Goal: Task Accomplishment & Management: Complete application form

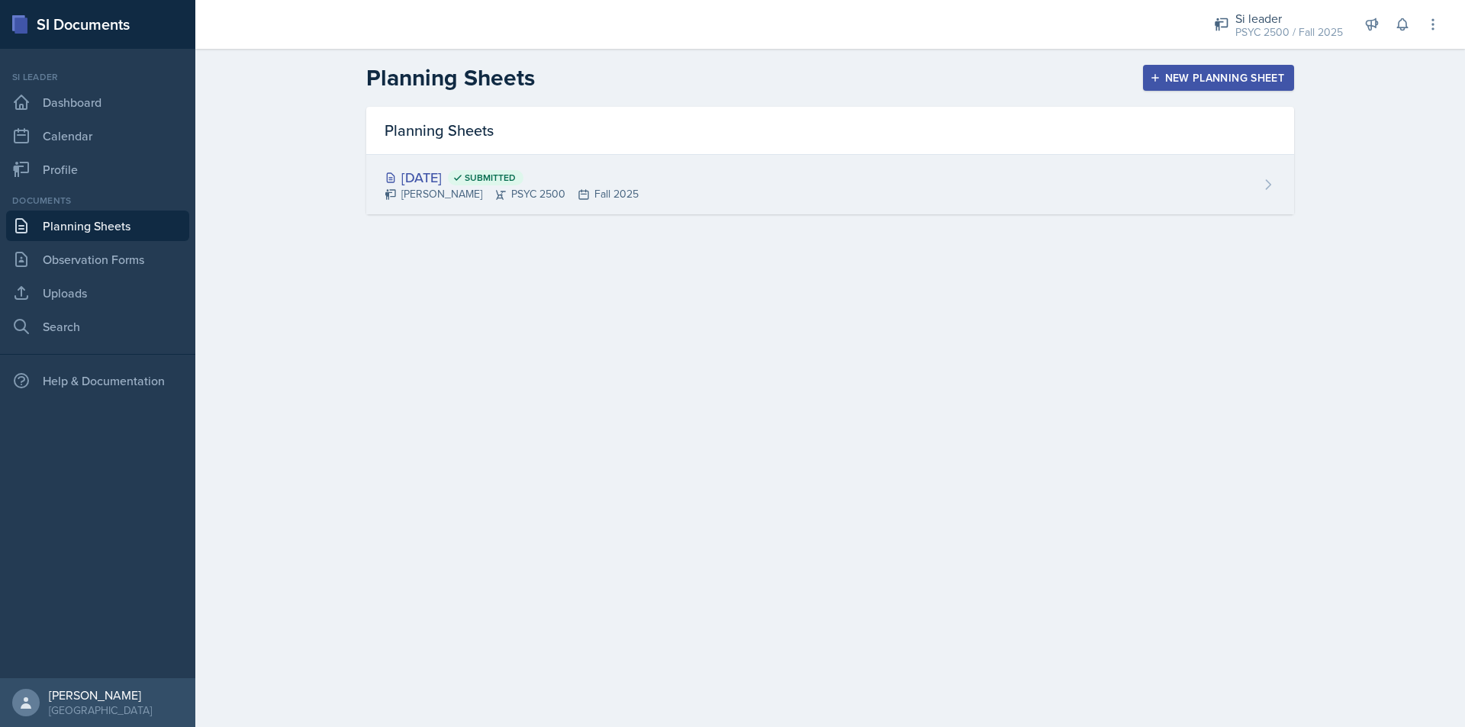
click at [750, 188] on div "[DATE] Submitted [PERSON_NAME] PSYC 2500 Fall 2025" at bounding box center [830, 185] width 928 height 60
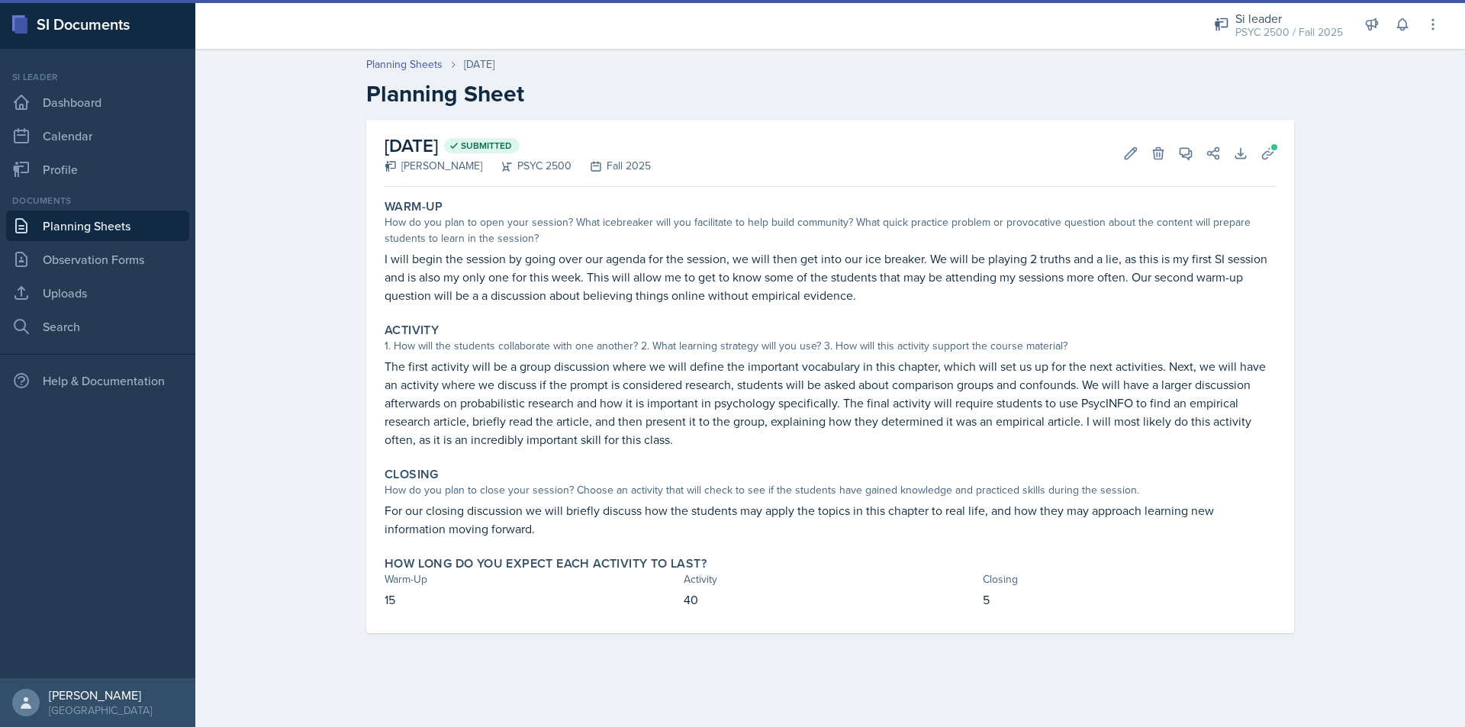
drag, startPoint x: 839, startPoint y: 196, endPoint x: 836, endPoint y: 171, distance: 25.3
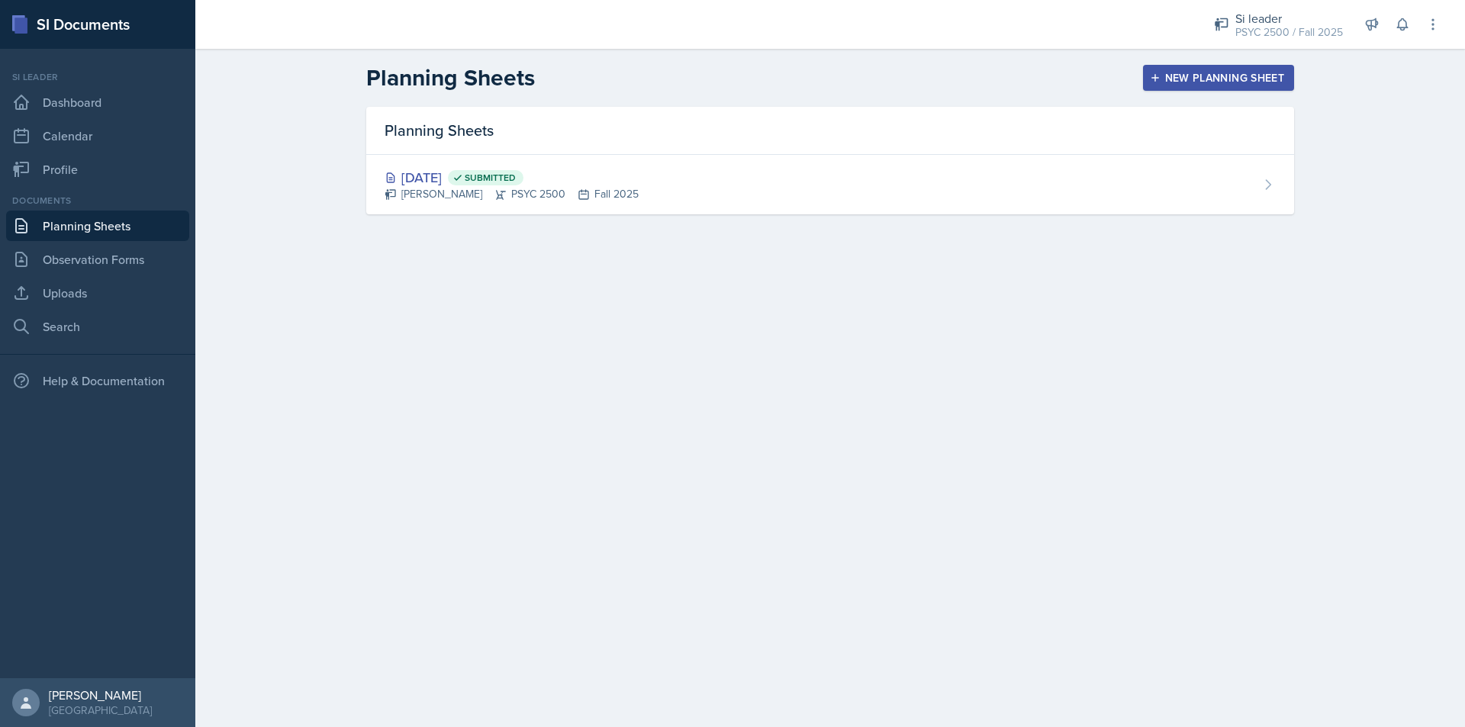
click at [1206, 89] on button "New Planning Sheet" at bounding box center [1218, 78] width 151 height 26
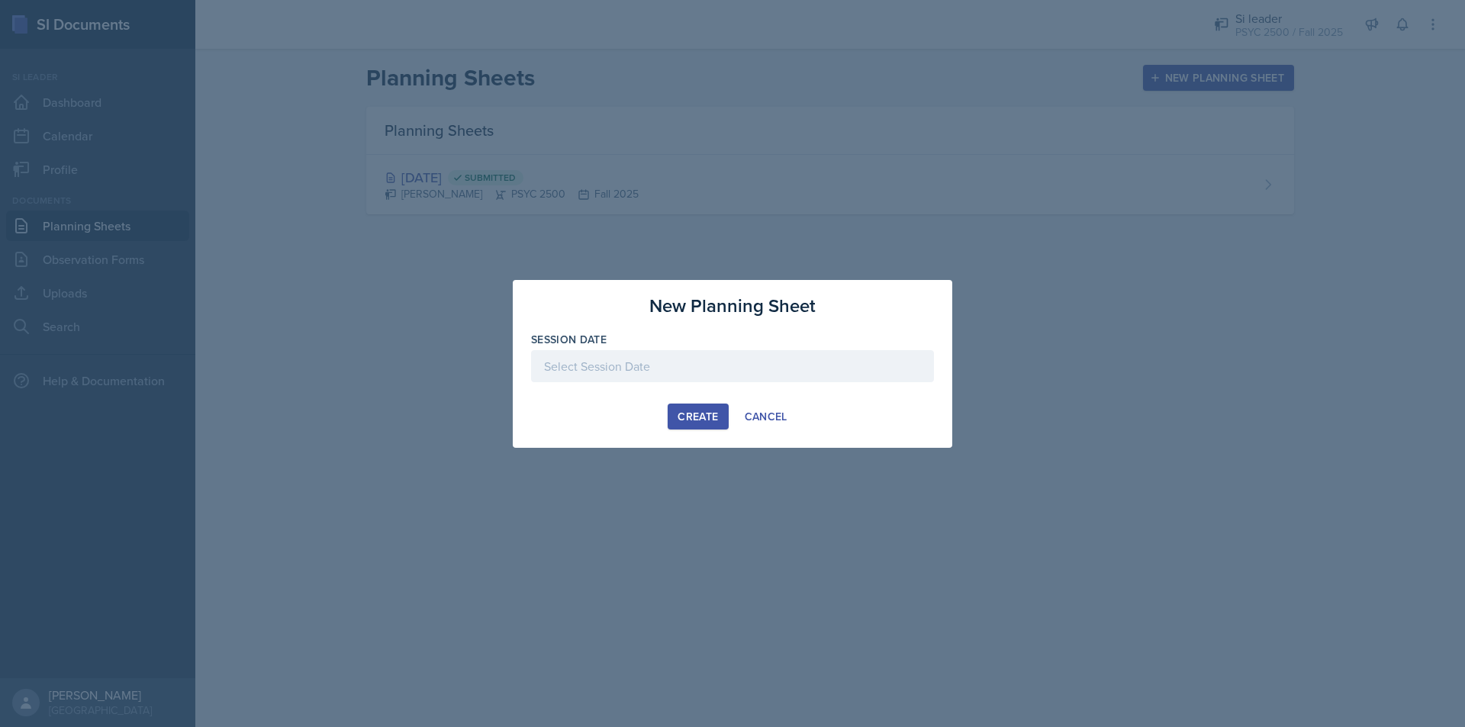
click at [642, 354] on div at bounding box center [732, 366] width 403 height 32
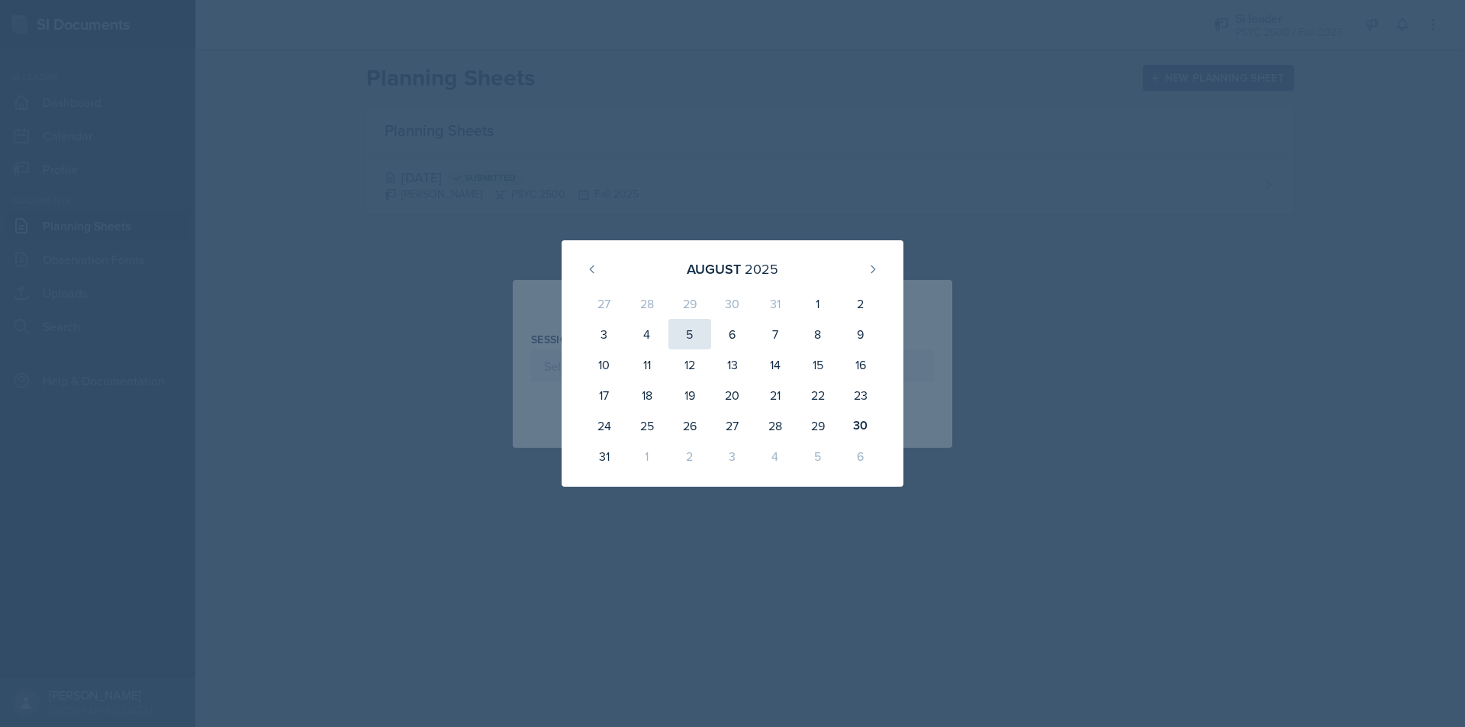
click at [688, 332] on div "5" at bounding box center [689, 334] width 43 height 31
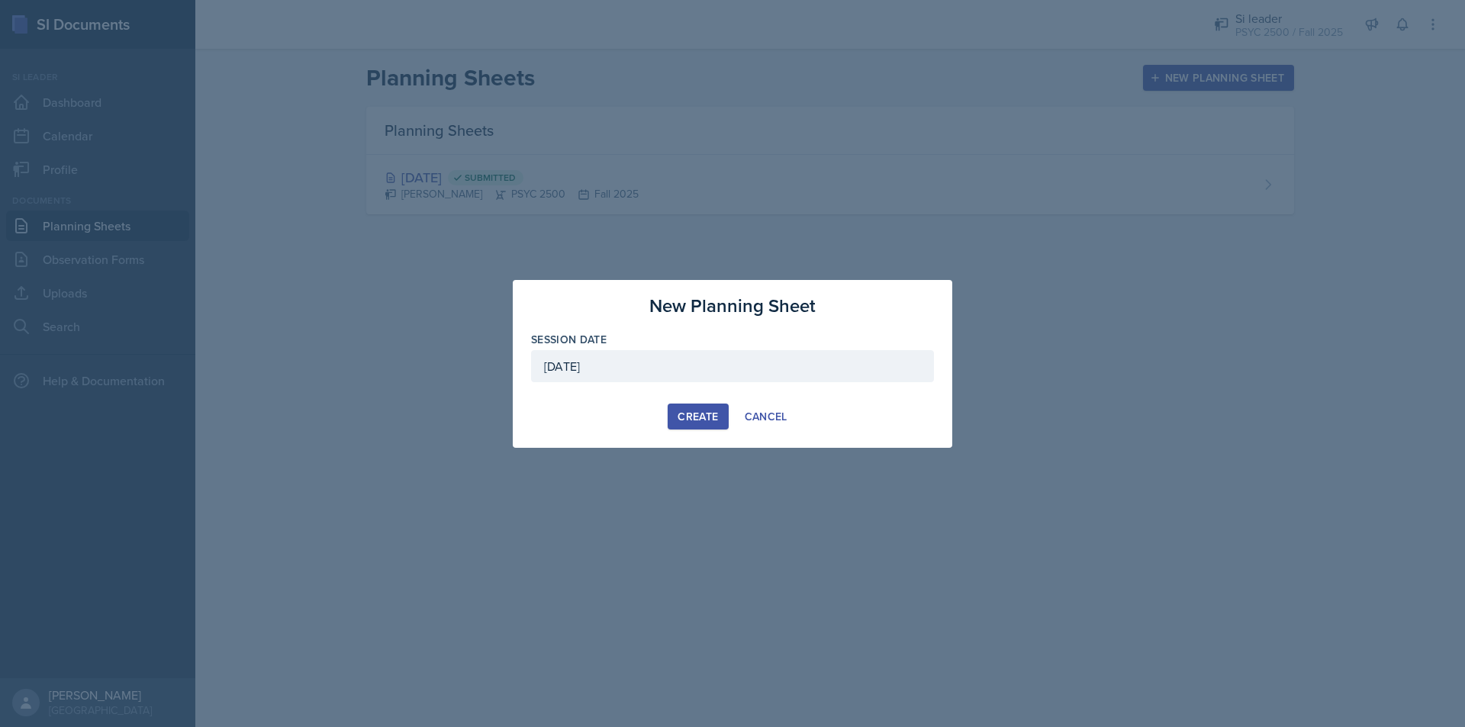
click at [662, 362] on div "[DATE]" at bounding box center [732, 366] width 403 height 32
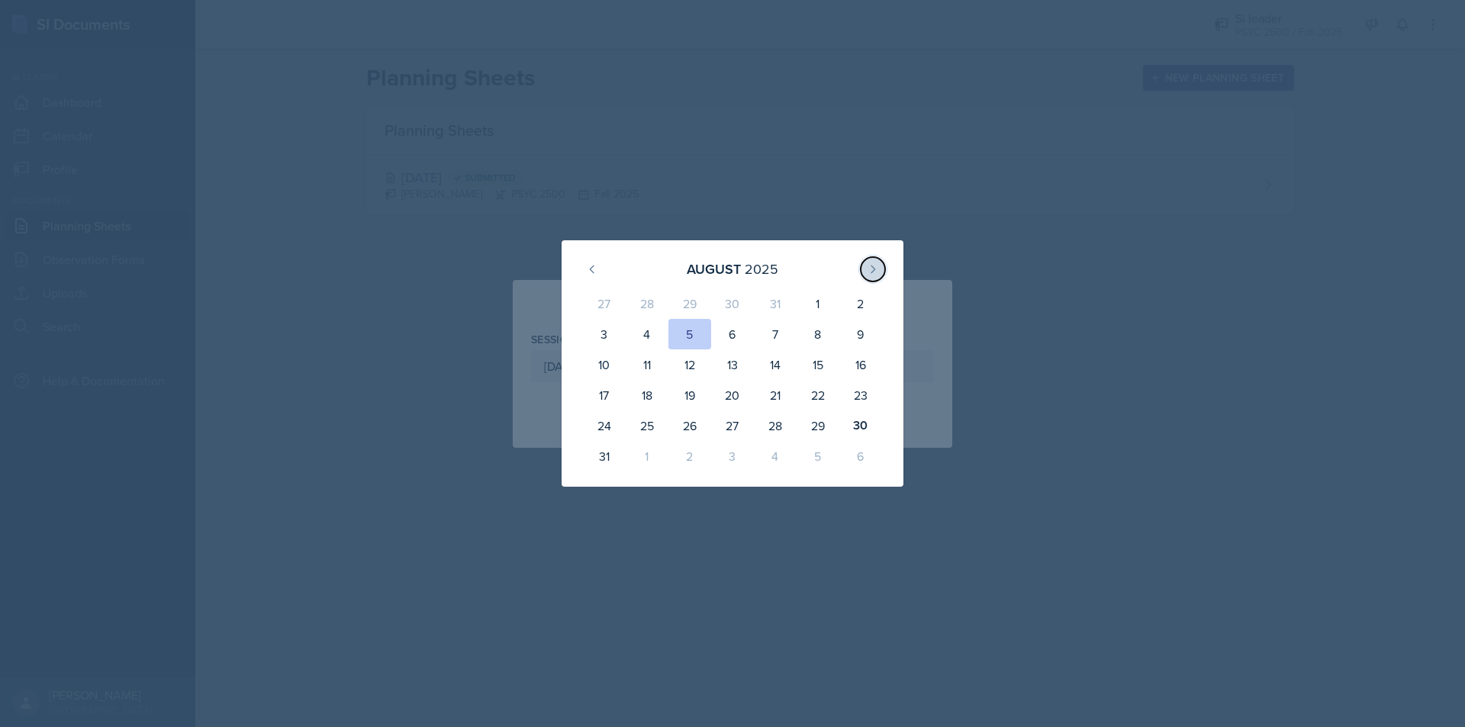
click at [874, 276] on button at bounding box center [873, 269] width 24 height 24
click at [681, 295] on div "2" at bounding box center [689, 306] width 43 height 37
type input "[DATE]"
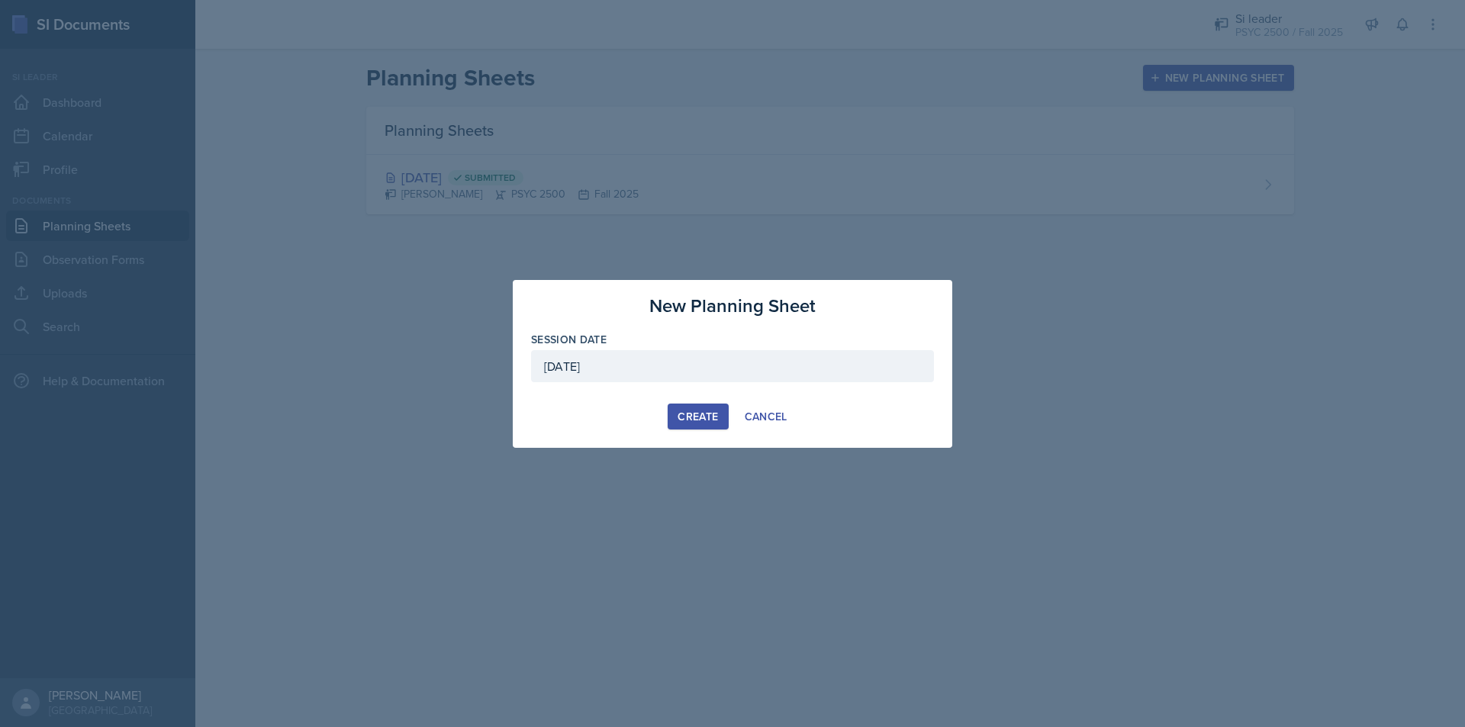
click at [702, 410] on div "Create" at bounding box center [698, 416] width 40 height 12
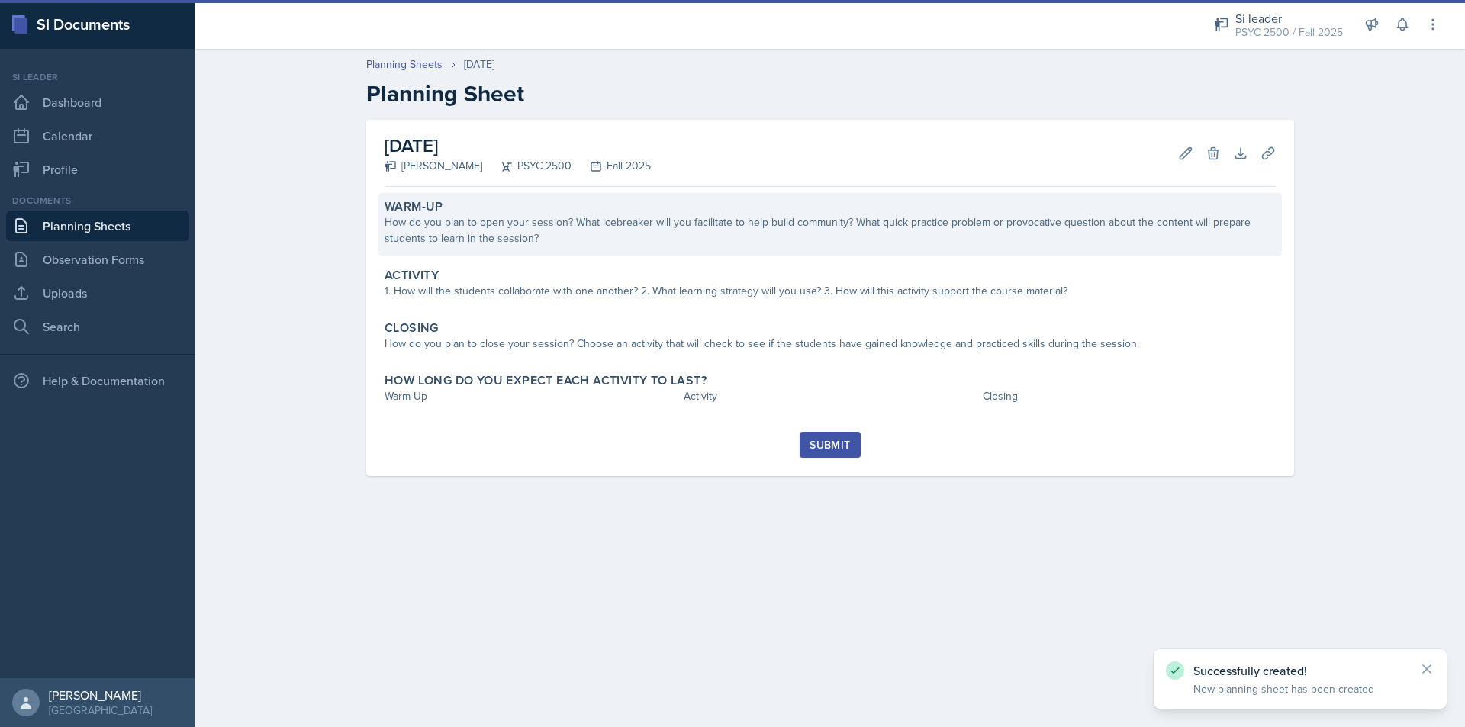
click at [478, 231] on div "How do you plan to open your session? What icebreaker will you facilitate to he…" at bounding box center [830, 230] width 891 height 32
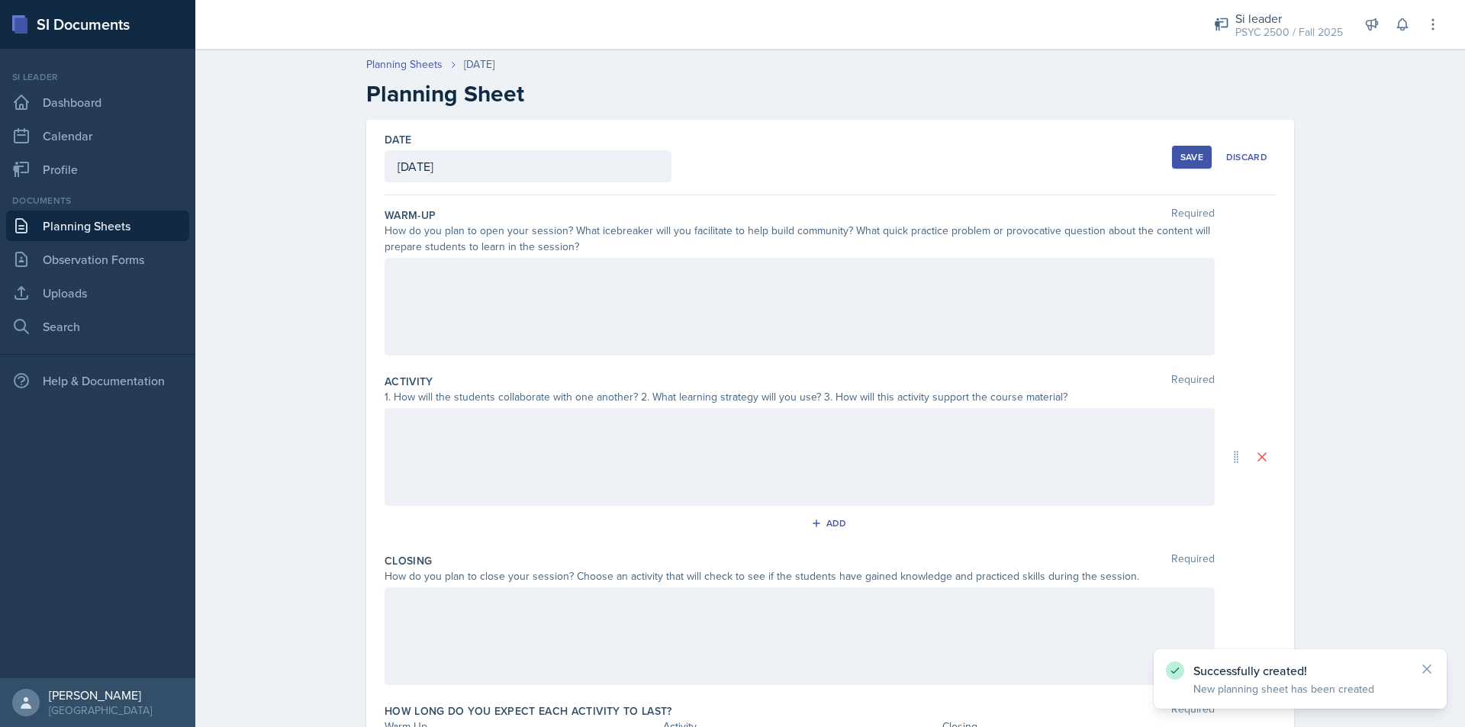
click at [482, 276] on div at bounding box center [800, 307] width 830 height 98
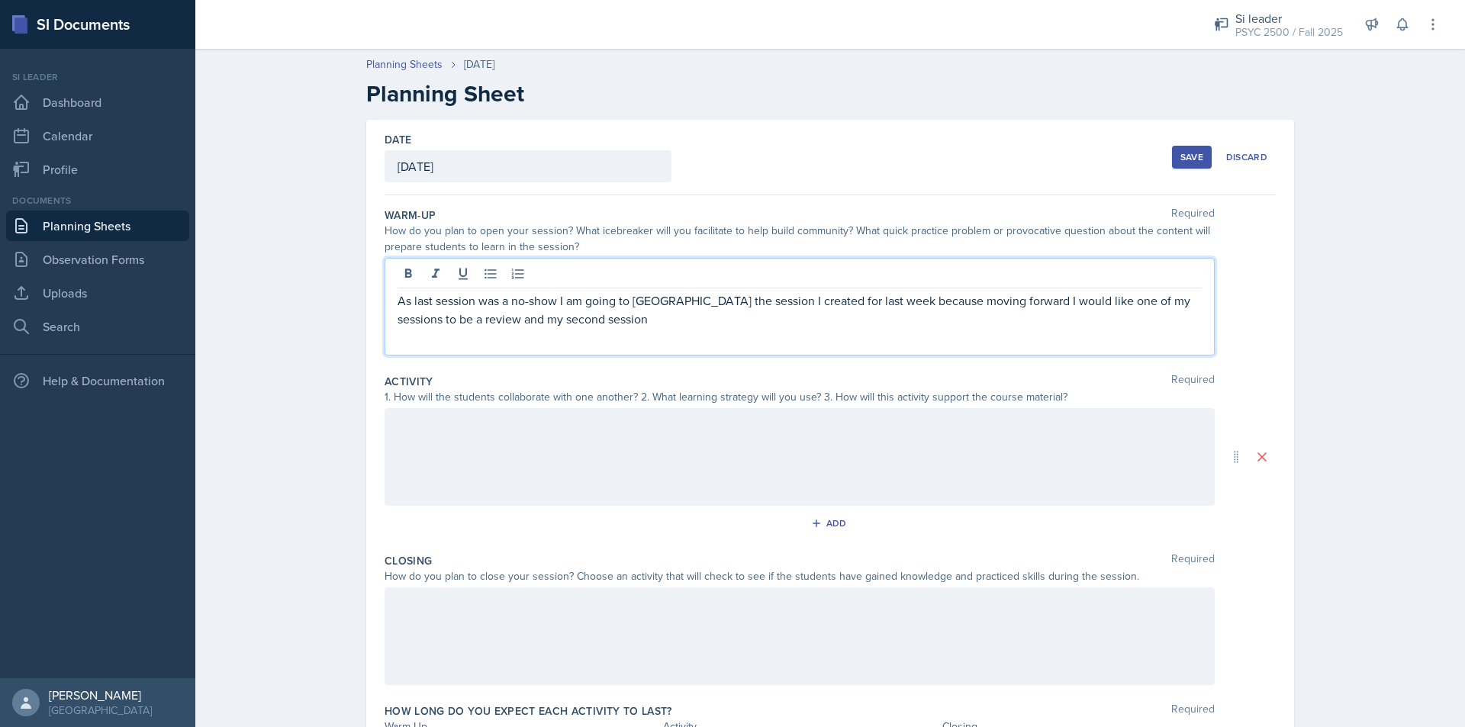
click at [429, 322] on p "As last session was a no-show I am going to [GEOGRAPHIC_DATA] the session I cre…" at bounding box center [800, 309] width 804 height 37
click at [710, 322] on p "As last session was a no-show I am going to [GEOGRAPHIC_DATA] the session I cre…" at bounding box center [800, 309] width 804 height 37
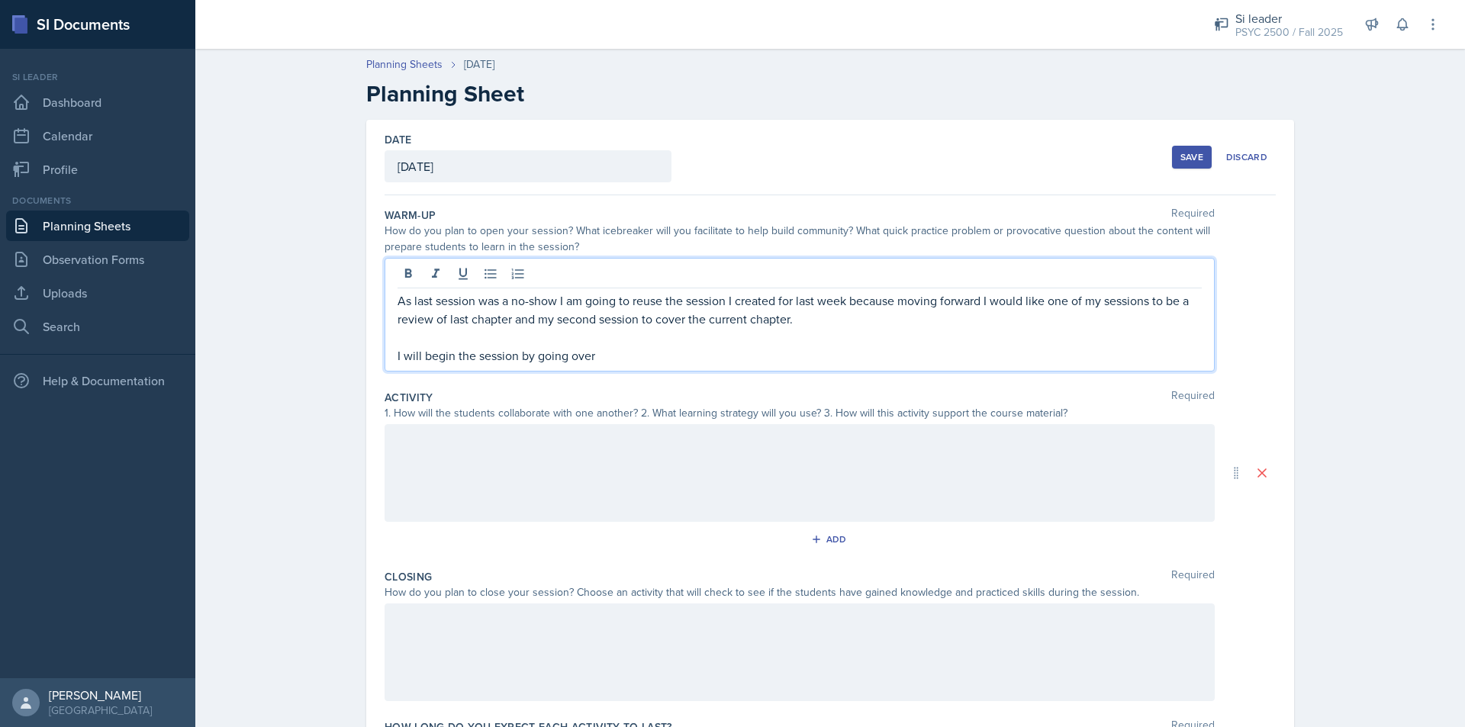
click at [679, 349] on p "I will begin the session by going over" at bounding box center [800, 355] width 804 height 18
drag, startPoint x: 584, startPoint y: 357, endPoint x: 386, endPoint y: 362, distance: 197.7
click at [386, 362] on div "As last session was a no-show I am going to reuse the session I created for las…" at bounding box center [800, 315] width 830 height 114
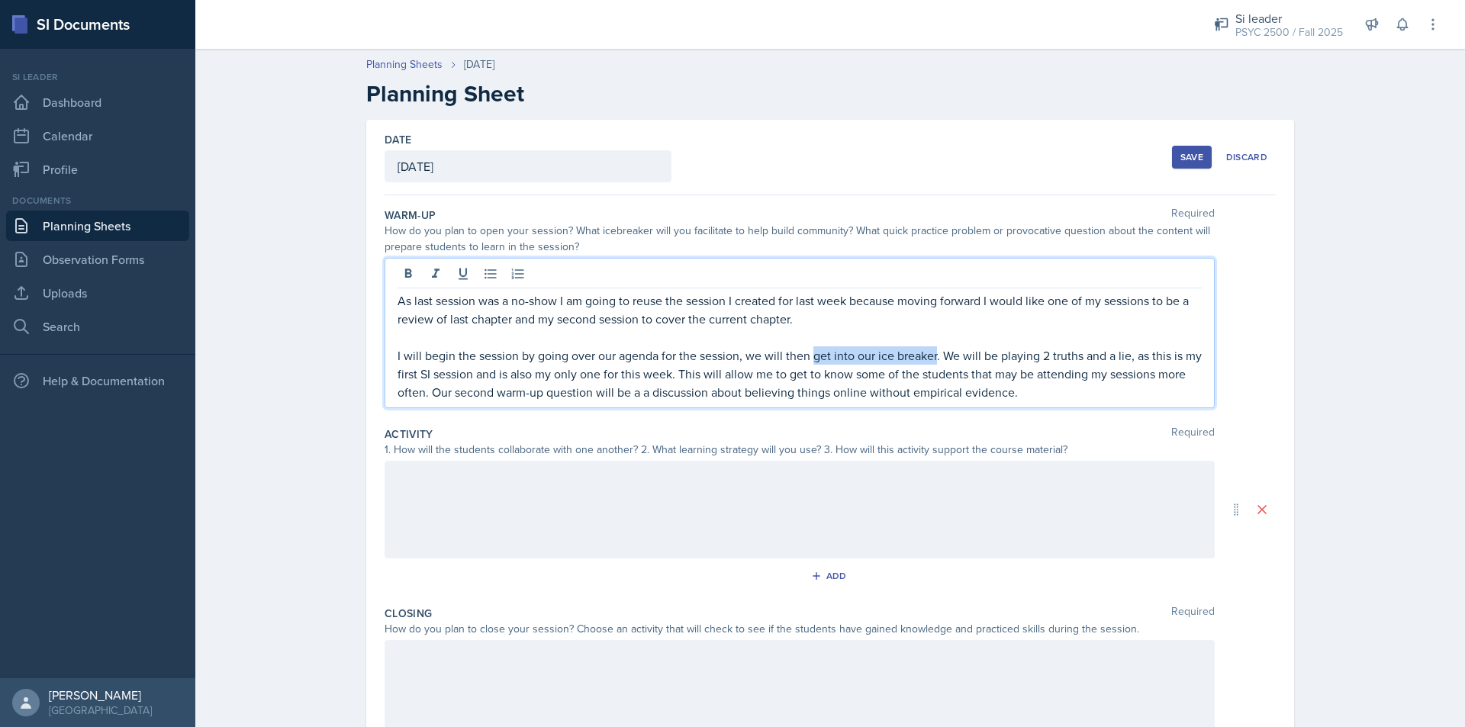
drag, startPoint x: 929, startPoint y: 359, endPoint x: 807, endPoint y: 359, distance: 122.1
click at [807, 359] on p "I will begin the session by going over our agenda for the session, we will then…" at bounding box center [800, 373] width 804 height 55
drag, startPoint x: 1197, startPoint y: 357, endPoint x: 1167, endPoint y: 356, distance: 29.8
click at [1167, 356] on p "I will begin the session by going over our agenda for the session, we will then…" at bounding box center [800, 373] width 804 height 55
click at [562, 376] on p "I will begin the session by going over our agenda for the session, we will then…" at bounding box center [800, 373] width 804 height 55
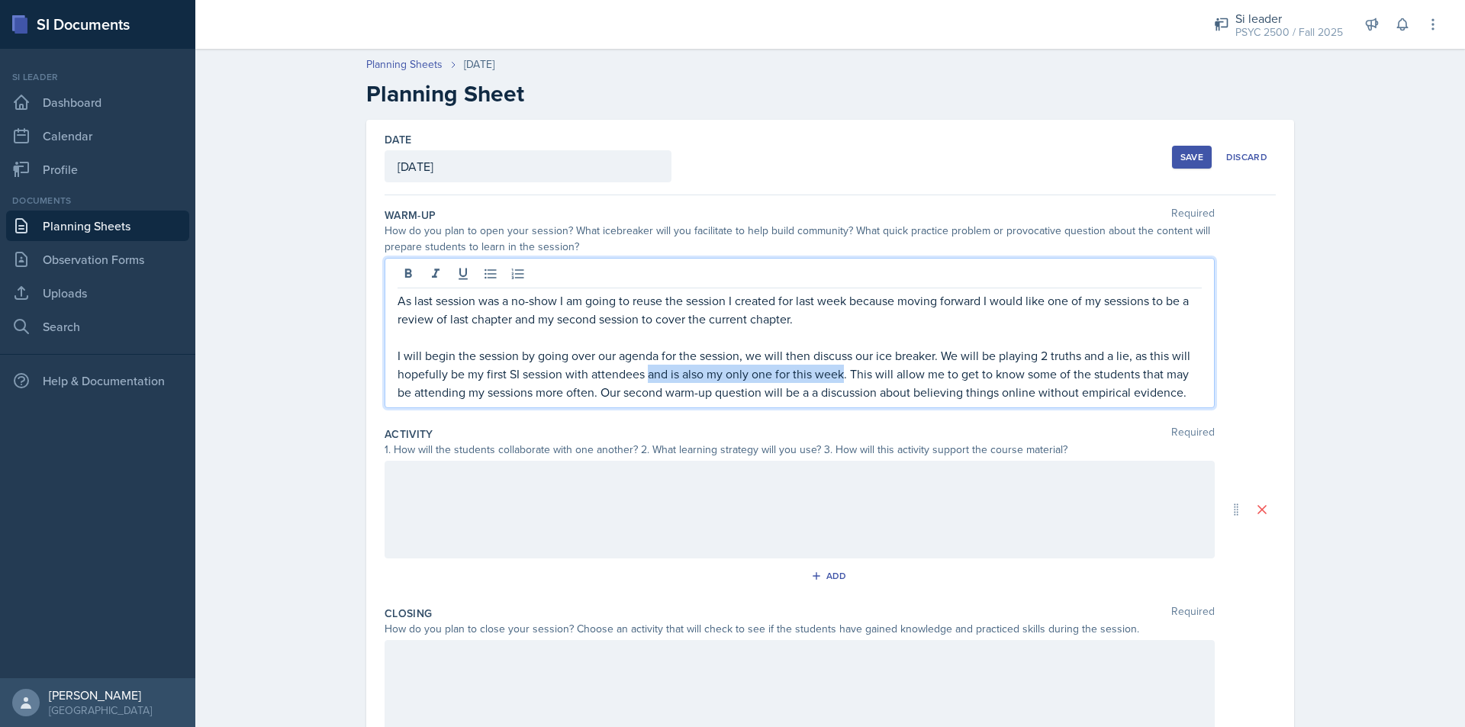
drag, startPoint x: 839, startPoint y: 372, endPoint x: 642, endPoint y: 377, distance: 196.2
click at [642, 377] on p "I will begin the session by going over our agenda for the session, we will then…" at bounding box center [800, 373] width 804 height 55
drag, startPoint x: 1195, startPoint y: 373, endPoint x: 1147, endPoint y: 370, distance: 48.2
click at [1147, 370] on p "I will begin the session by going over our agenda for the session, we will then…" at bounding box center [800, 373] width 804 height 55
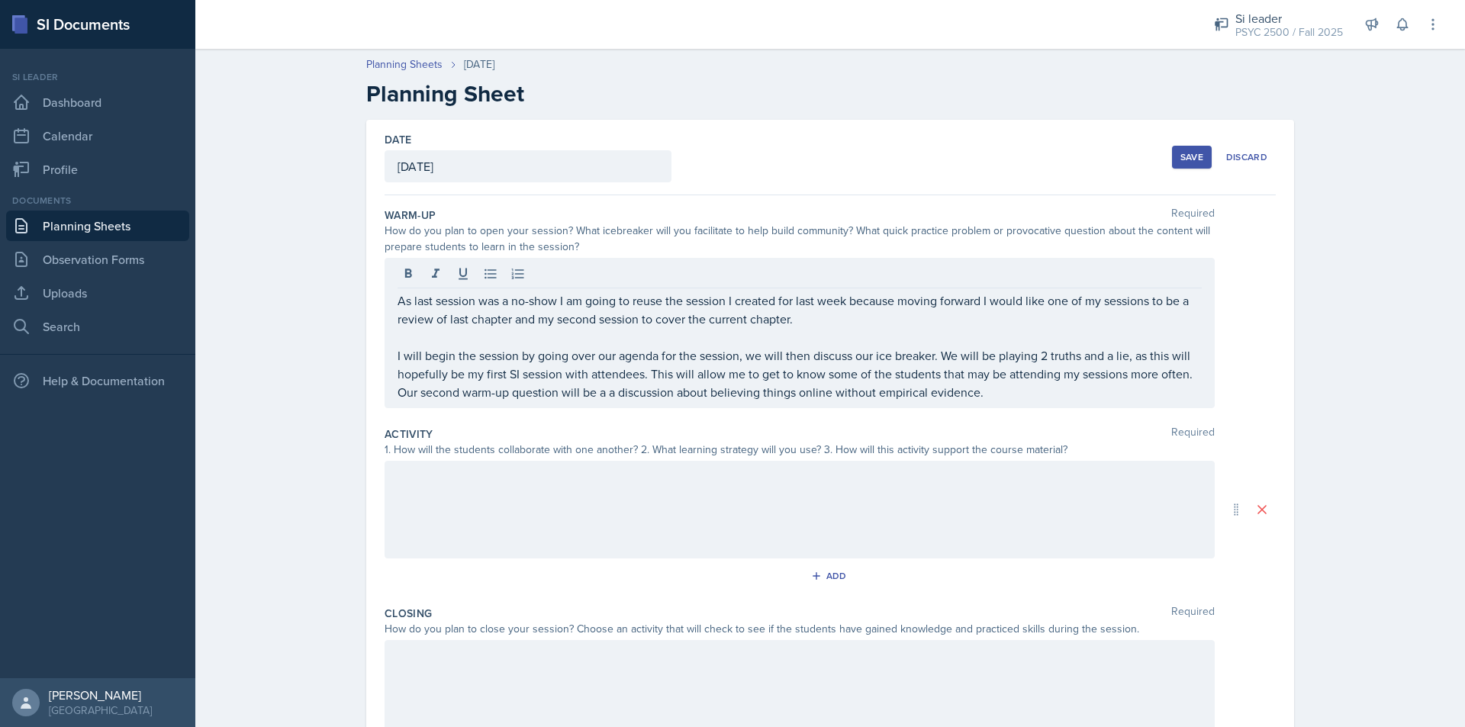
click at [1203, 375] on div "As last session was a no-show I am going to reuse the session I created for las…" at bounding box center [800, 333] width 830 height 150
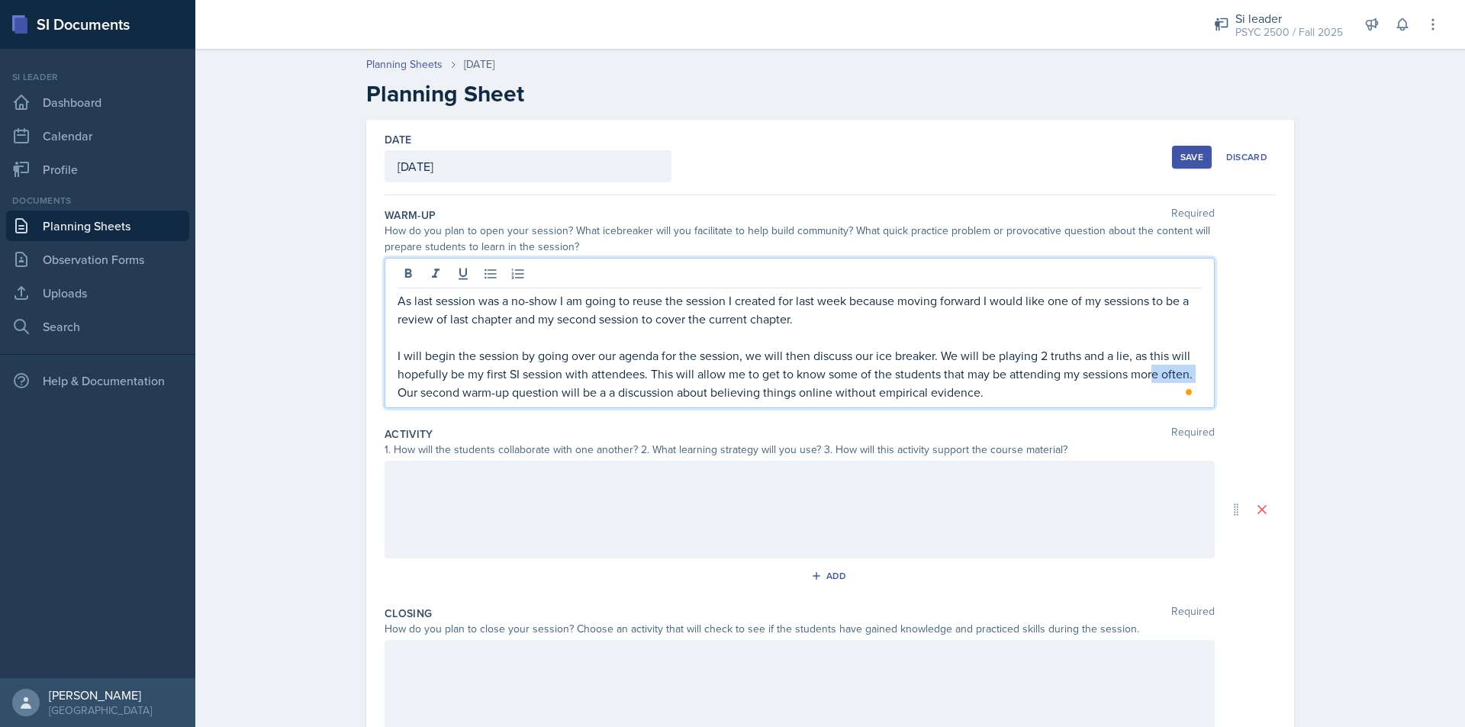
click at [1170, 375] on p "I will begin the session by going over our agenda for the session, we will then…" at bounding box center [800, 373] width 804 height 55
click at [1181, 376] on p "I will begin the session by going over our agenda for the session, we will then…" at bounding box center [800, 373] width 804 height 55
drag, startPoint x: 485, startPoint y: 396, endPoint x: 564, endPoint y: 401, distance: 78.8
click at [485, 395] on p "I will begin the session by going over our agenda for the session, we will then…" at bounding box center [800, 373] width 804 height 55
click at [1022, 403] on div "As last session was a no-show I am going to reuse the session I created for las…" at bounding box center [800, 333] width 830 height 150
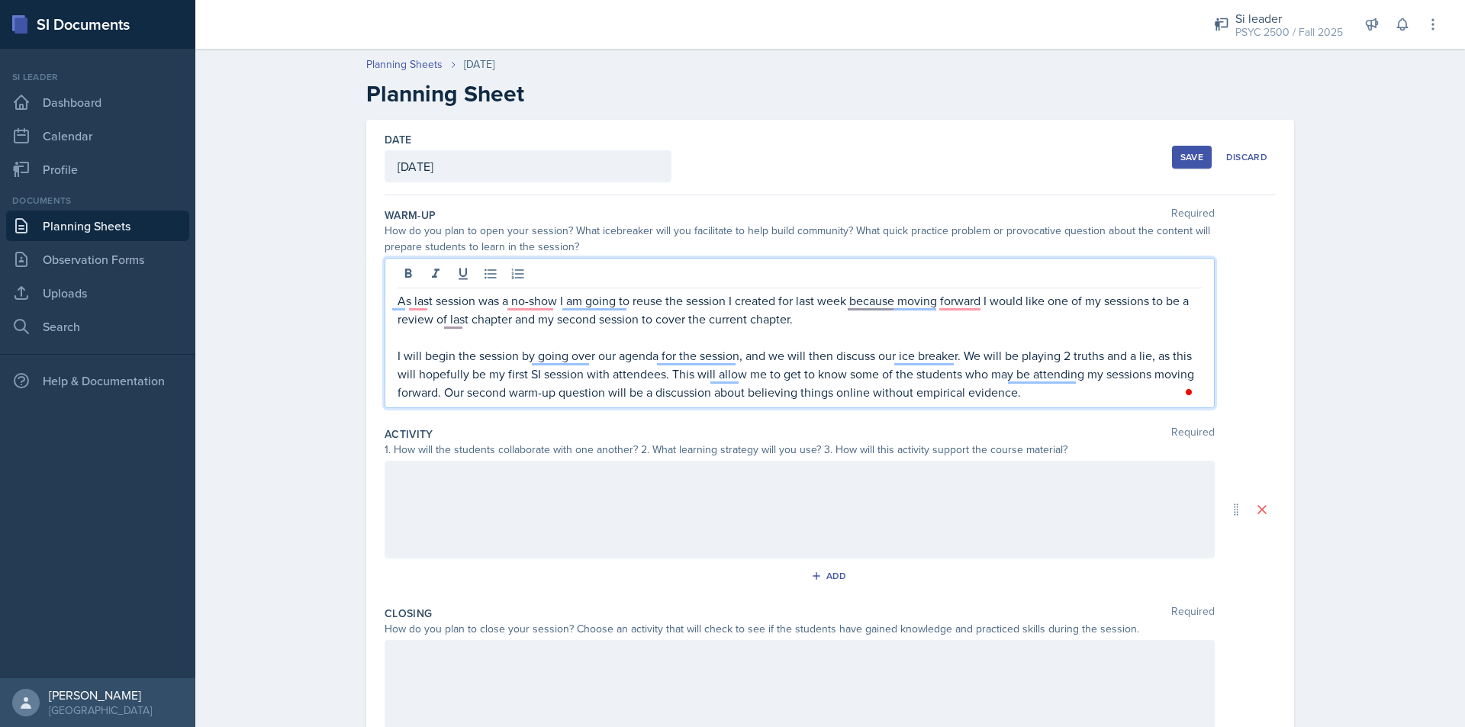
click at [745, 393] on p "I will begin the session by going over our agenda for the session, and we will …" at bounding box center [800, 373] width 804 height 55
drag, startPoint x: 1029, startPoint y: 395, endPoint x: 744, endPoint y: 404, distance: 284.7
click at [744, 404] on div "As last session was a no-show I am going to reuse the session I created for las…" at bounding box center [800, 333] width 830 height 150
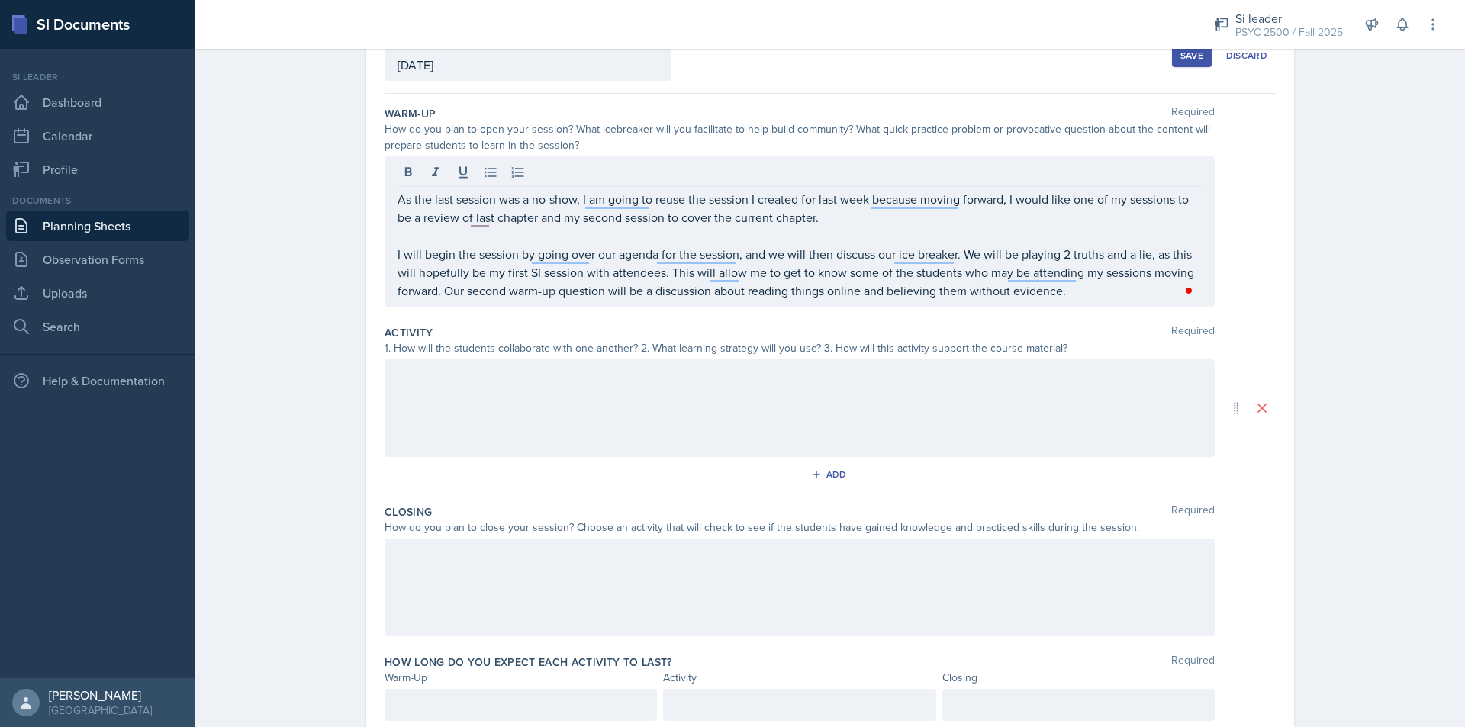
click at [597, 412] on div at bounding box center [800, 408] width 830 height 98
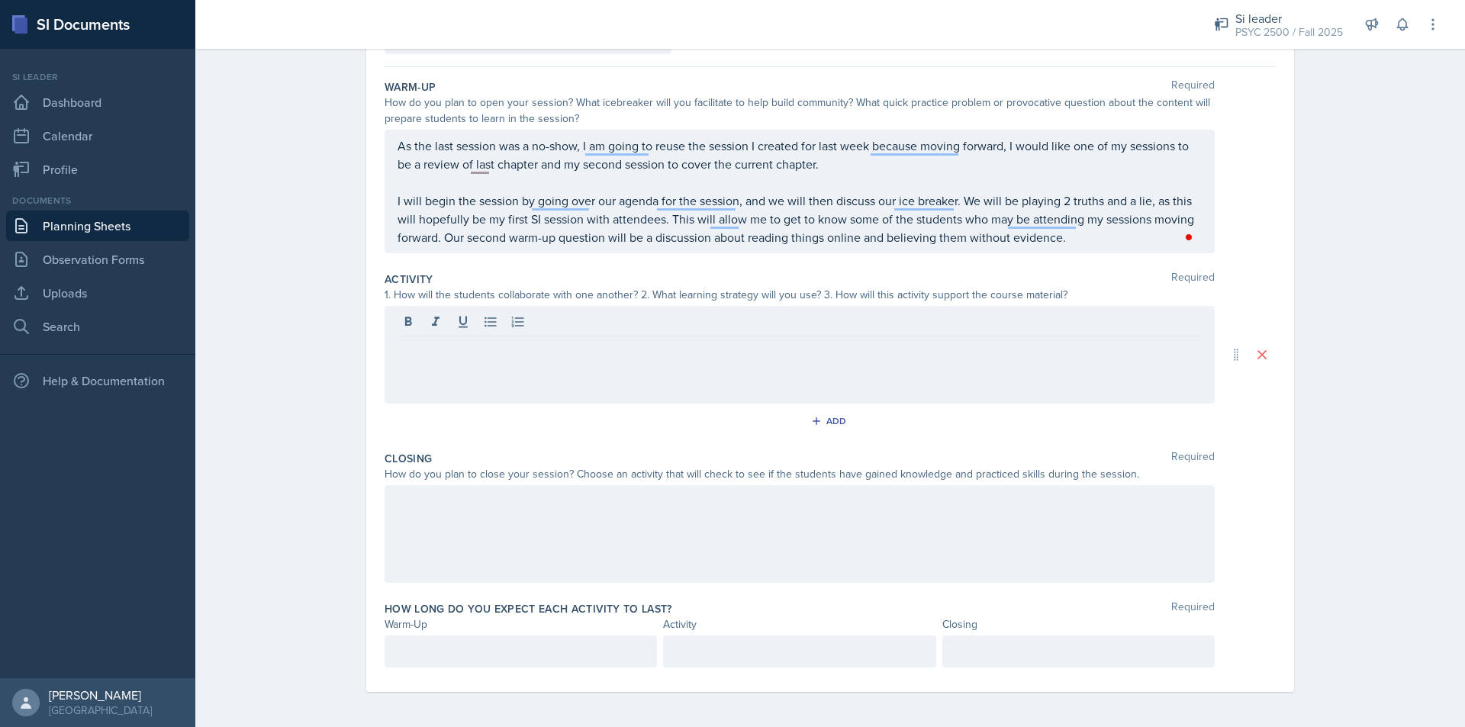
click at [496, 372] on div at bounding box center [800, 355] width 830 height 98
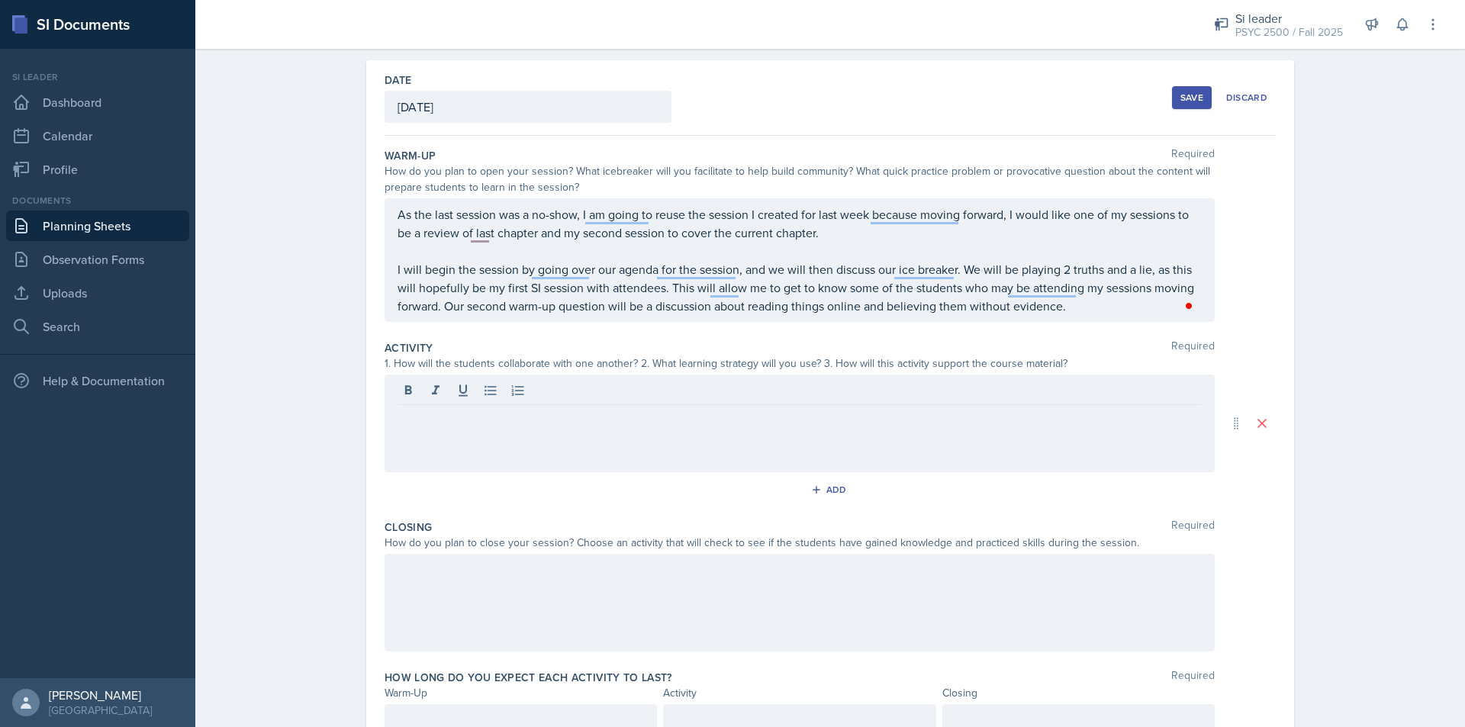
scroll to position [27, 0]
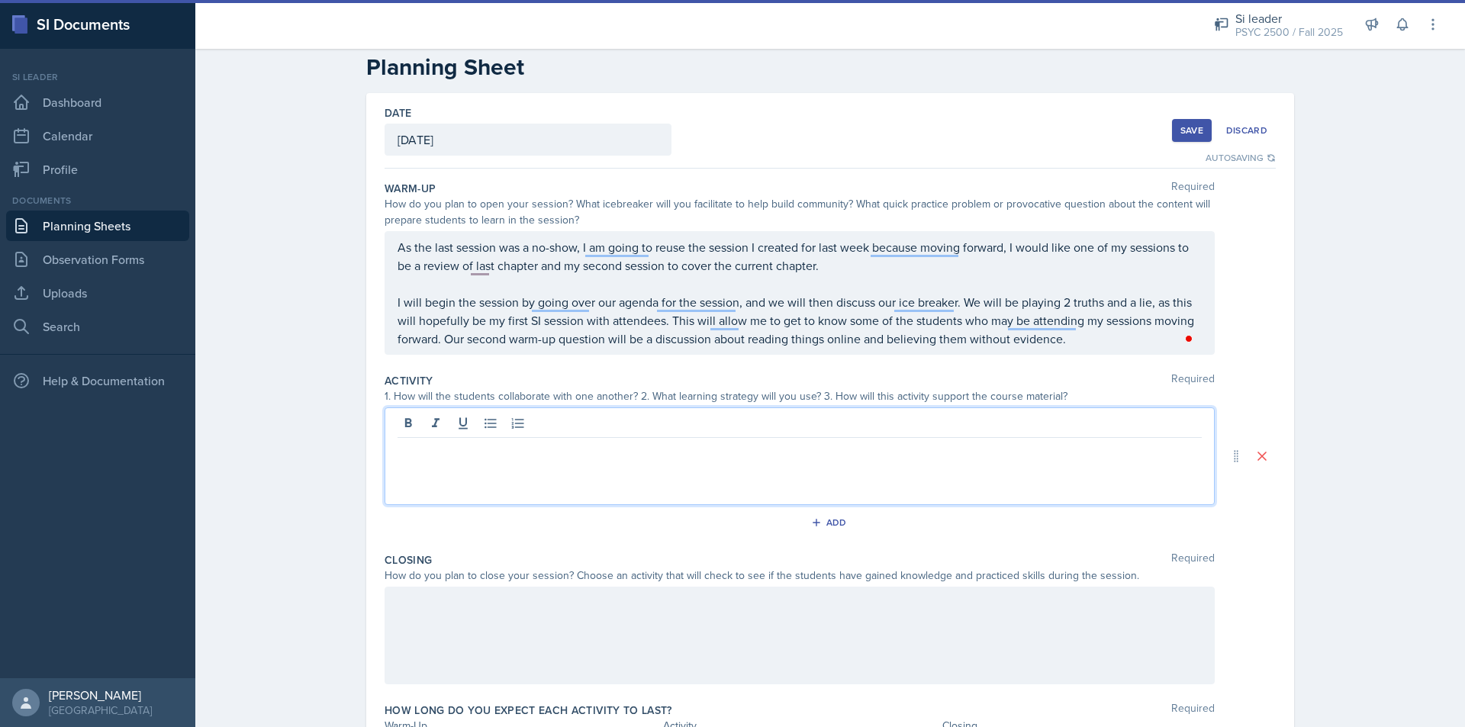
drag, startPoint x: 443, startPoint y: 460, endPoint x: 414, endPoint y: 444, distance: 33.1
click at [414, 444] on p at bounding box center [800, 450] width 804 height 18
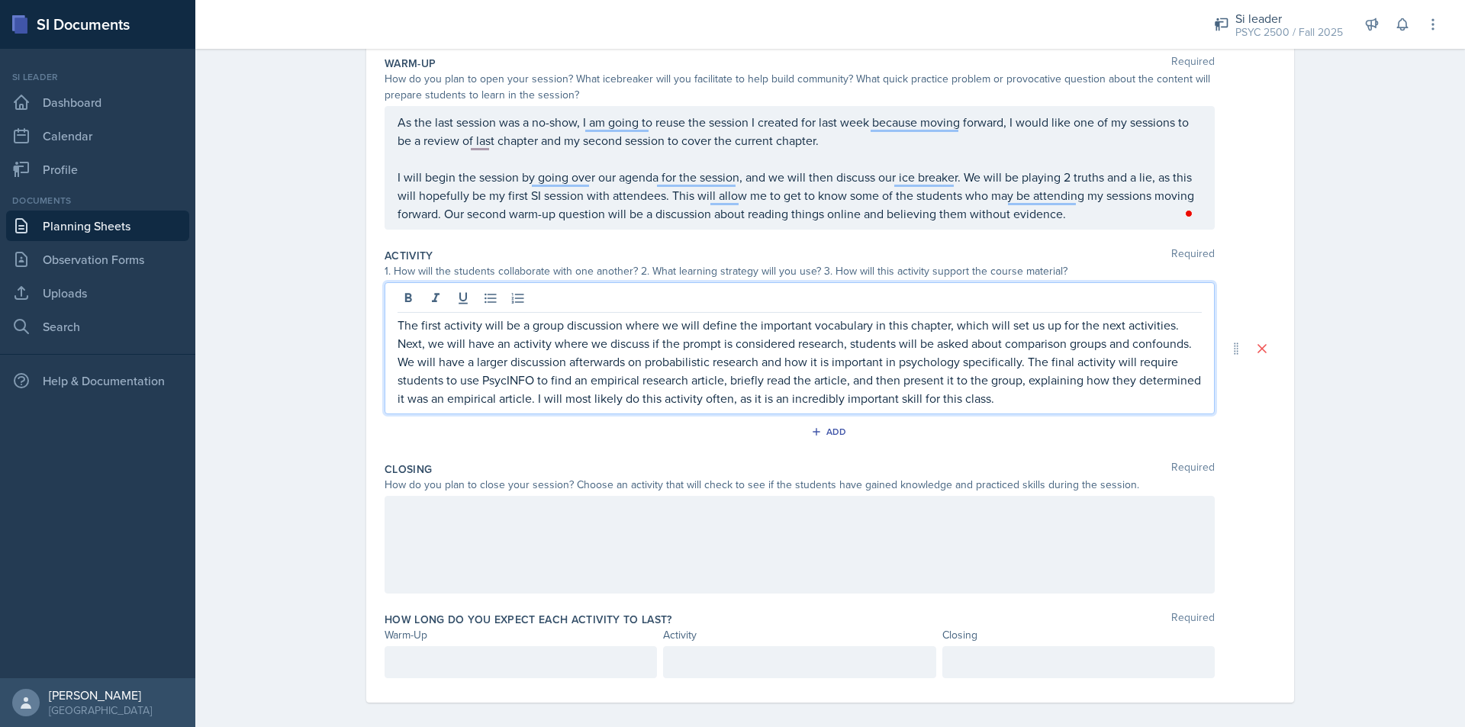
scroll to position [164, 0]
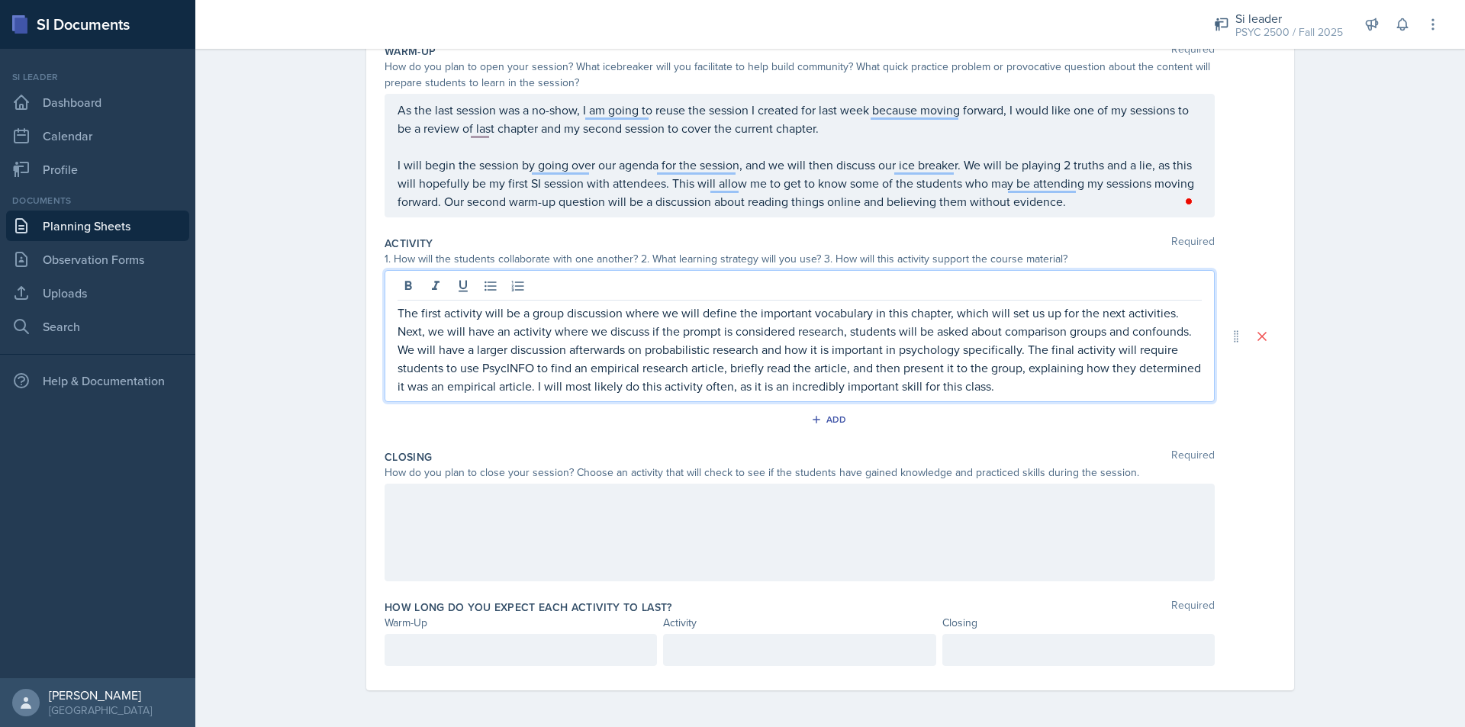
click at [1013, 395] on div "The first activity will be a group discussion where we will define the importan…" at bounding box center [800, 336] width 830 height 132
drag, startPoint x: 992, startPoint y: 391, endPoint x: 1003, endPoint y: 396, distance: 11.9
click at [1003, 396] on div "The first activity will be a group discussion where we will define the importan…" at bounding box center [800, 336] width 830 height 132
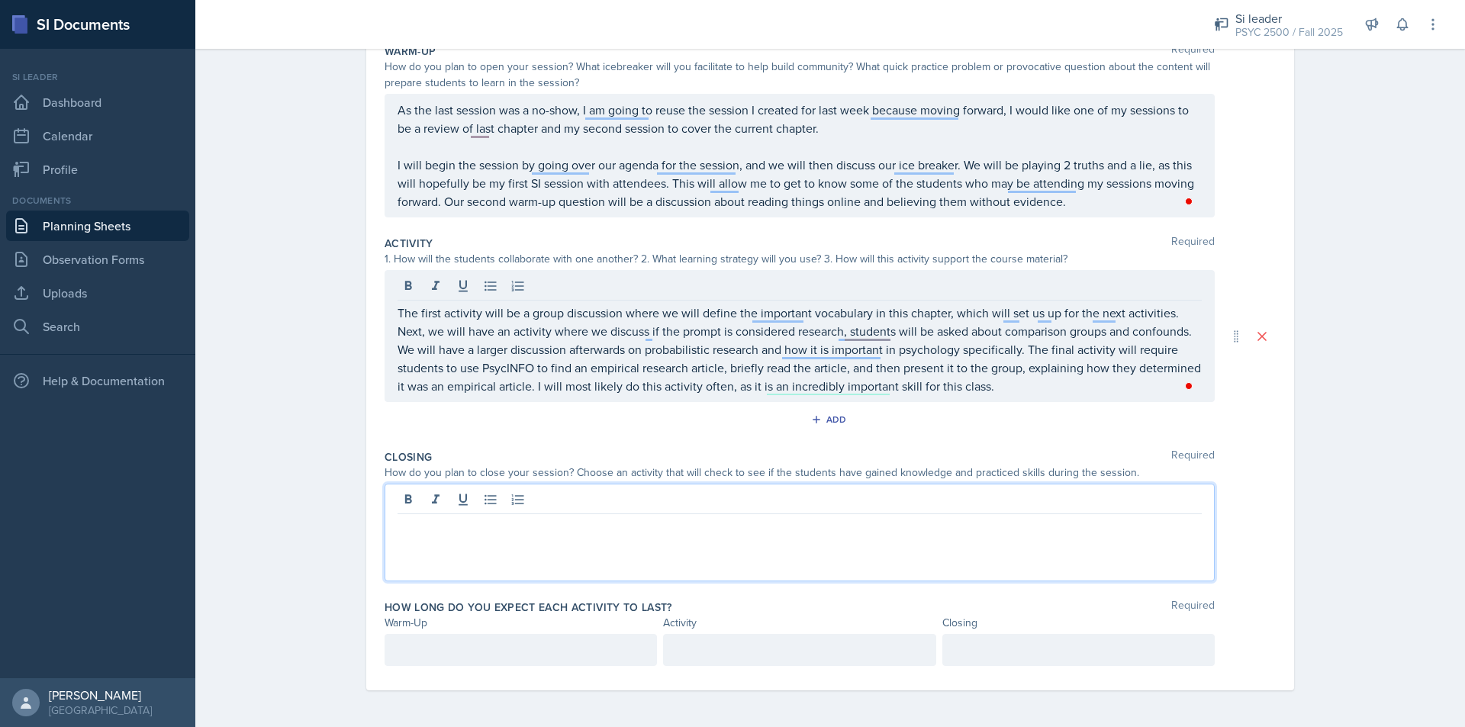
click at [938, 505] on div at bounding box center [800, 533] width 830 height 98
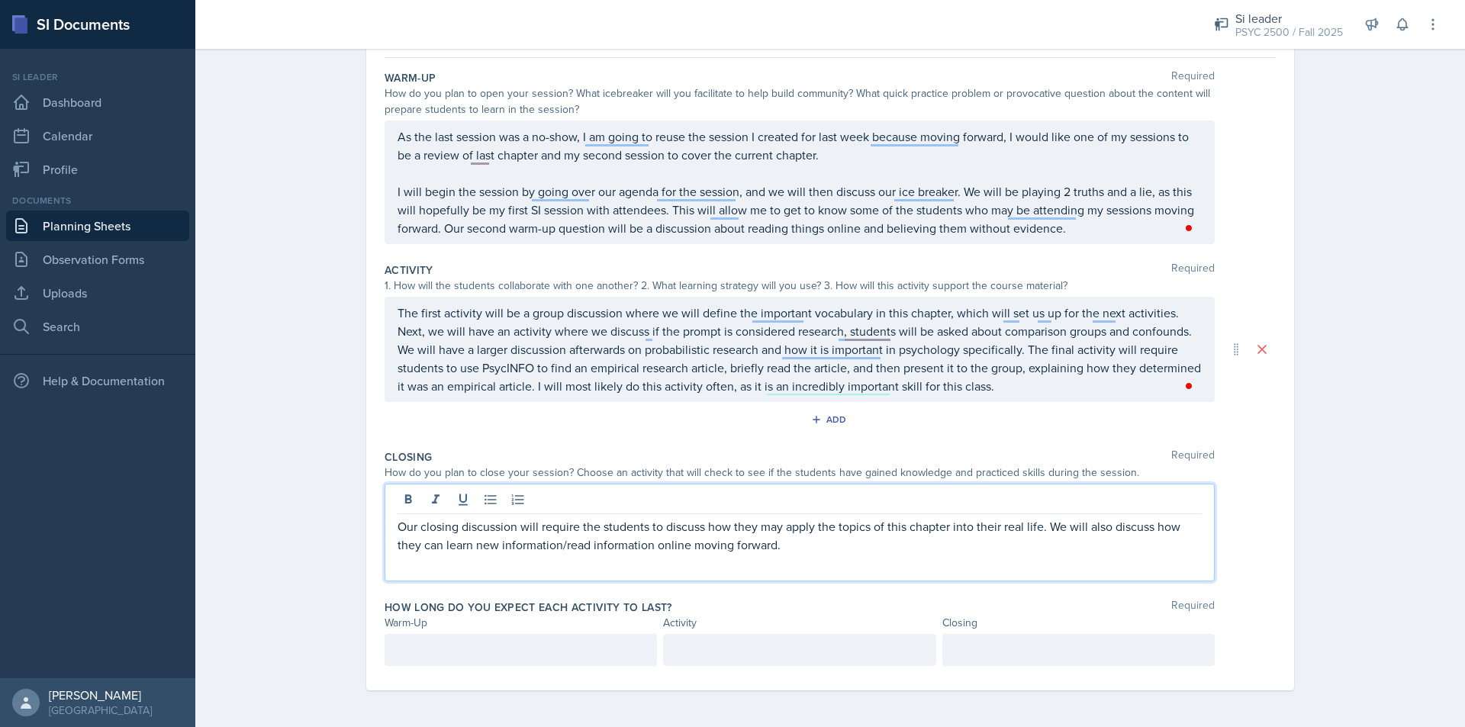
click at [491, 643] on div at bounding box center [521, 650] width 272 height 32
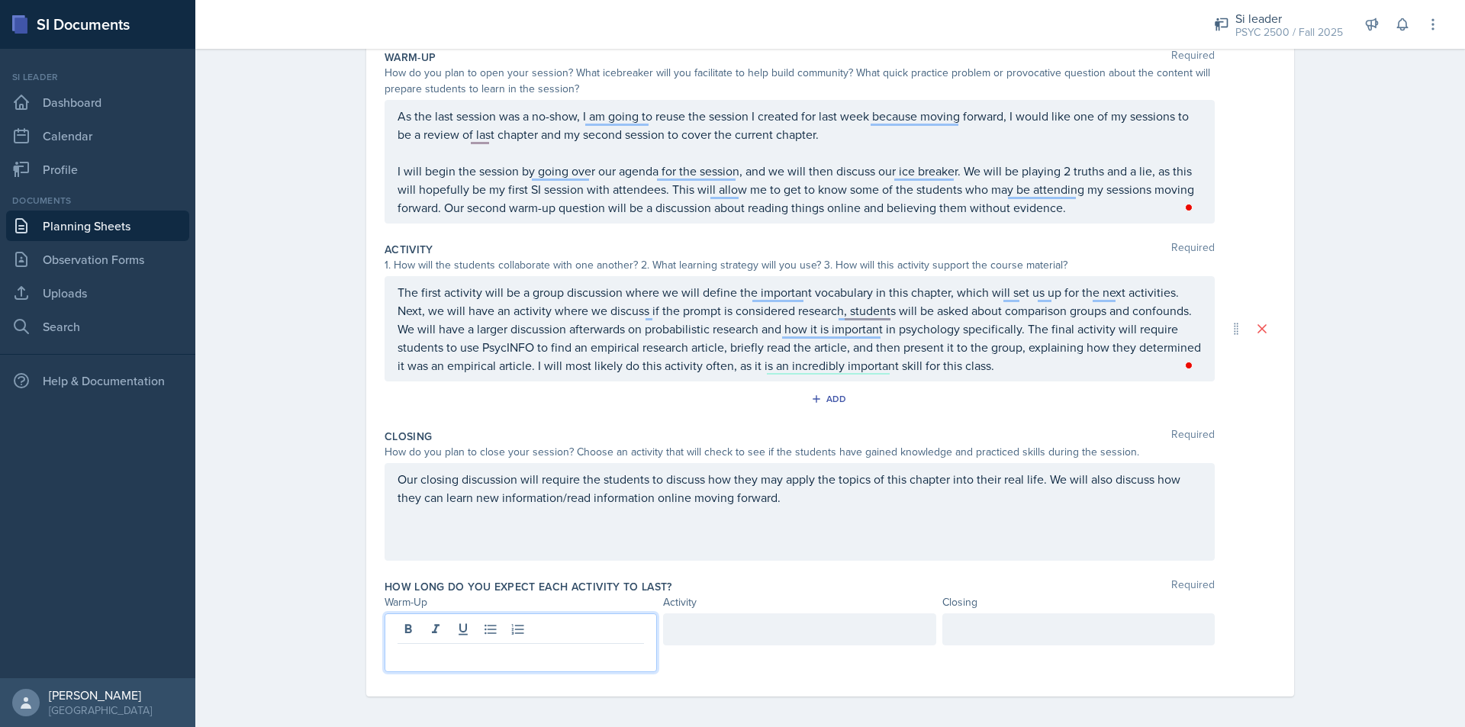
scroll to position [164, 0]
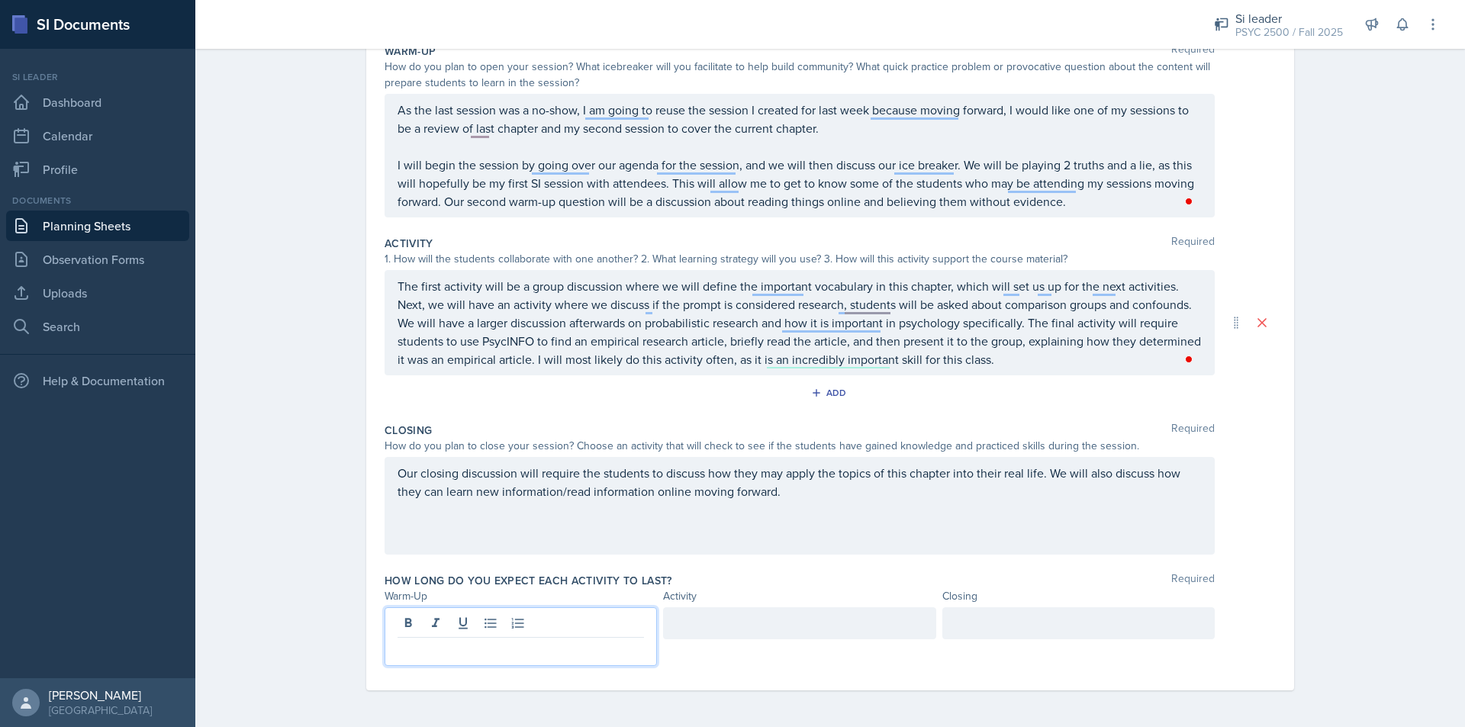
click at [581, 644] on p at bounding box center [521, 650] width 246 height 18
click at [711, 635] on div at bounding box center [799, 623] width 272 height 32
click at [1025, 618] on div at bounding box center [1078, 623] width 272 height 32
click at [1333, 556] on div "Planning Sheets [DATE] Planning Sheet Date [DATE] [DATE] 27 28 29 30 31 1 2 3 4…" at bounding box center [830, 302] width 1270 height 850
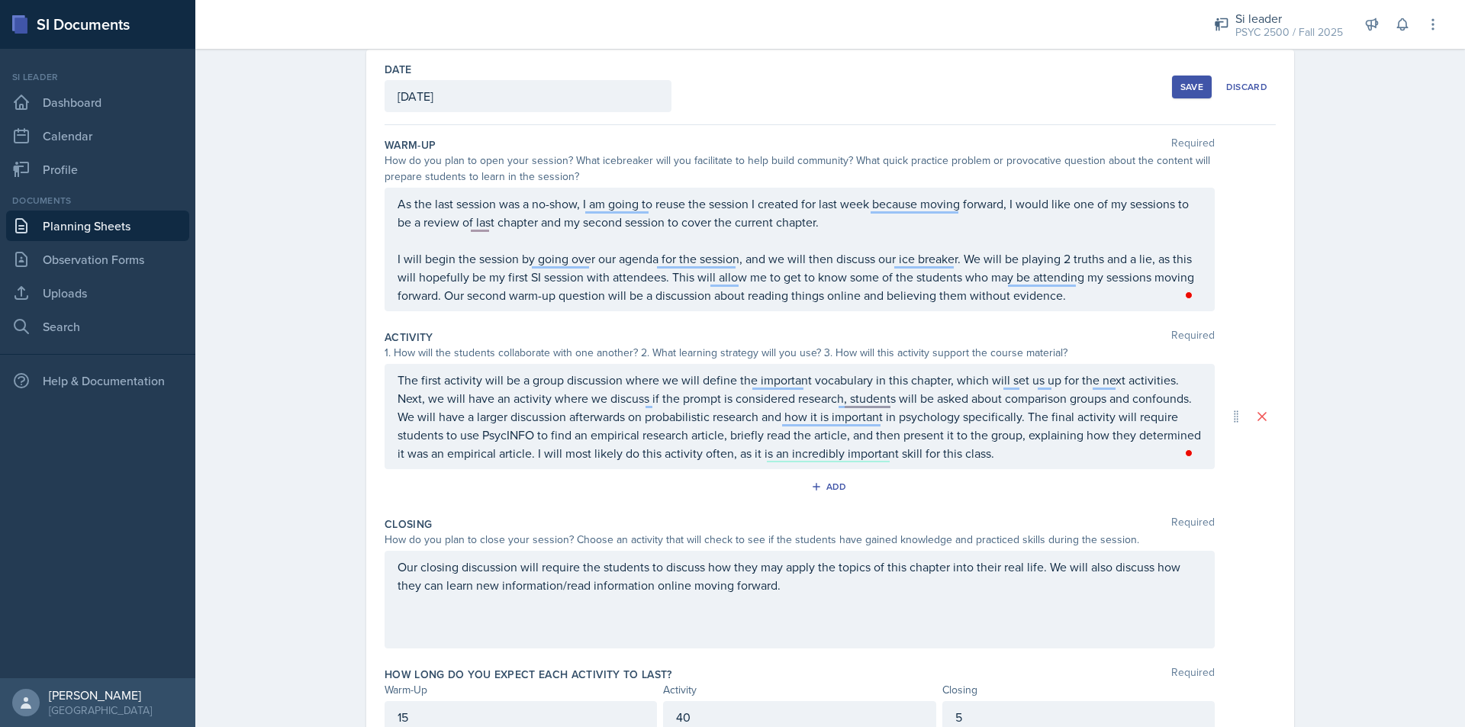
scroll to position [0, 0]
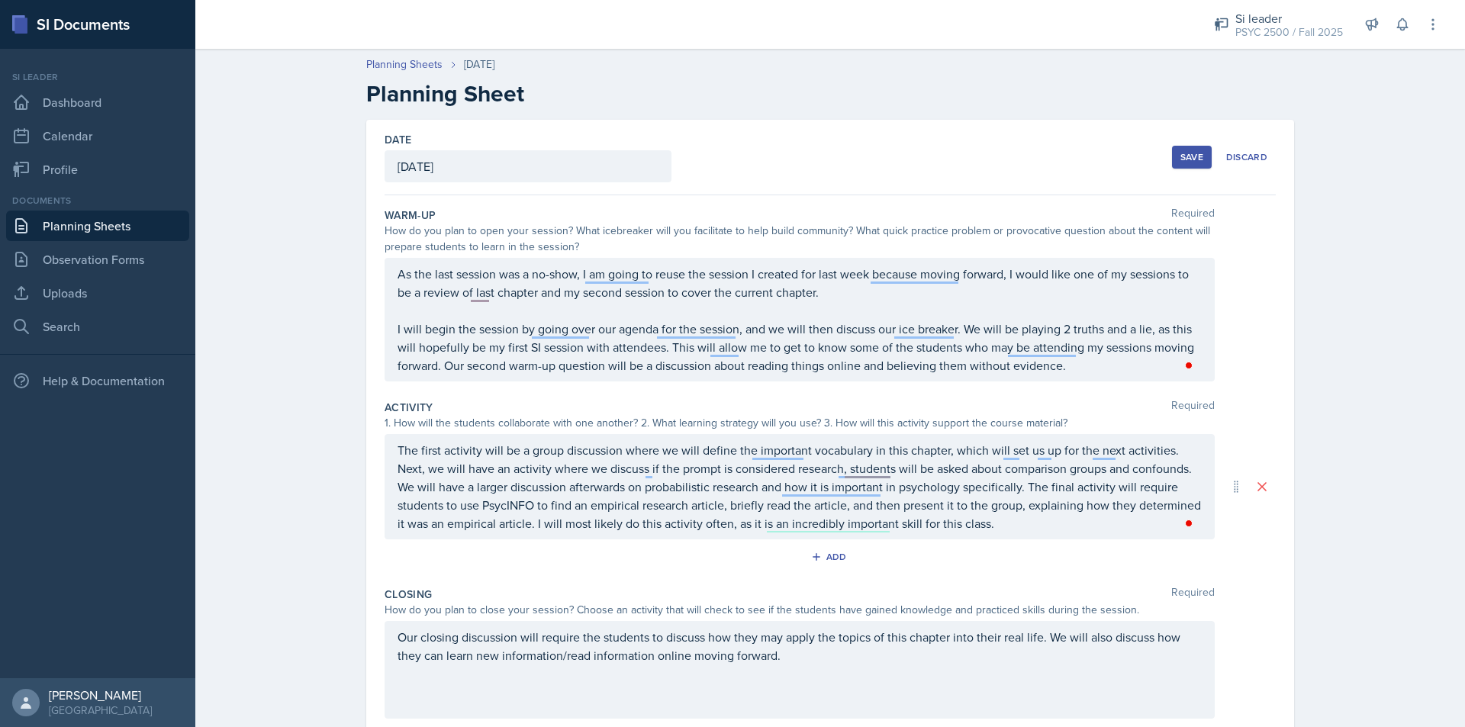
click at [1184, 164] on button "Save" at bounding box center [1192, 157] width 40 height 23
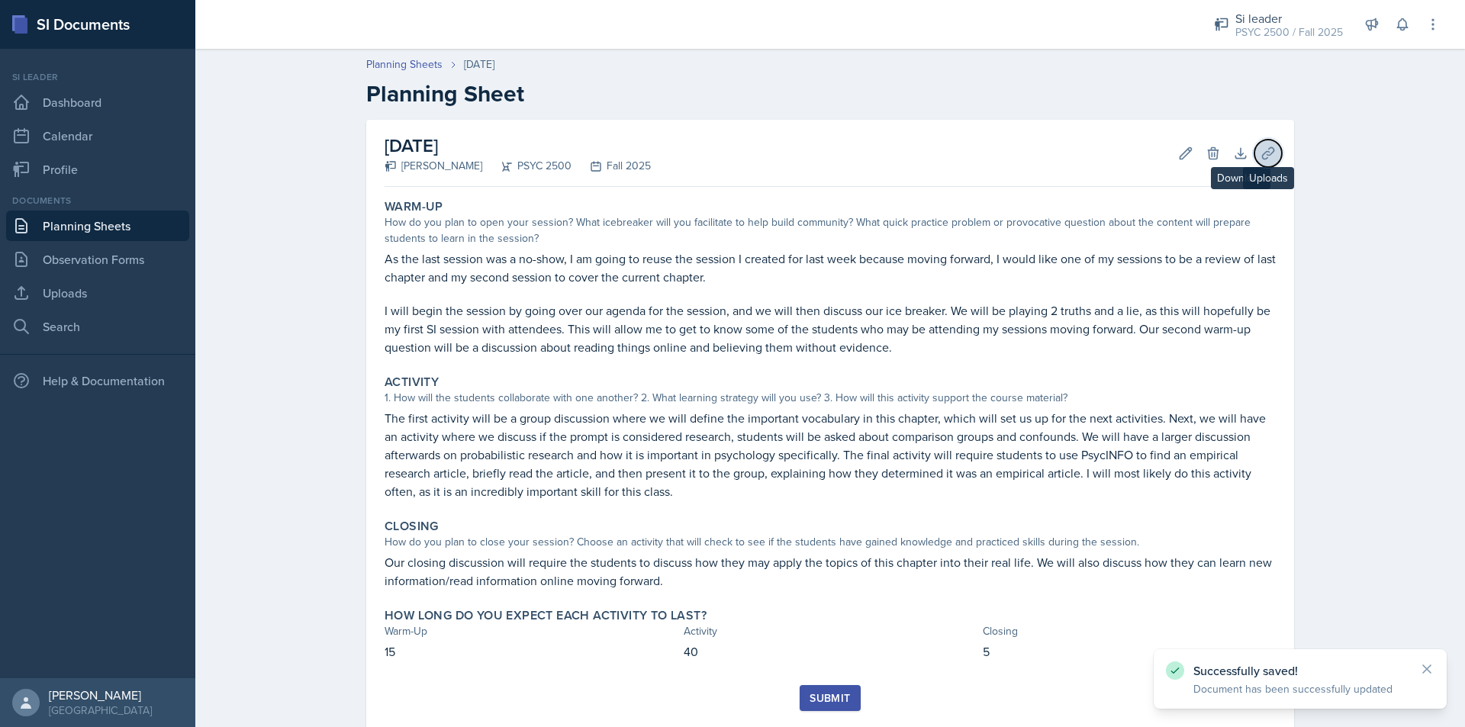
click at [1266, 154] on icon at bounding box center [1267, 153] width 15 height 15
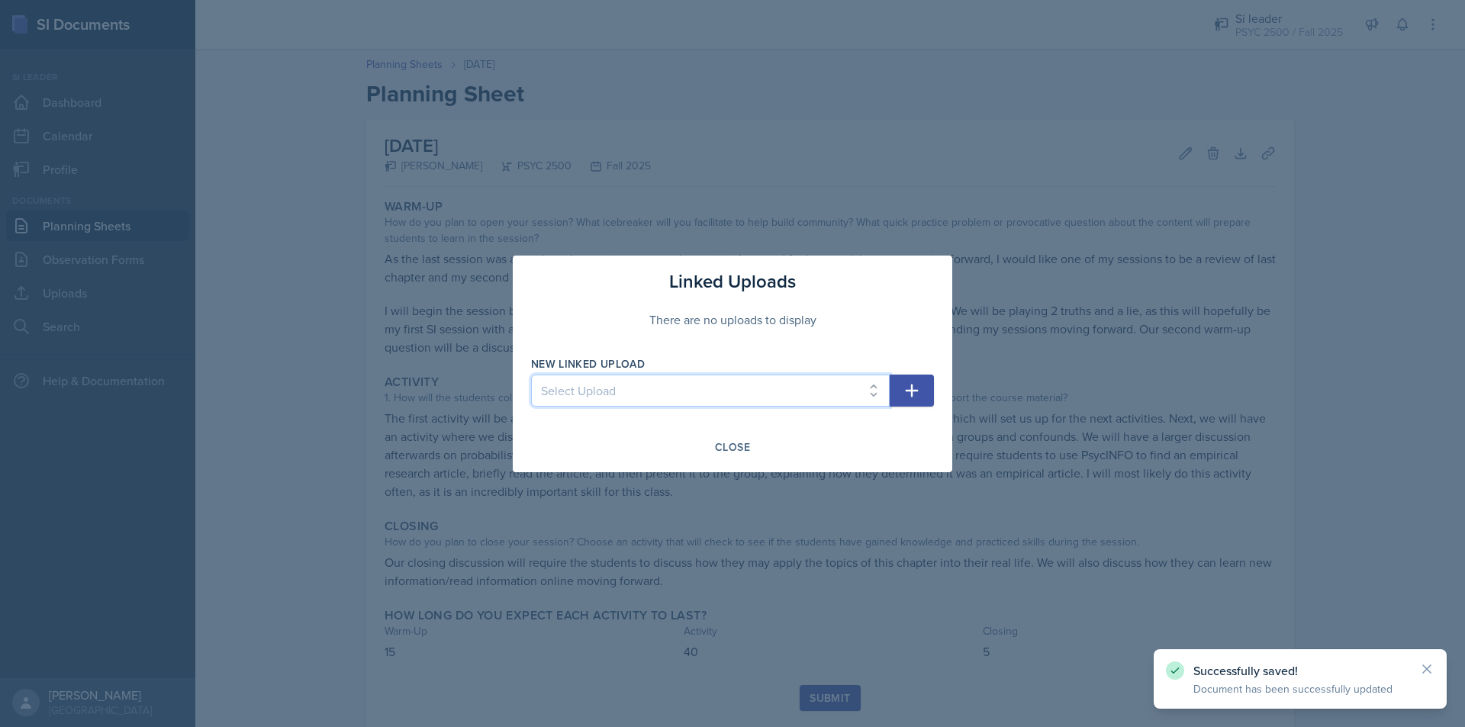
click at [666, 380] on select "Select Upload Chapter 2 08/26" at bounding box center [710, 391] width 359 height 32
select select "97d2c3d6-8bb9-47e3-b8a3-8f5a04979fb0"
click at [531, 375] on select "Select Upload Chapter 2 08/26" at bounding box center [710, 391] width 359 height 32
click at [899, 386] on button "button" at bounding box center [912, 391] width 44 height 32
select select
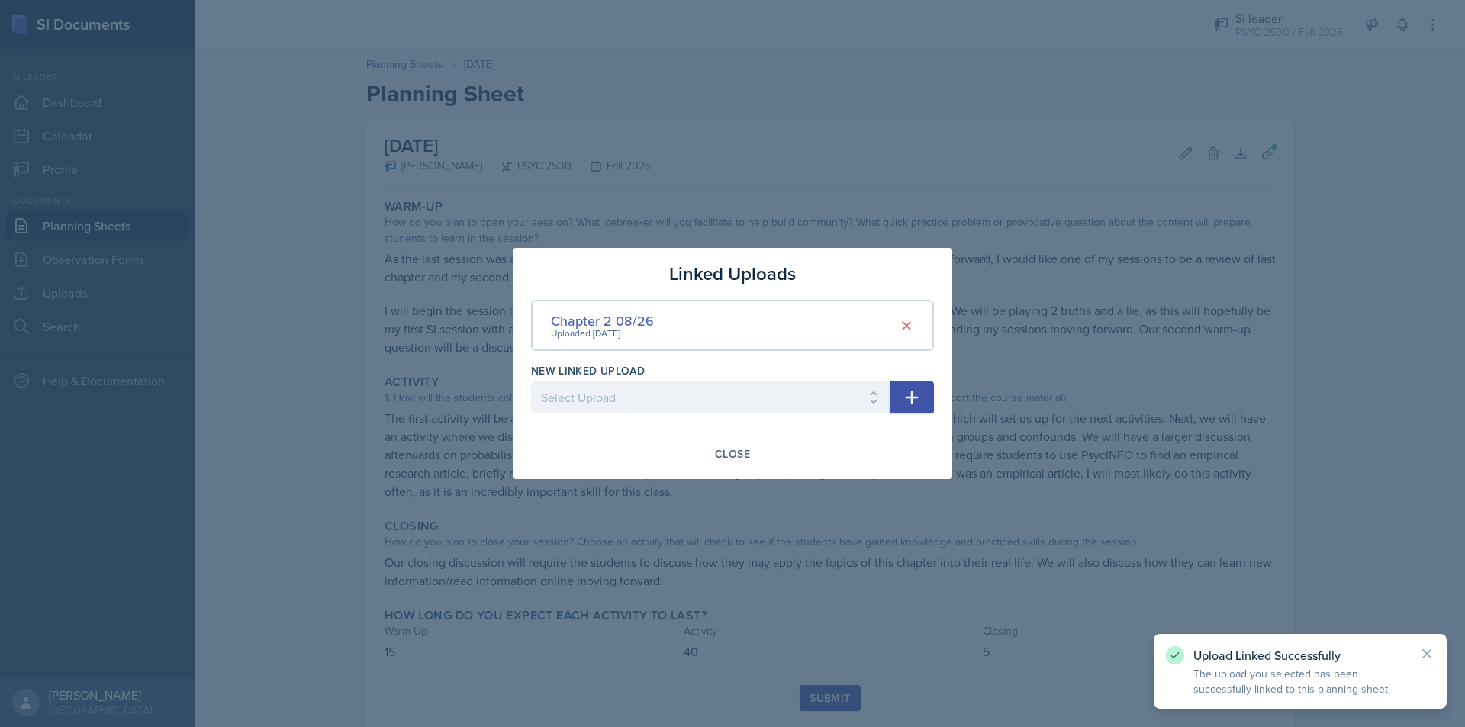
click at [624, 321] on div "Chapter 2 08/26" at bounding box center [602, 321] width 103 height 21
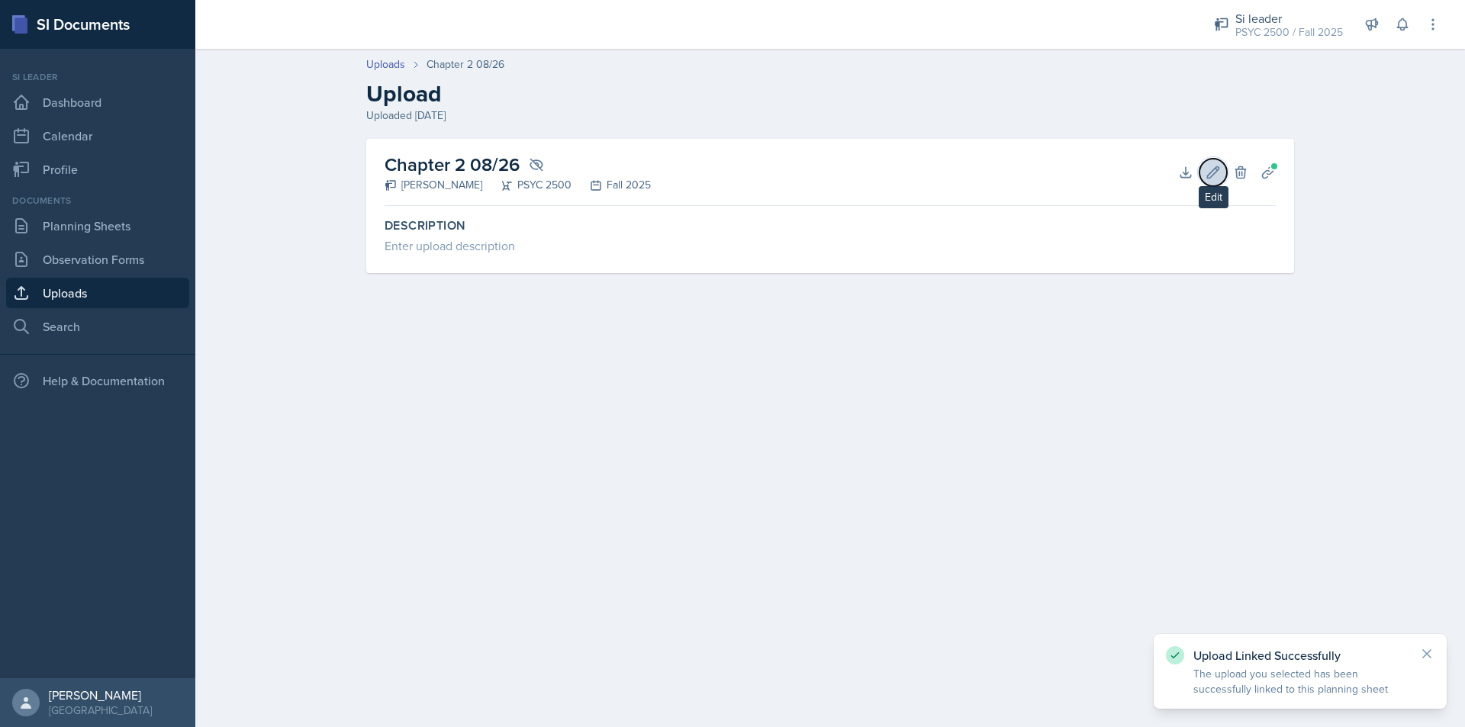
click at [1212, 168] on icon at bounding box center [1213, 172] width 15 height 15
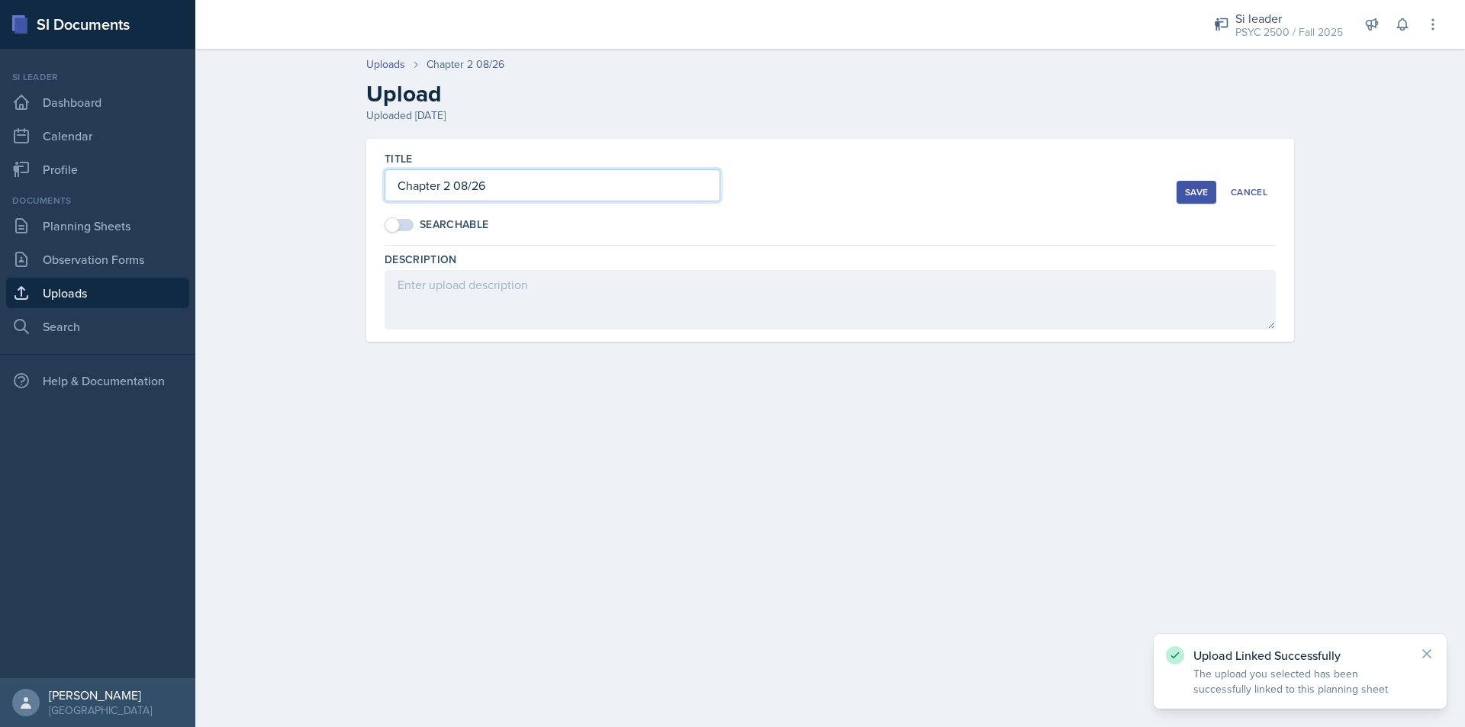
click at [524, 195] on input "Chapter 2 08/26" at bounding box center [553, 185] width 336 height 32
type input "Chapter 2 08/26 + 09/02"
click at [1192, 188] on div "Save" at bounding box center [1196, 192] width 23 height 12
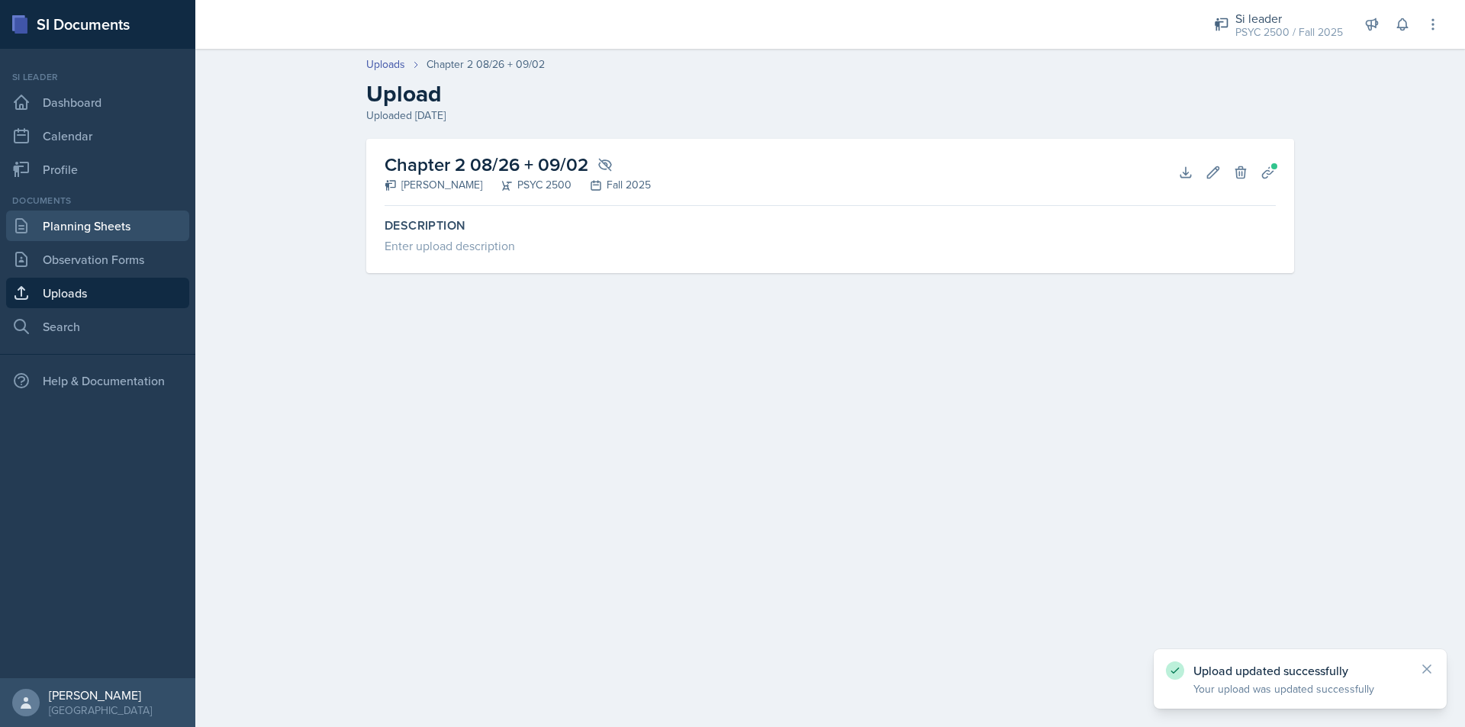
click at [88, 225] on link "Planning Sheets" at bounding box center [97, 226] width 183 height 31
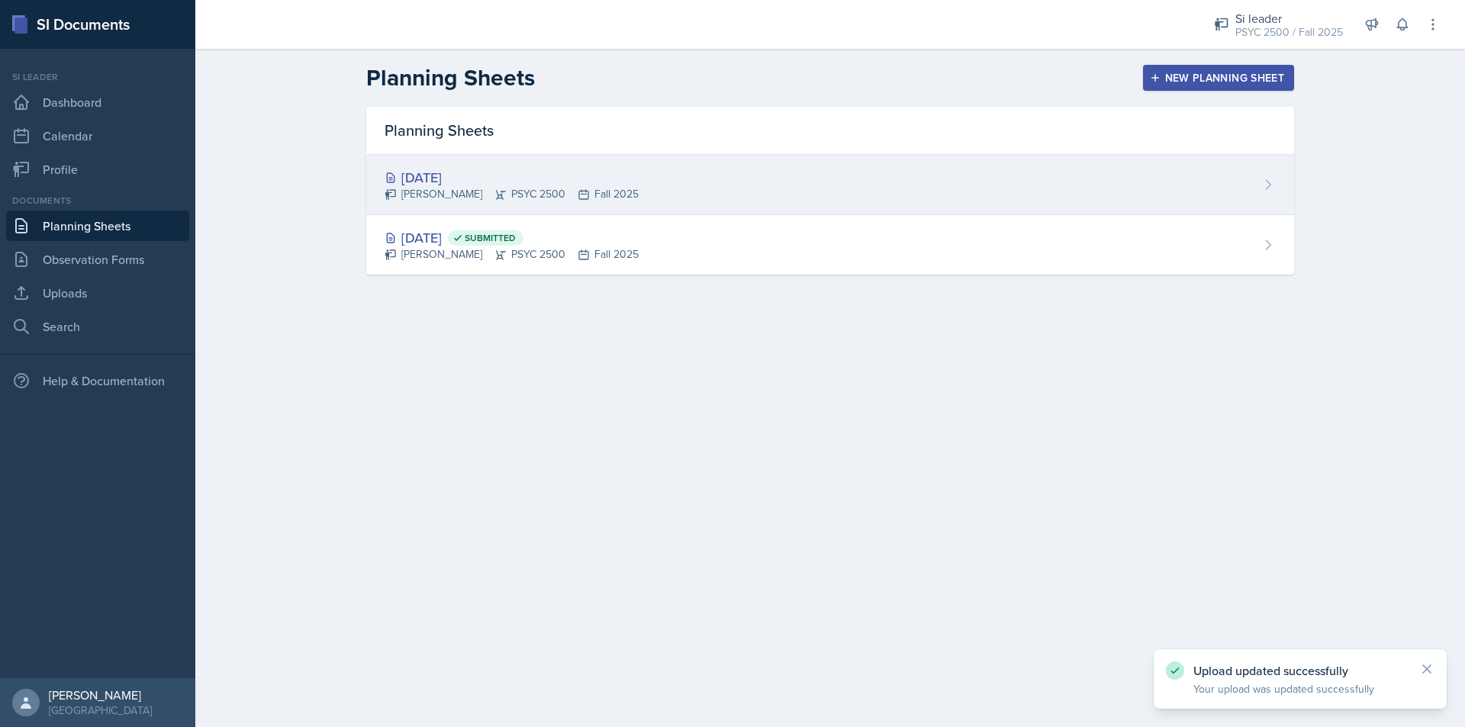
click at [771, 198] on div "[DATE] [PERSON_NAME] PSYC 2500 Fall 2025" at bounding box center [830, 185] width 928 height 60
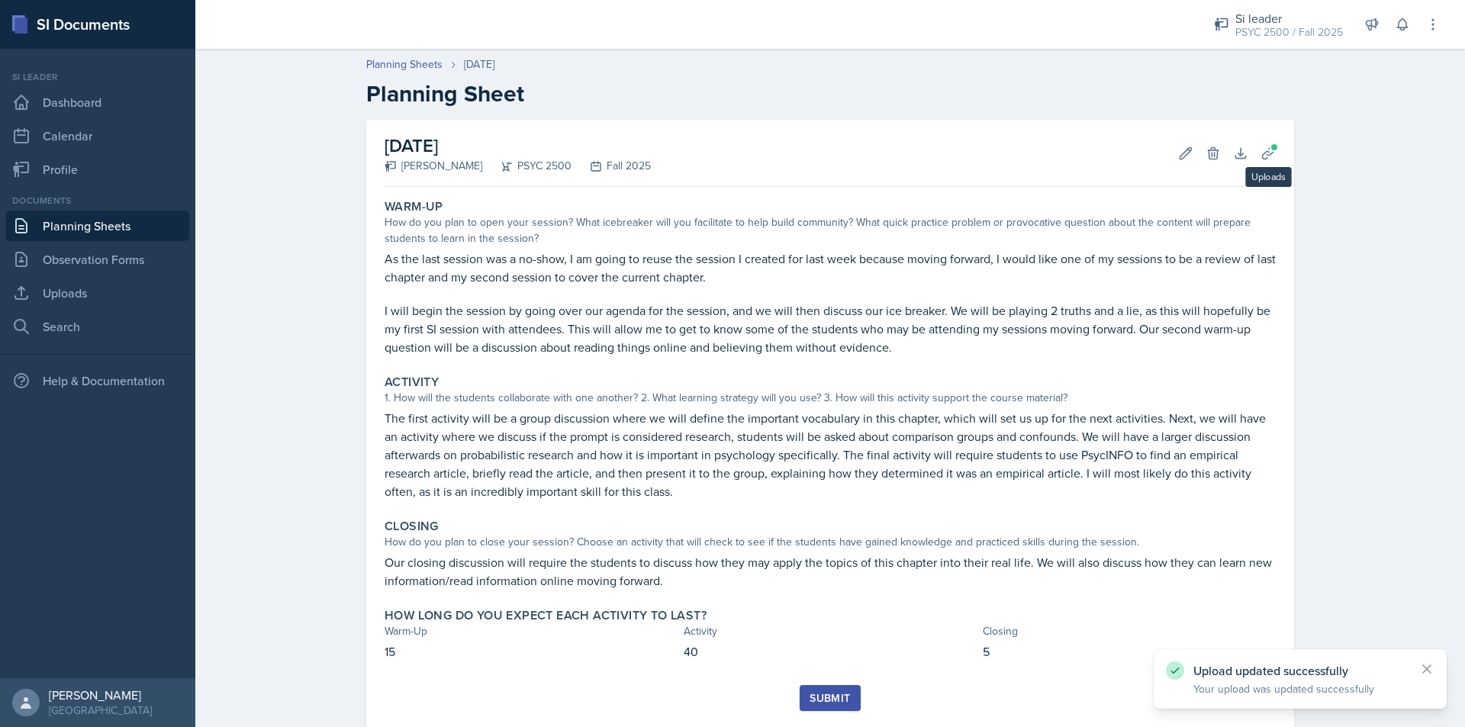
click at [1283, 156] on div "[DATE] [PERSON_NAME] PSYC 2500 Fall 2025 Edit Delete Download Uploads Autosavin…" at bounding box center [830, 425] width 928 height 610
click at [1268, 152] on icon at bounding box center [1267, 153] width 15 height 15
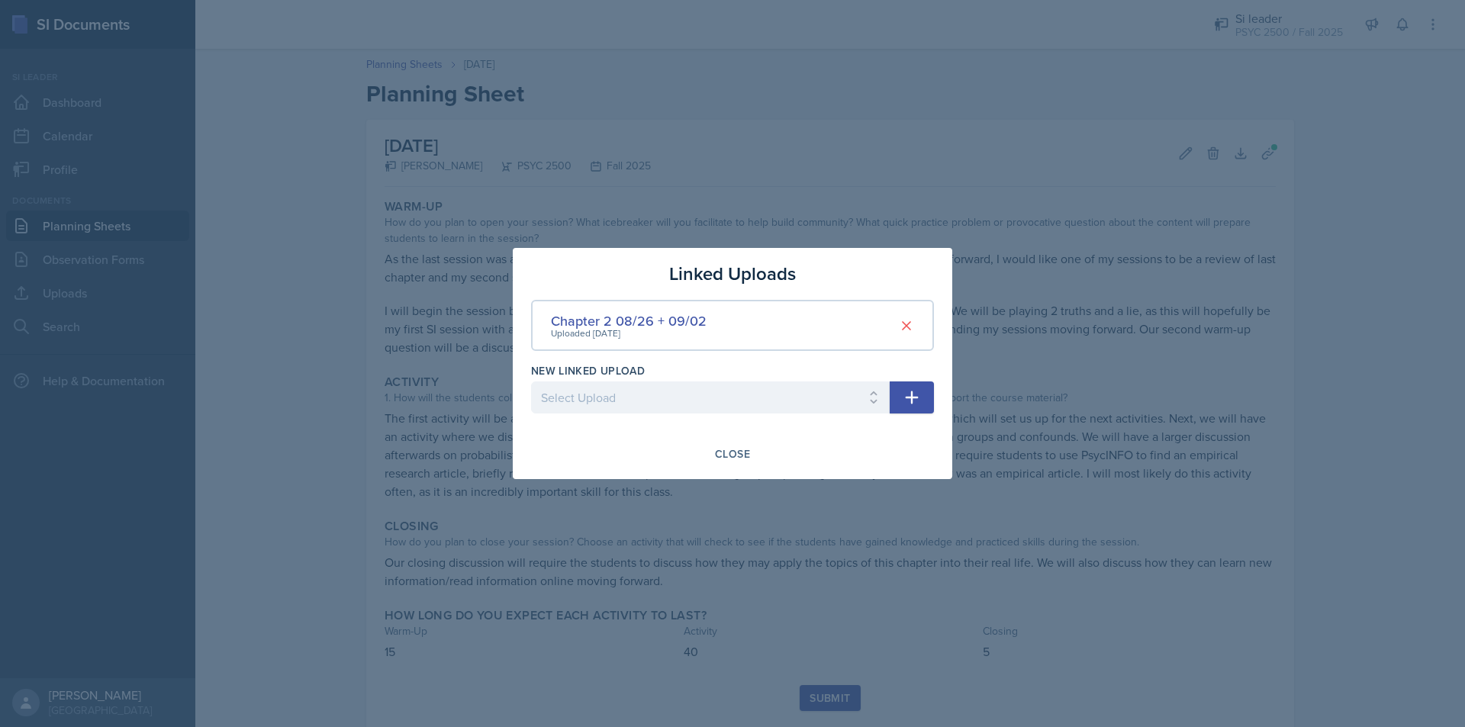
click at [951, 186] on div at bounding box center [732, 363] width 1465 height 727
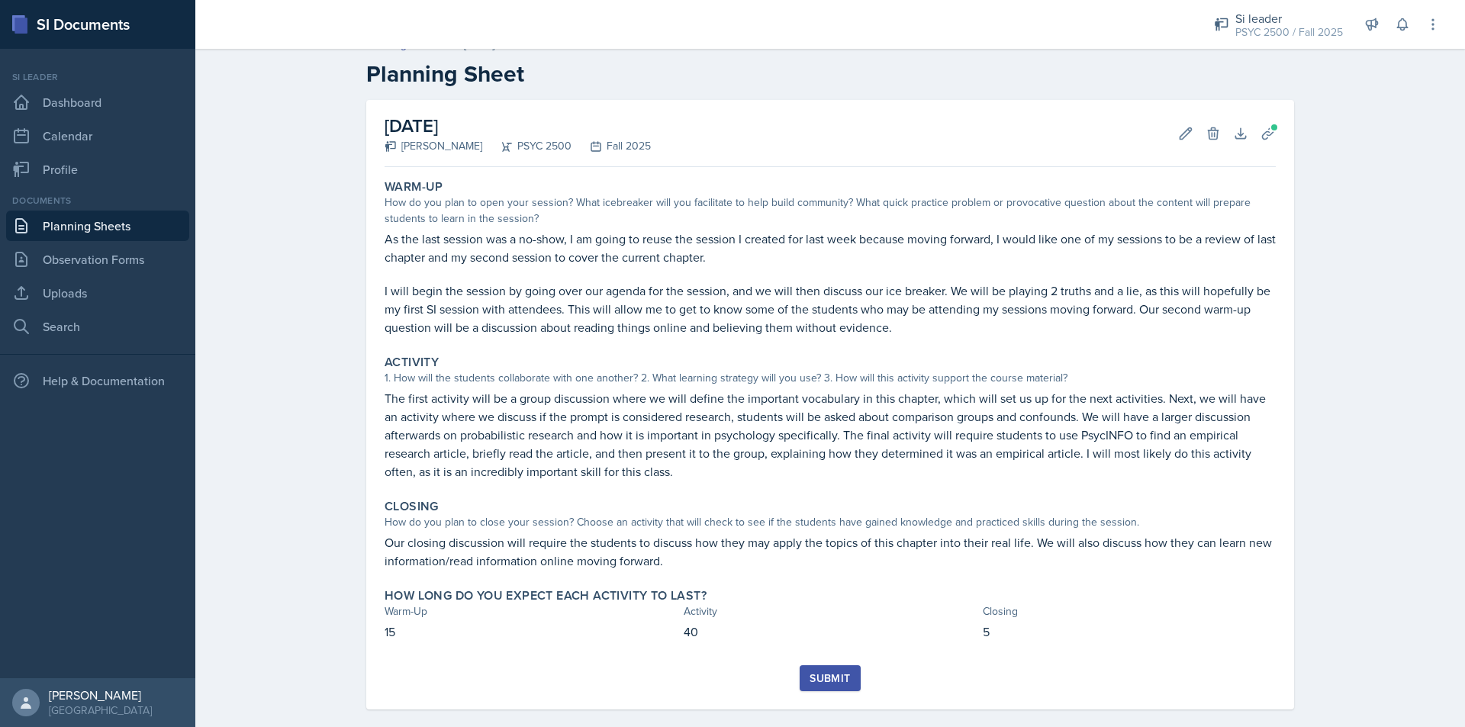
scroll to position [39, 0]
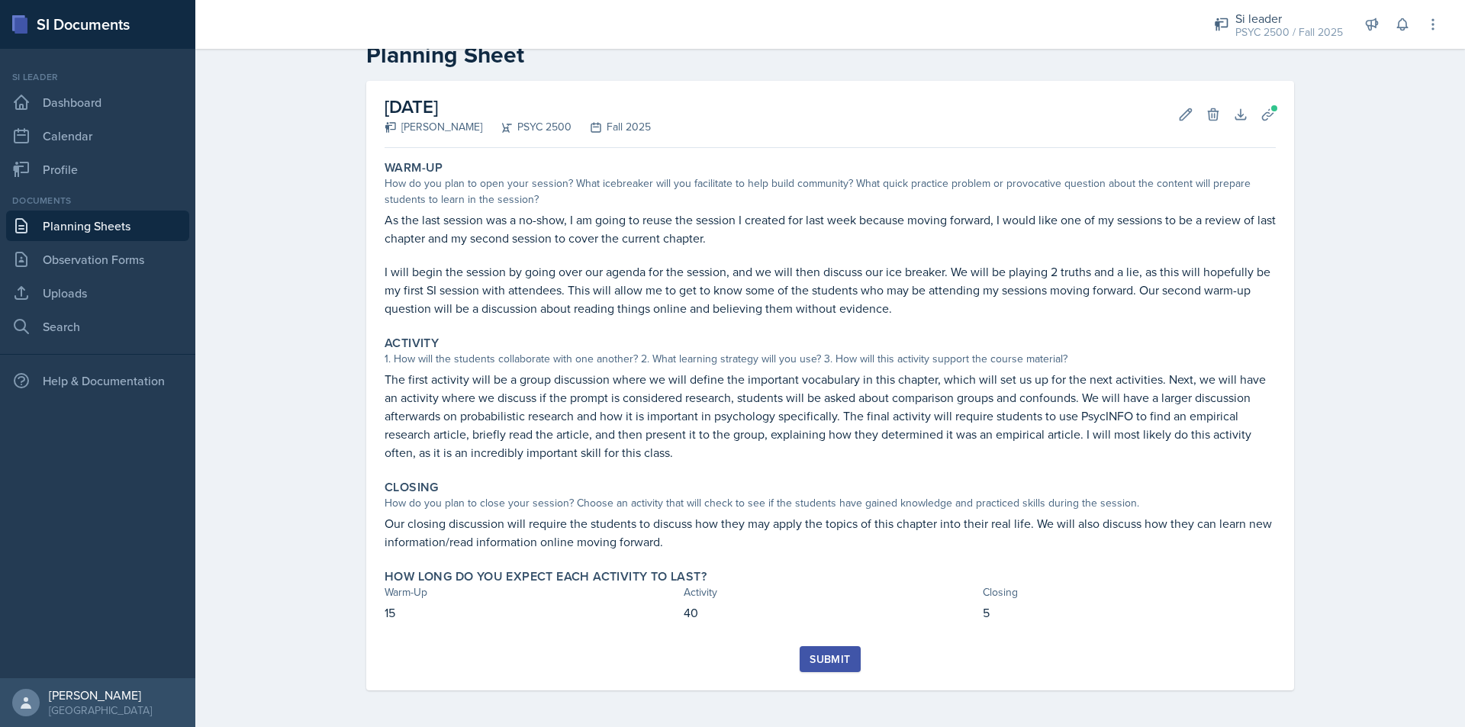
click at [826, 655] on div "Submit" at bounding box center [830, 659] width 40 height 12
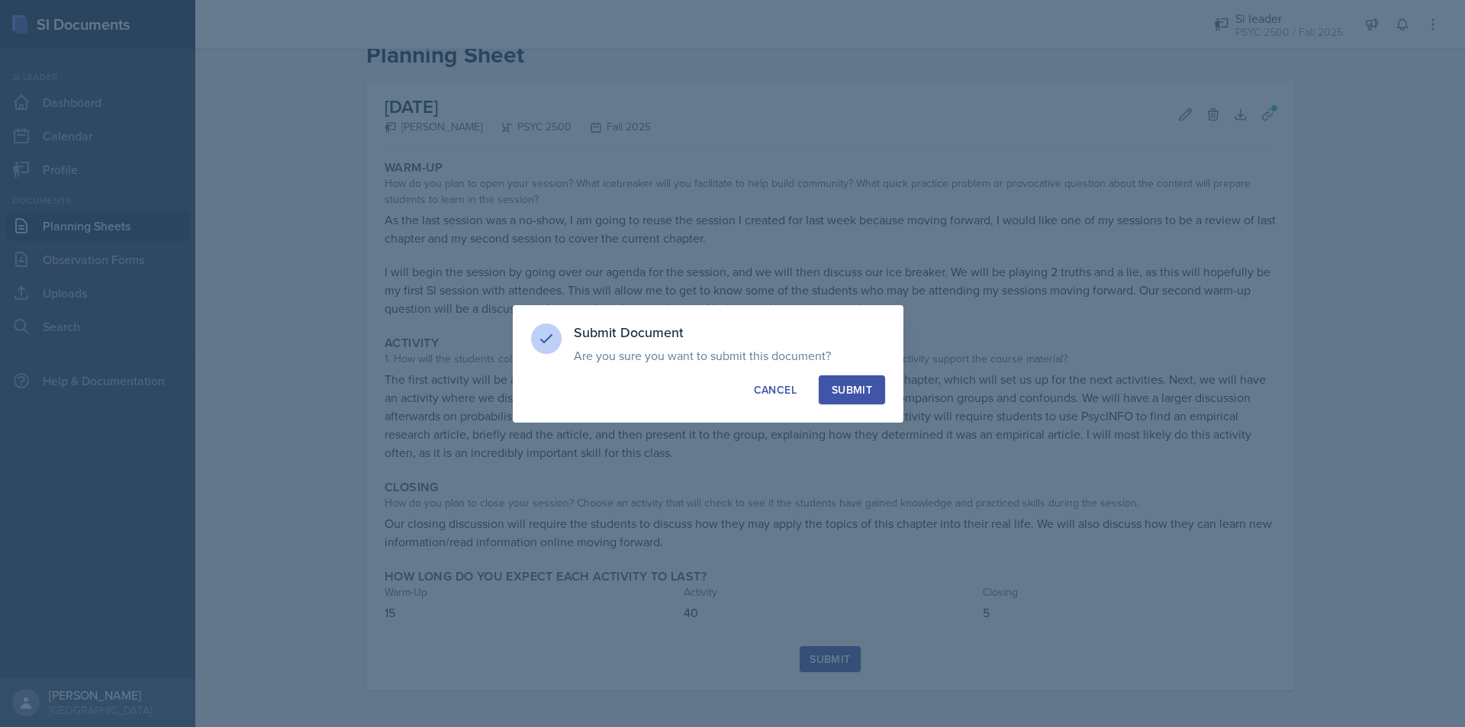
click at [854, 378] on button "Submit" at bounding box center [852, 389] width 66 height 29
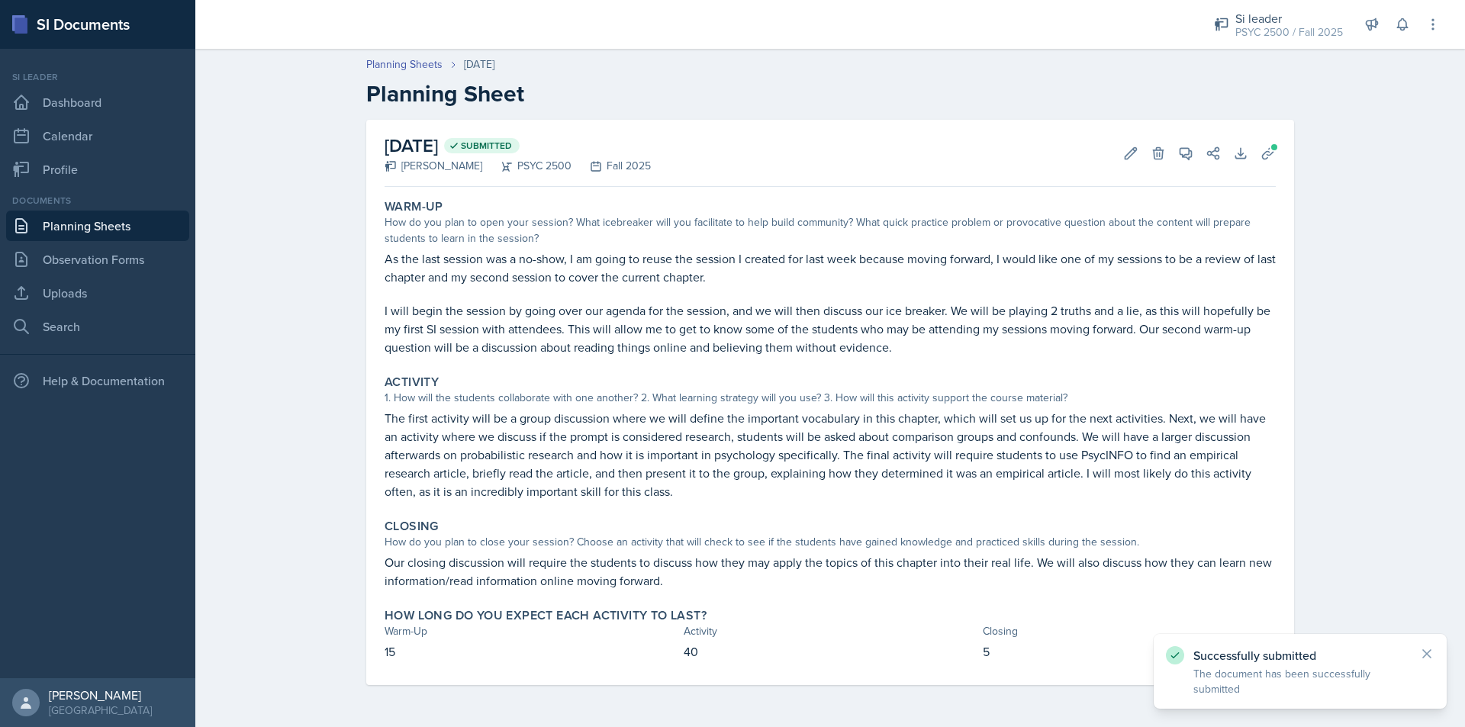
scroll to position [0, 0]
click at [53, 226] on link "Planning Sheets" at bounding box center [97, 226] width 183 height 31
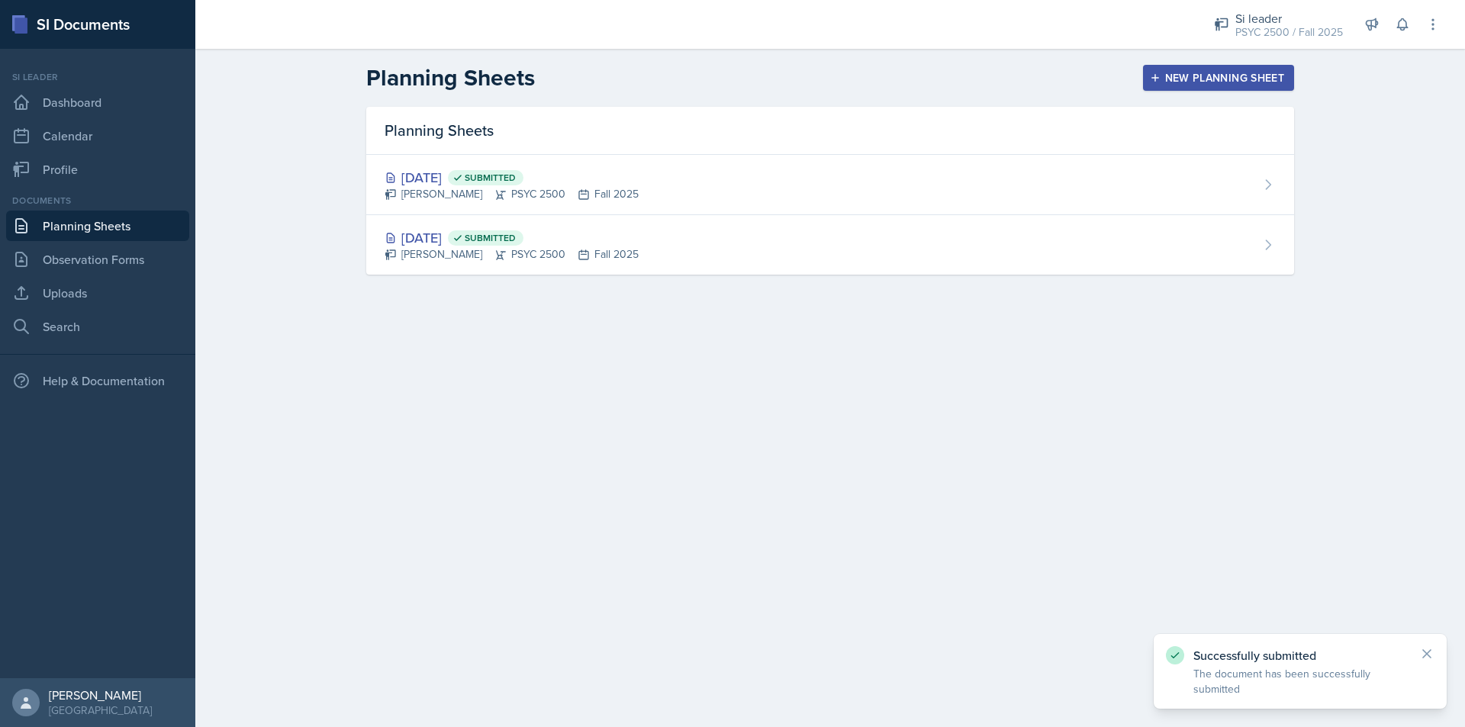
click at [1222, 74] on div "New Planning Sheet" at bounding box center [1218, 78] width 131 height 12
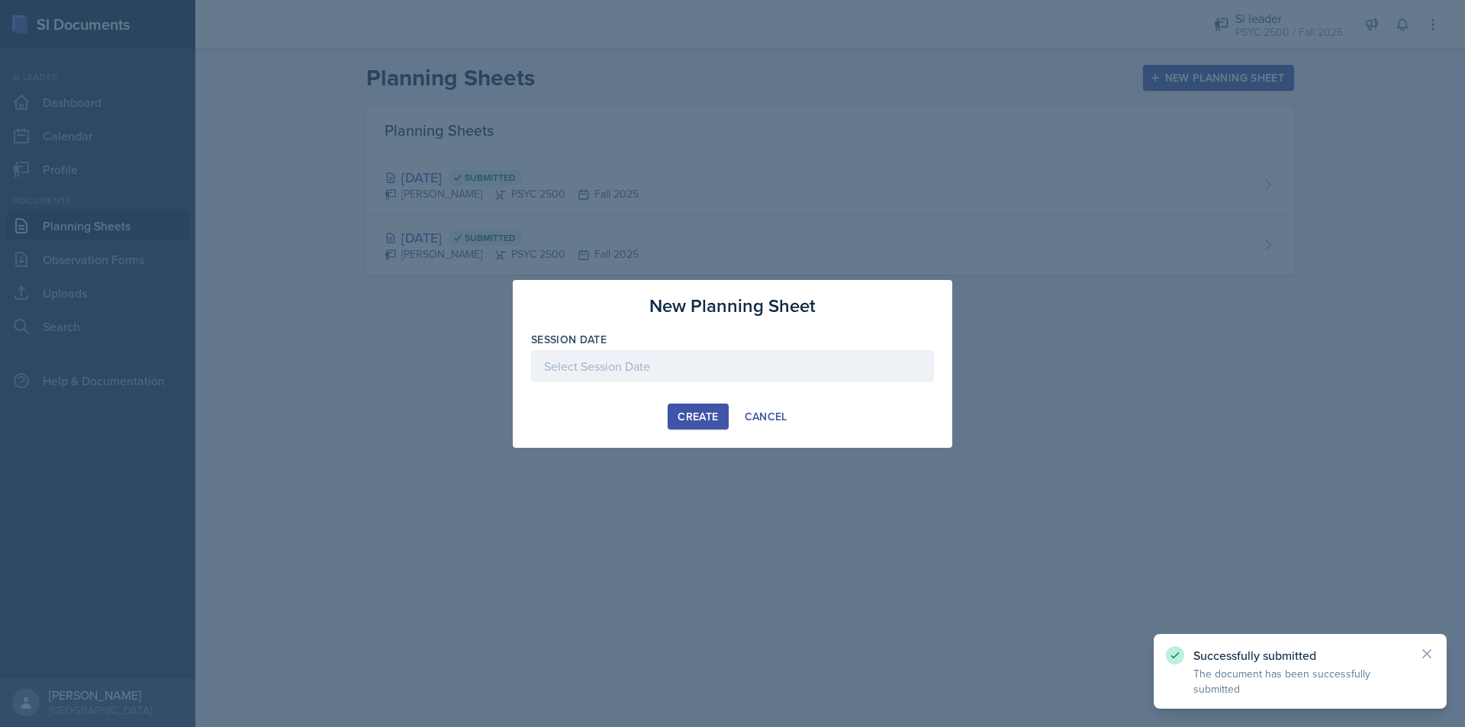
click at [689, 364] on div at bounding box center [732, 366] width 403 height 32
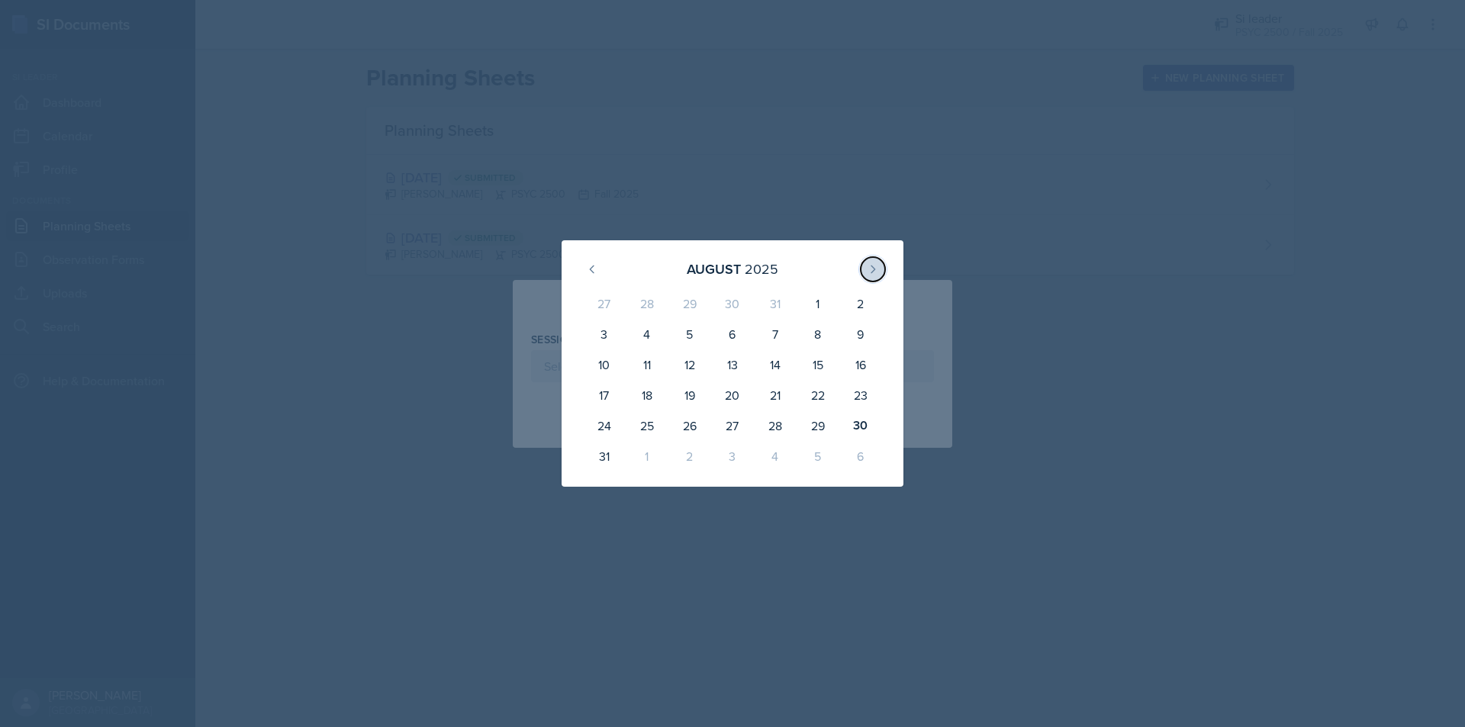
click at [871, 259] on button at bounding box center [873, 269] width 24 height 24
click at [815, 304] on div "5" at bounding box center [818, 306] width 43 height 37
type input "[DATE]"
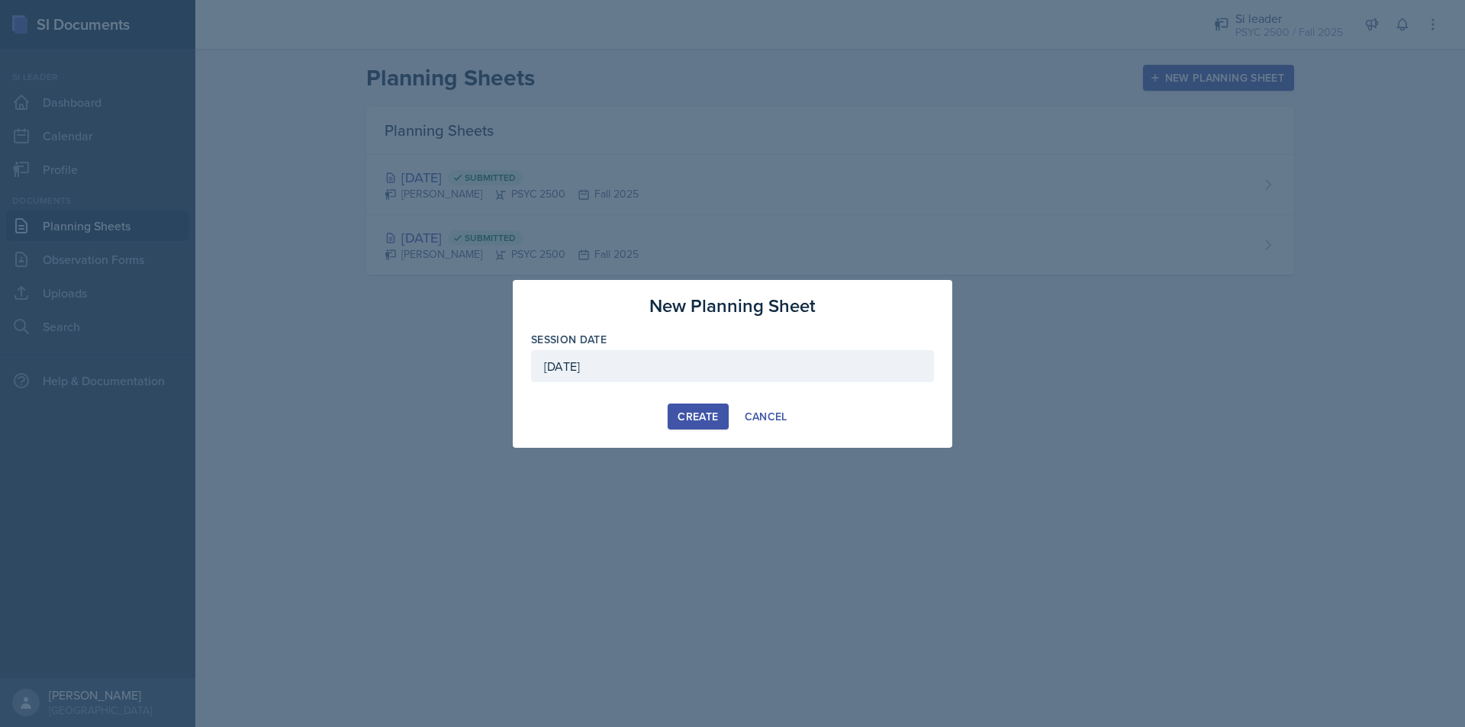
click at [688, 407] on button "Create" at bounding box center [698, 417] width 60 height 26
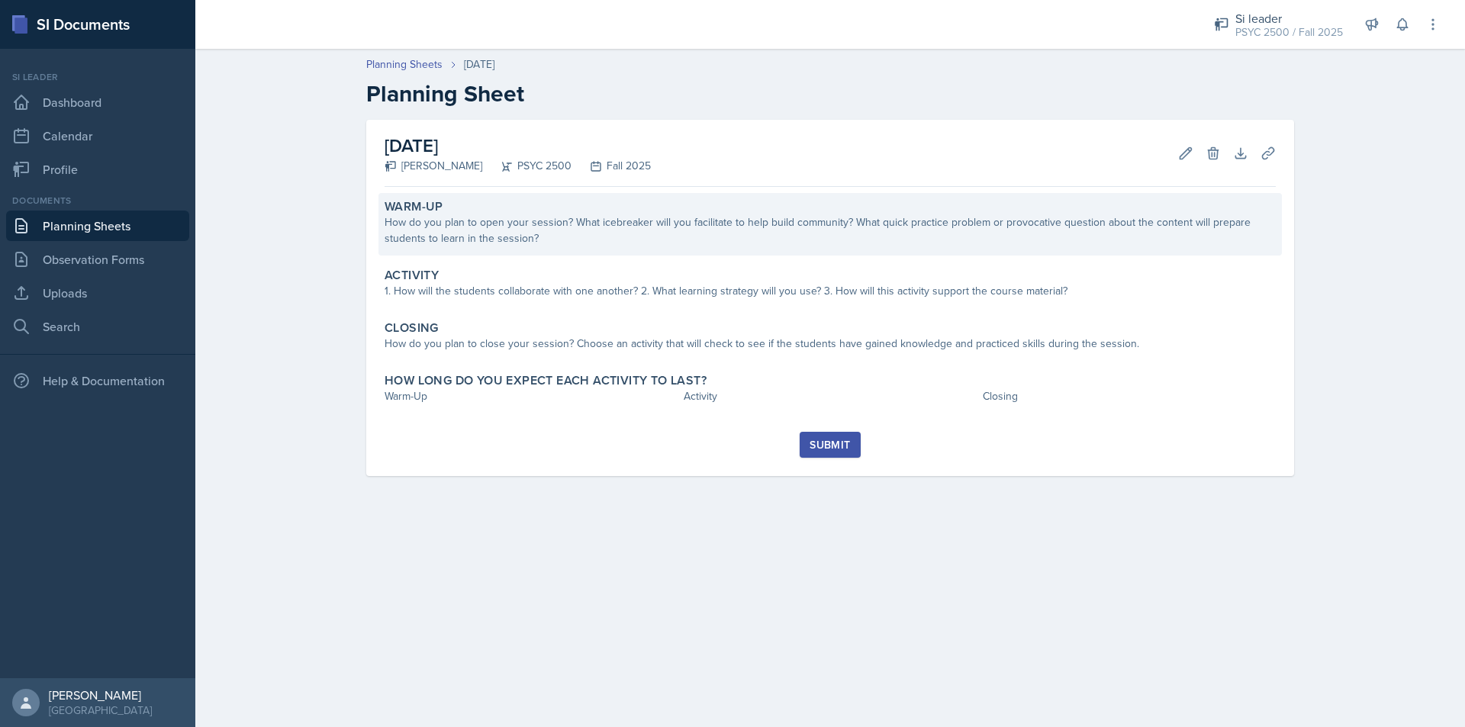
click at [479, 237] on div "How do you plan to open your session? What icebreaker will you facilitate to he…" at bounding box center [830, 230] width 891 height 32
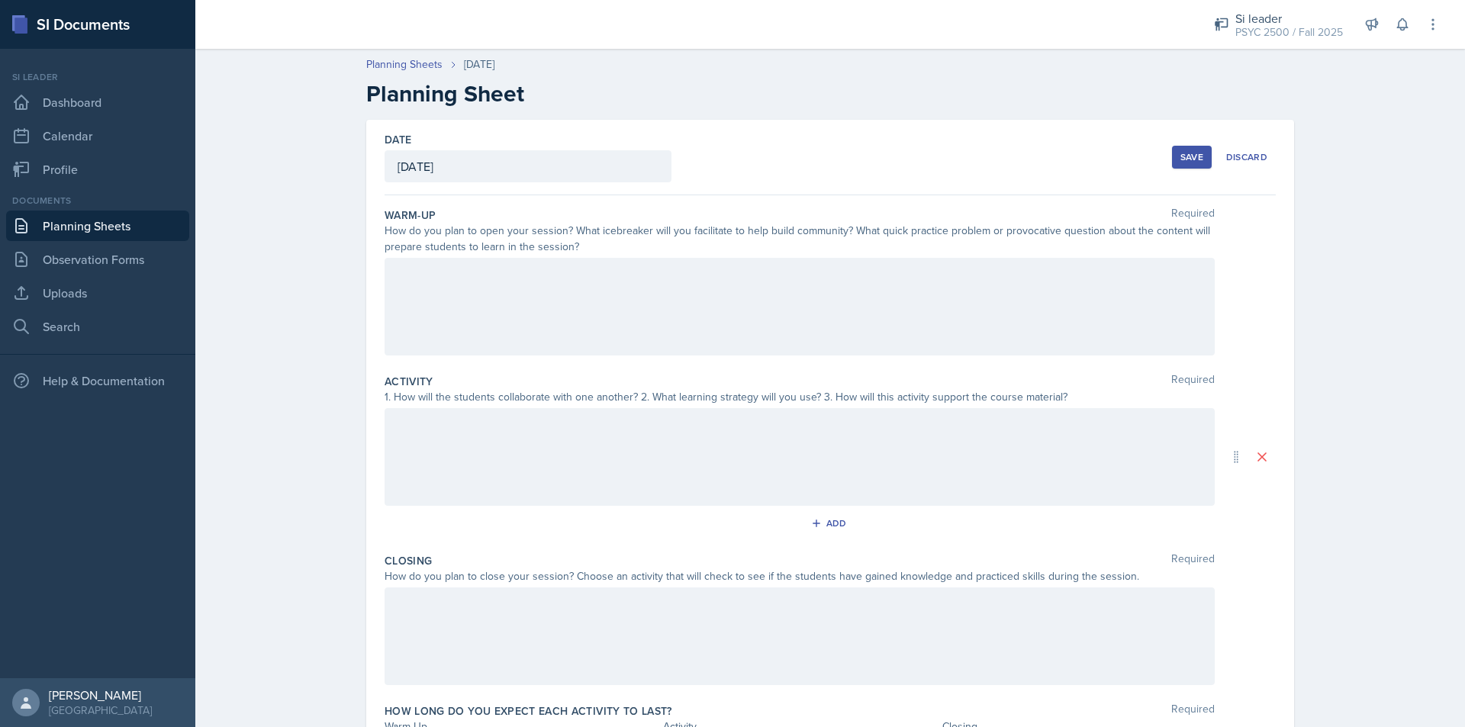
click at [485, 308] on div at bounding box center [800, 307] width 830 height 98
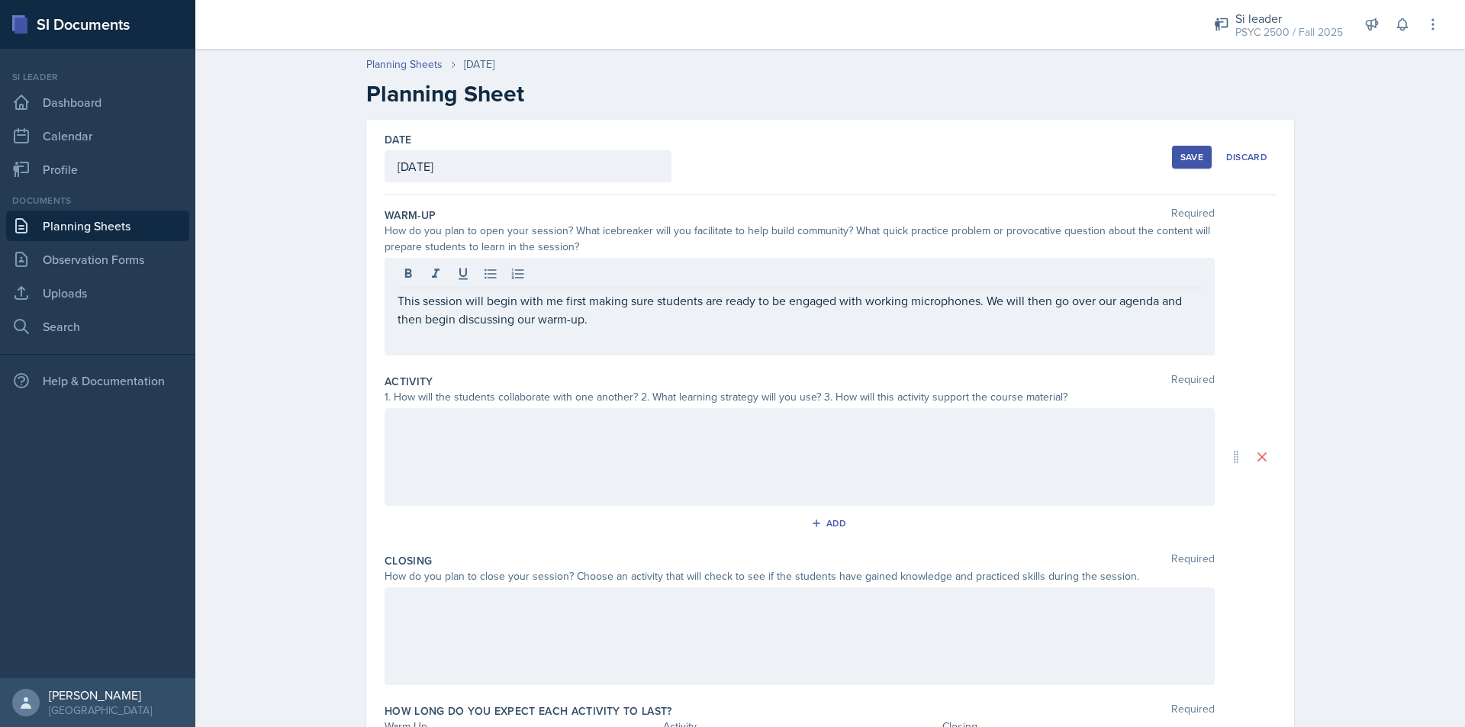
click at [765, 327] on p "This session will begin with me first making sure students are ready to be enga…" at bounding box center [800, 309] width 804 height 37
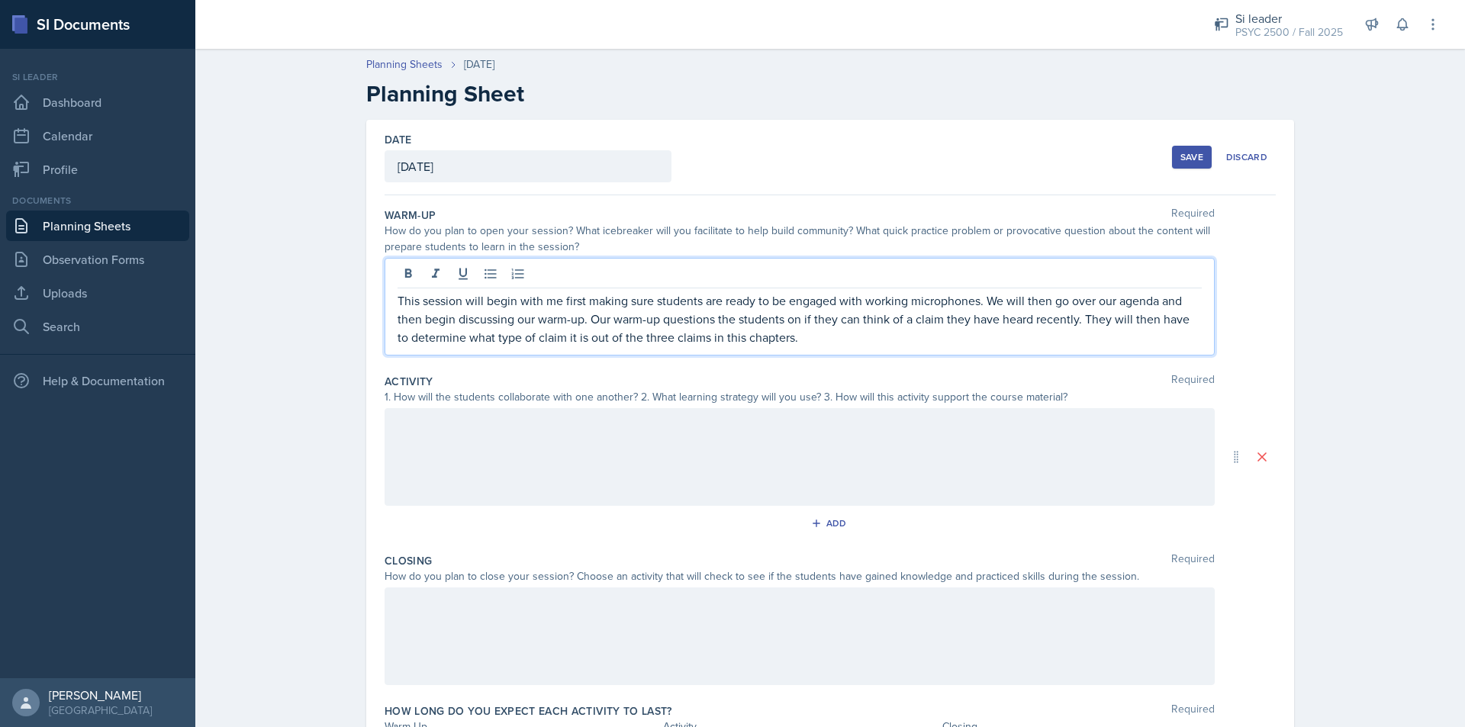
click at [660, 341] on p "This session will begin with me first making sure students are ready to be enga…" at bounding box center [800, 318] width 804 height 55
click at [658, 340] on p "This session will begin with me first making sure students are ready to be enga…" at bounding box center [800, 318] width 804 height 55
click at [553, 433] on div at bounding box center [800, 457] width 830 height 98
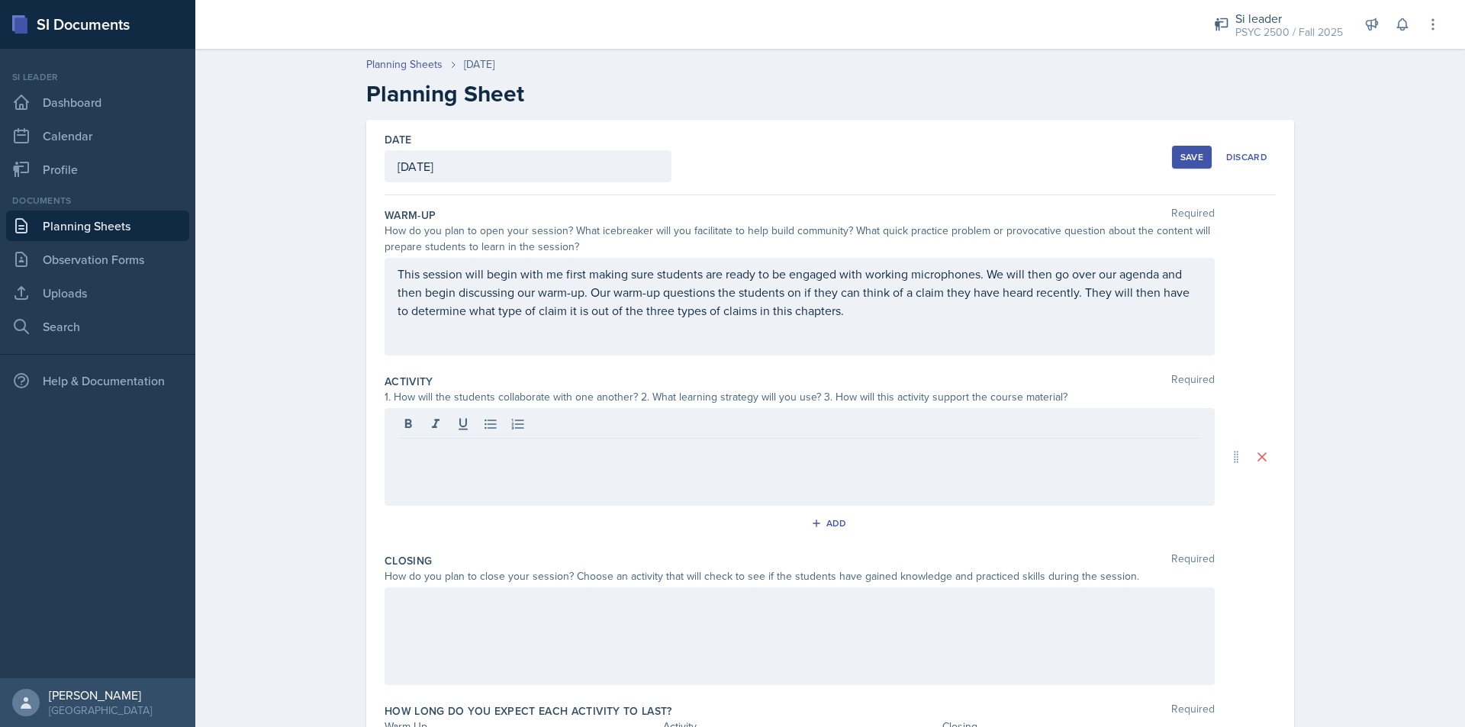
click at [506, 442] on p at bounding box center [800, 451] width 804 height 18
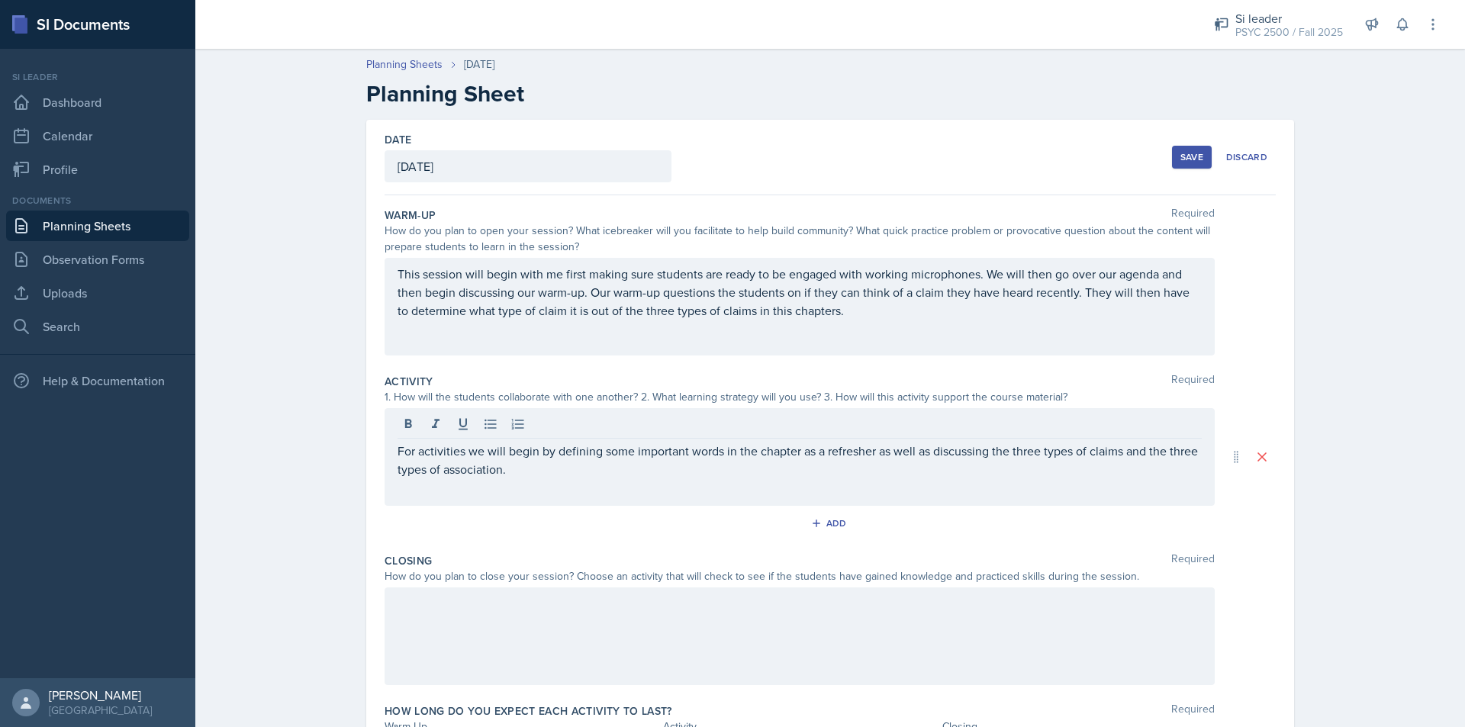
click at [553, 484] on div "For activities we will begin by defining some important words in the chapter as…" at bounding box center [800, 457] width 830 height 98
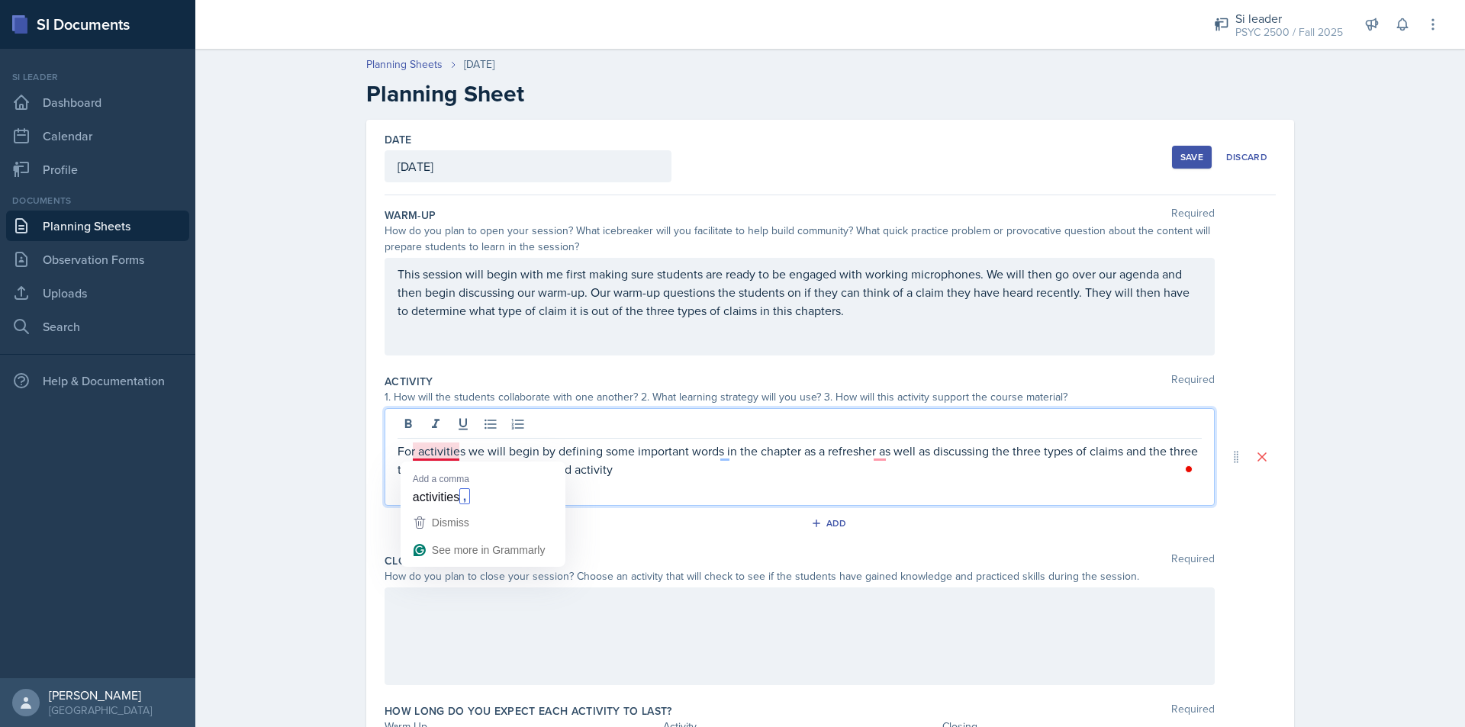
click at [479, 510] on button "Dismiss" at bounding box center [483, 522] width 159 height 27
drag, startPoint x: 455, startPoint y: 453, endPoint x: 464, endPoint y: 456, distance: 9.7
click at [455, 452] on p "For activities we will begin by defining some important words in the chapter as…" at bounding box center [800, 460] width 804 height 37
click at [457, 454] on p "For activities we will begin by defining some important words in the chapter as…" at bounding box center [800, 460] width 804 height 37
click at [678, 472] on p "For activities, we will begin by defining some important words in the chapter a…" at bounding box center [800, 460] width 804 height 37
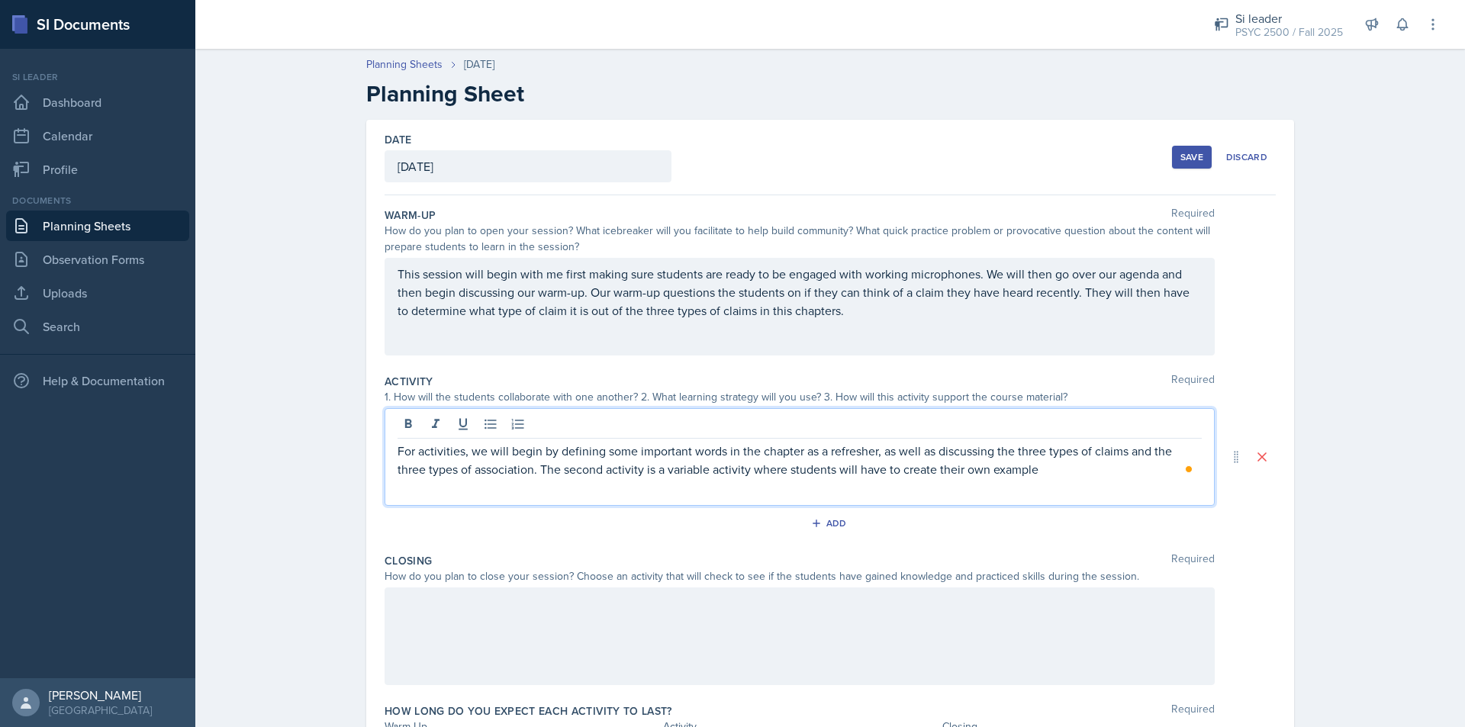
click at [1046, 470] on p "For activities, we will begin by defining some important words in the chapter a…" at bounding box center [800, 460] width 804 height 37
click at [520, 489] on p "For activities, we will begin by defining some important words in the chapter a…" at bounding box center [800, 469] width 804 height 55
click at [769, 485] on p "For activities, we will begin by defining some important words in the chapter a…" at bounding box center [800, 469] width 804 height 55
click at [713, 484] on p "For activities, we will begin by defining some important words in the chapter a…" at bounding box center [800, 469] width 804 height 55
click at [872, 484] on p "For activities, we will begin by defining some important words in the chapter a…" at bounding box center [800, 469] width 804 height 55
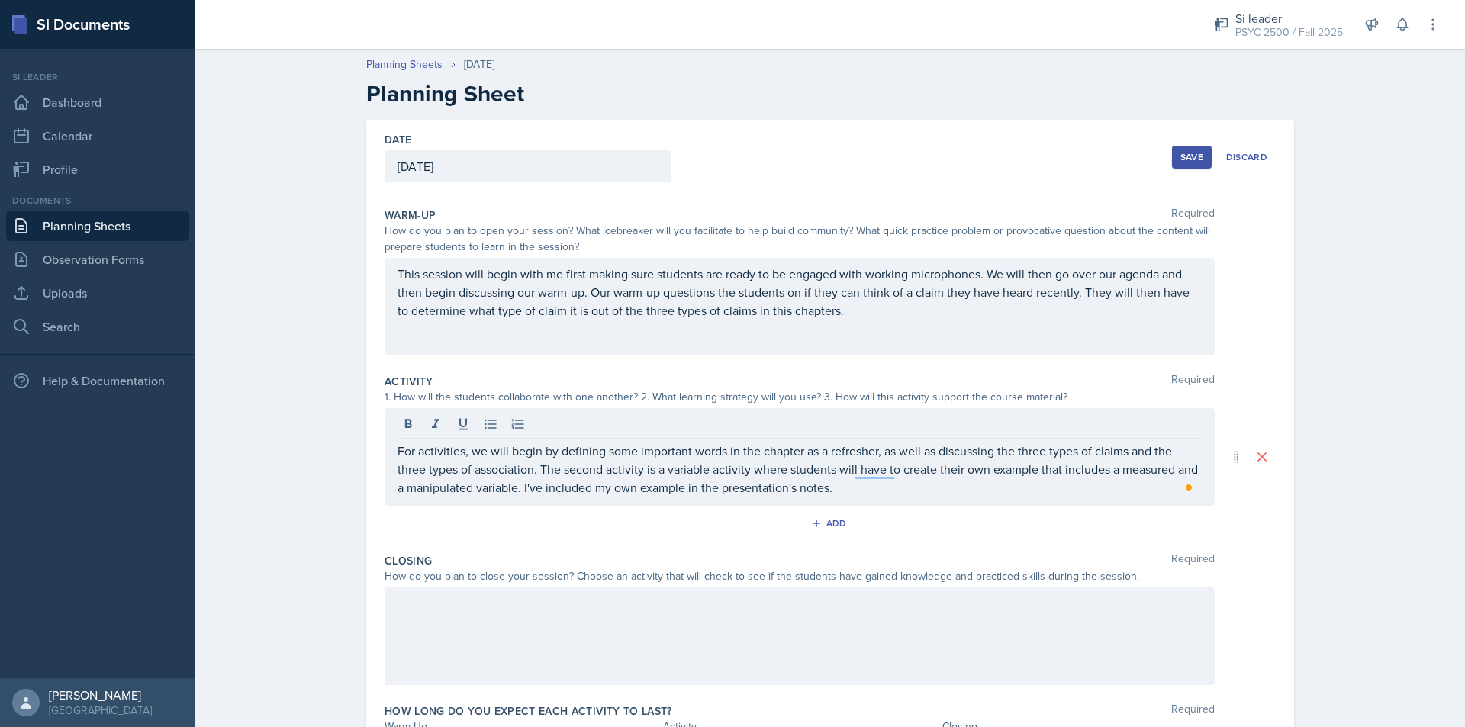
click at [878, 490] on p "For activities, we will begin by defining some important words in the chapter a…" at bounding box center [800, 469] width 804 height 55
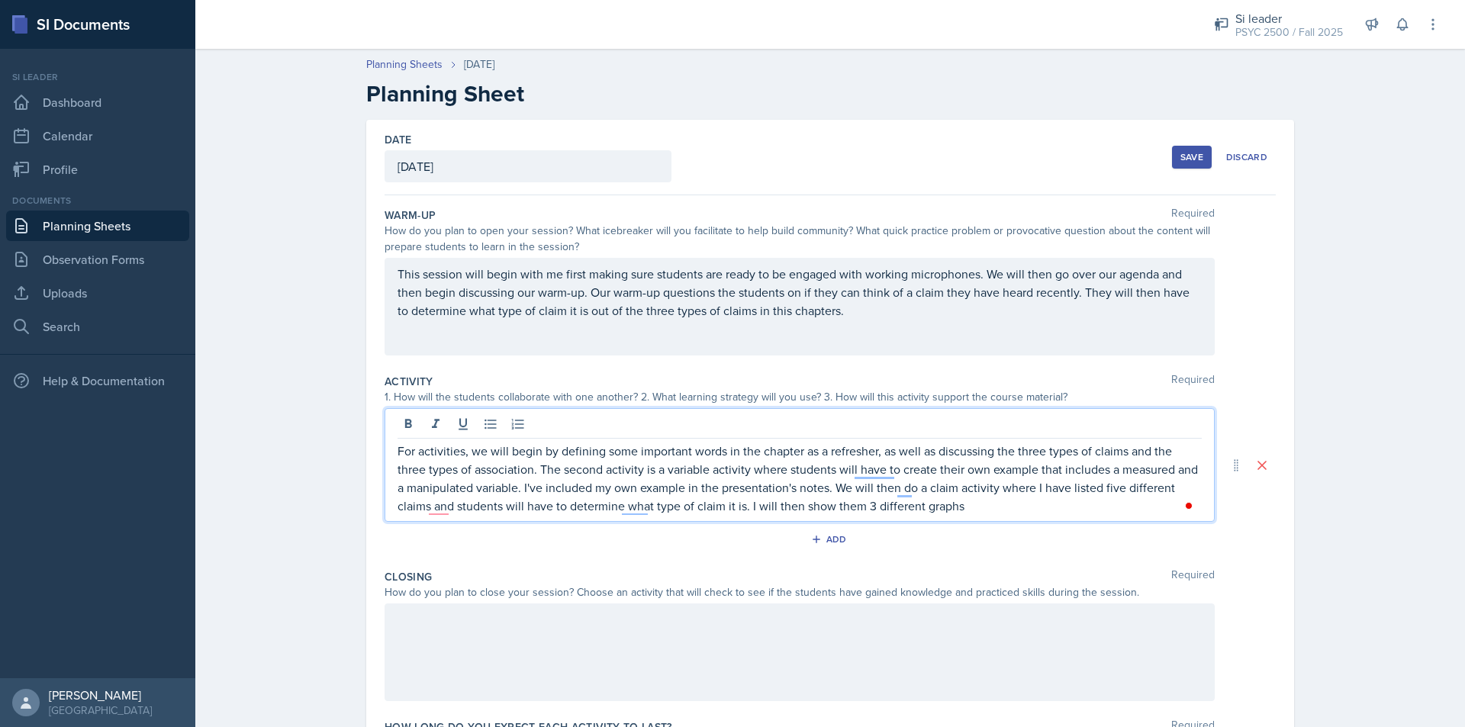
click at [1024, 507] on p "For activities, we will begin by defining some important words in the chapter a…" at bounding box center [800, 478] width 804 height 73
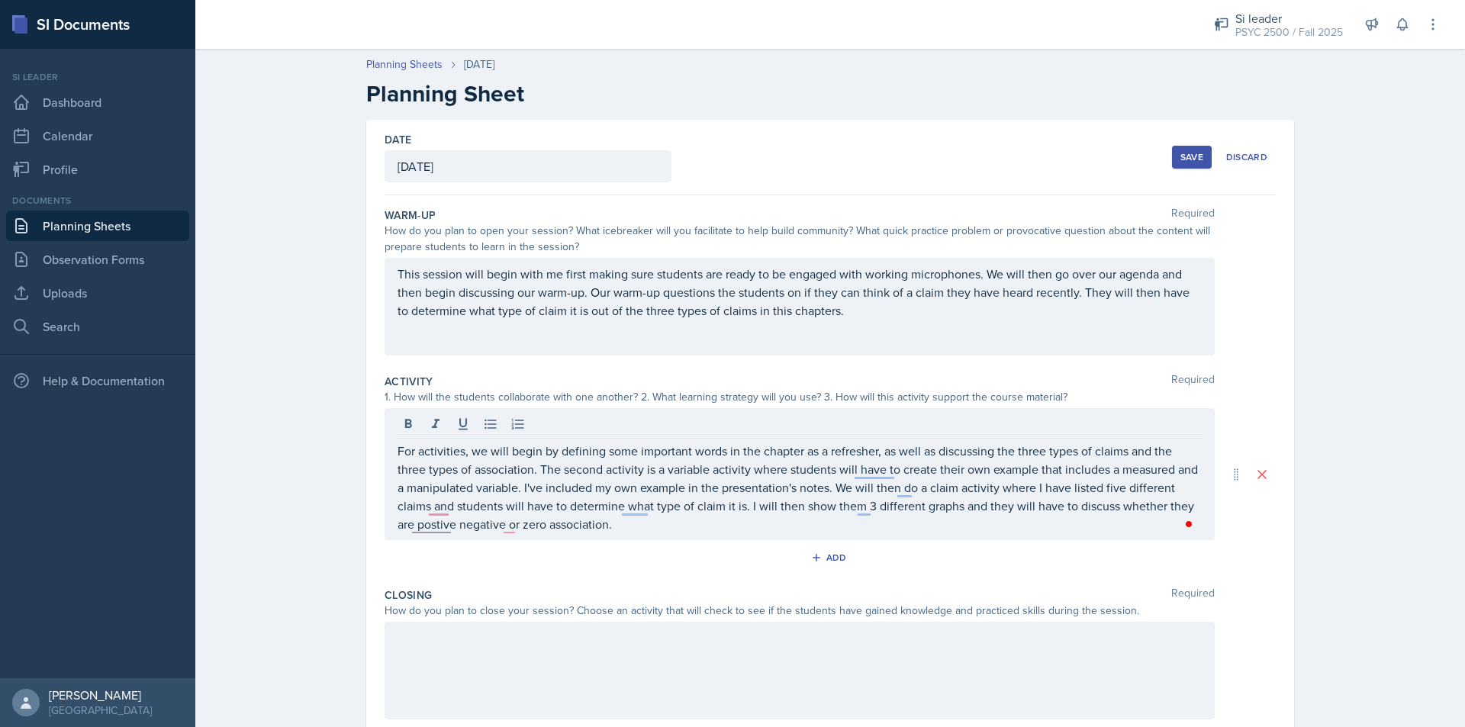
click at [681, 527] on p "For activities, we will begin by defining some important words in the chapter a…" at bounding box center [800, 488] width 804 height 92
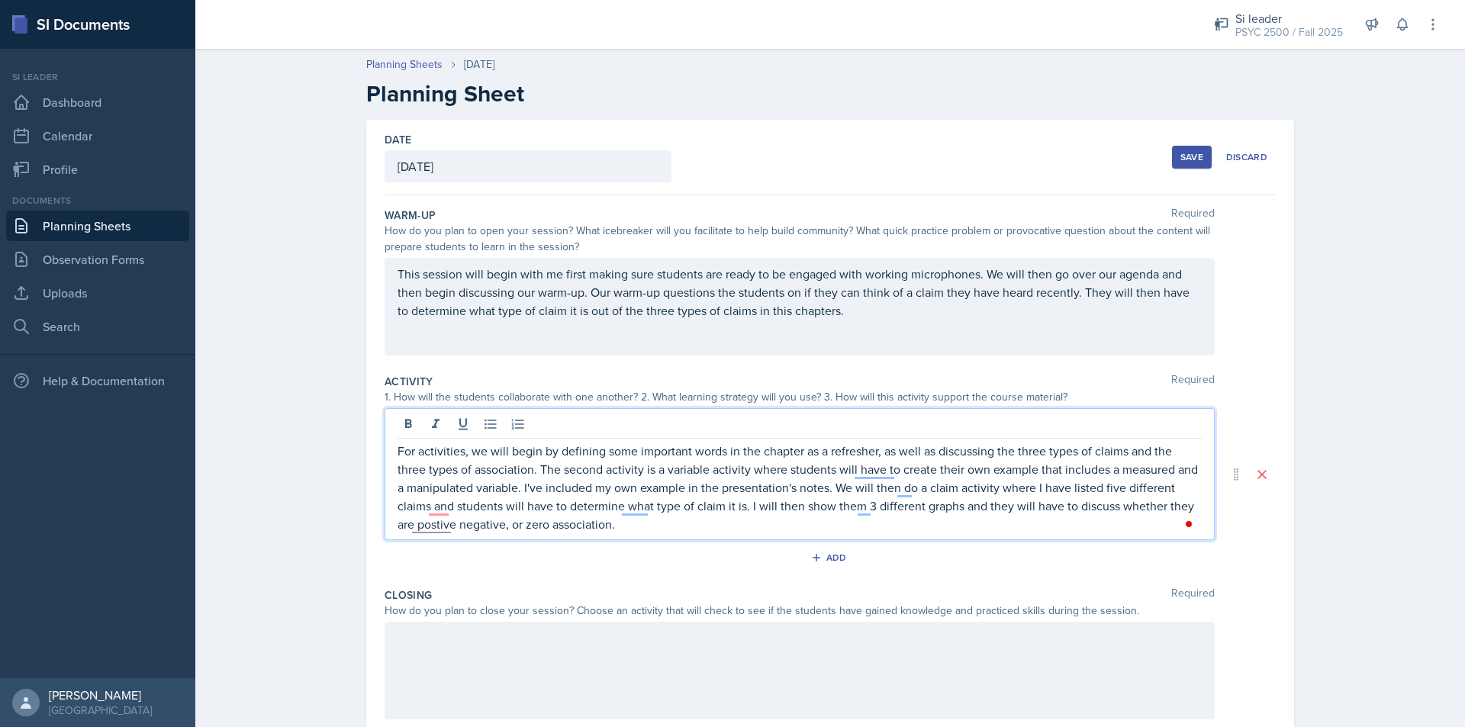
click at [626, 527] on p "For activities, we will begin by defining some important words in the chapter a…" at bounding box center [800, 488] width 804 height 92
click at [742, 524] on p "For activities, we will begin by defining some important words in the chapter a…" at bounding box center [800, 488] width 804 height 92
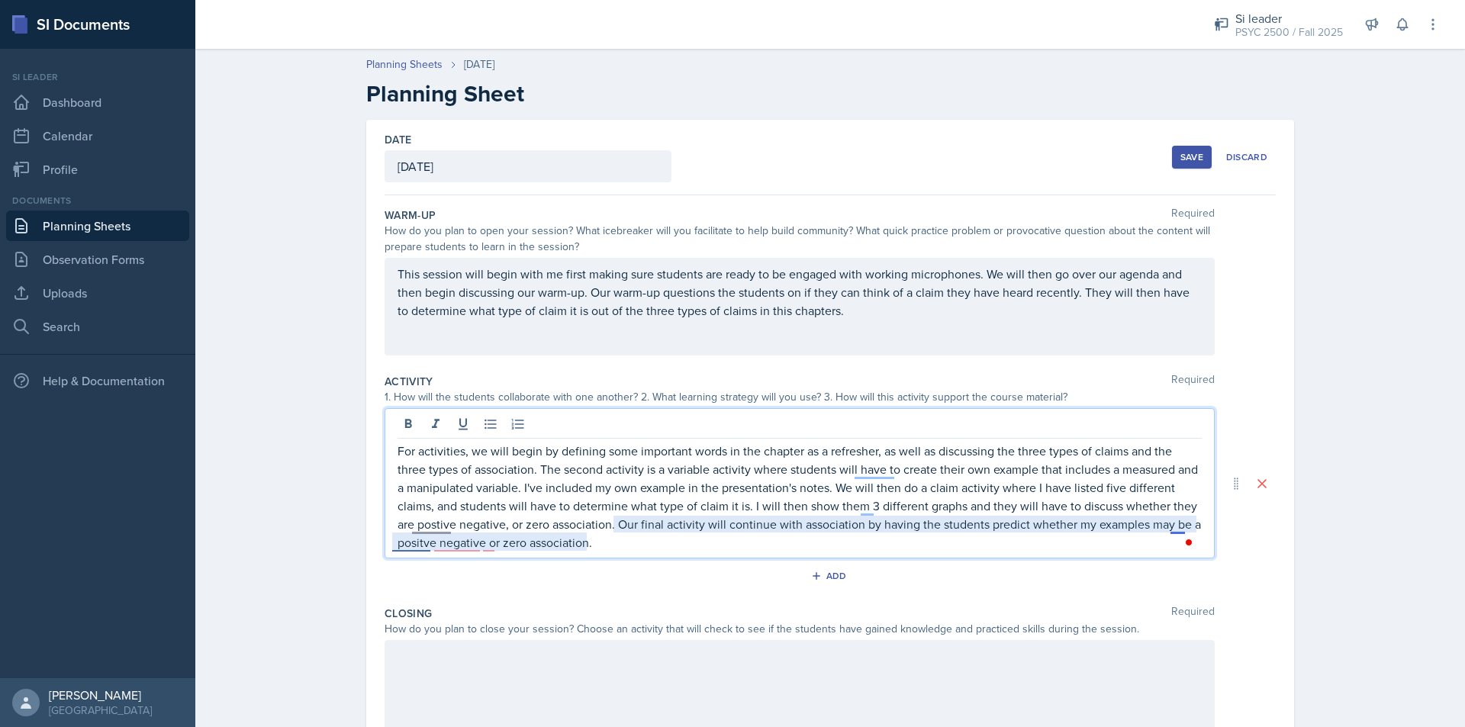
click at [1179, 523] on p "For activities, we will begin by defining some important words in the chapter a…" at bounding box center [800, 497] width 804 height 110
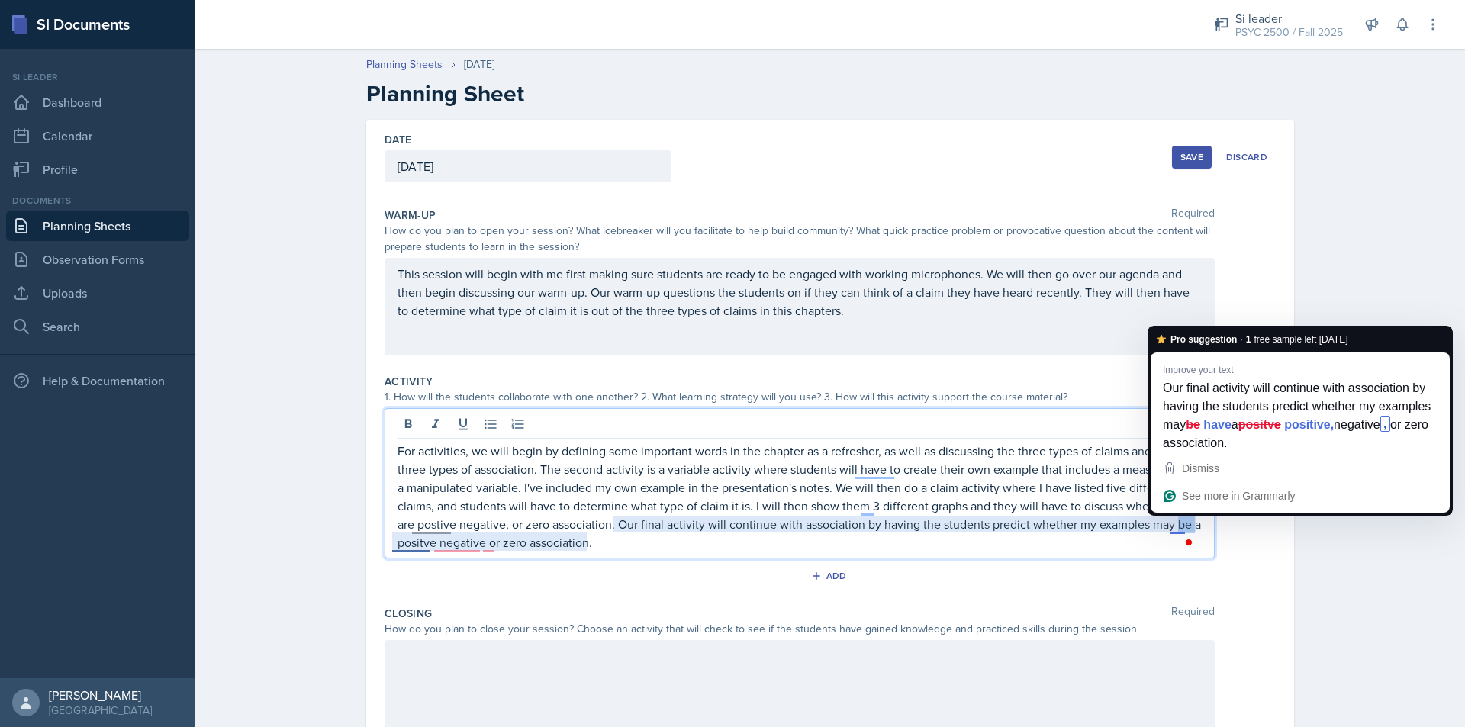
click at [1179, 523] on p "For activities, we will begin by defining some important words in the chapter a…" at bounding box center [800, 497] width 804 height 110
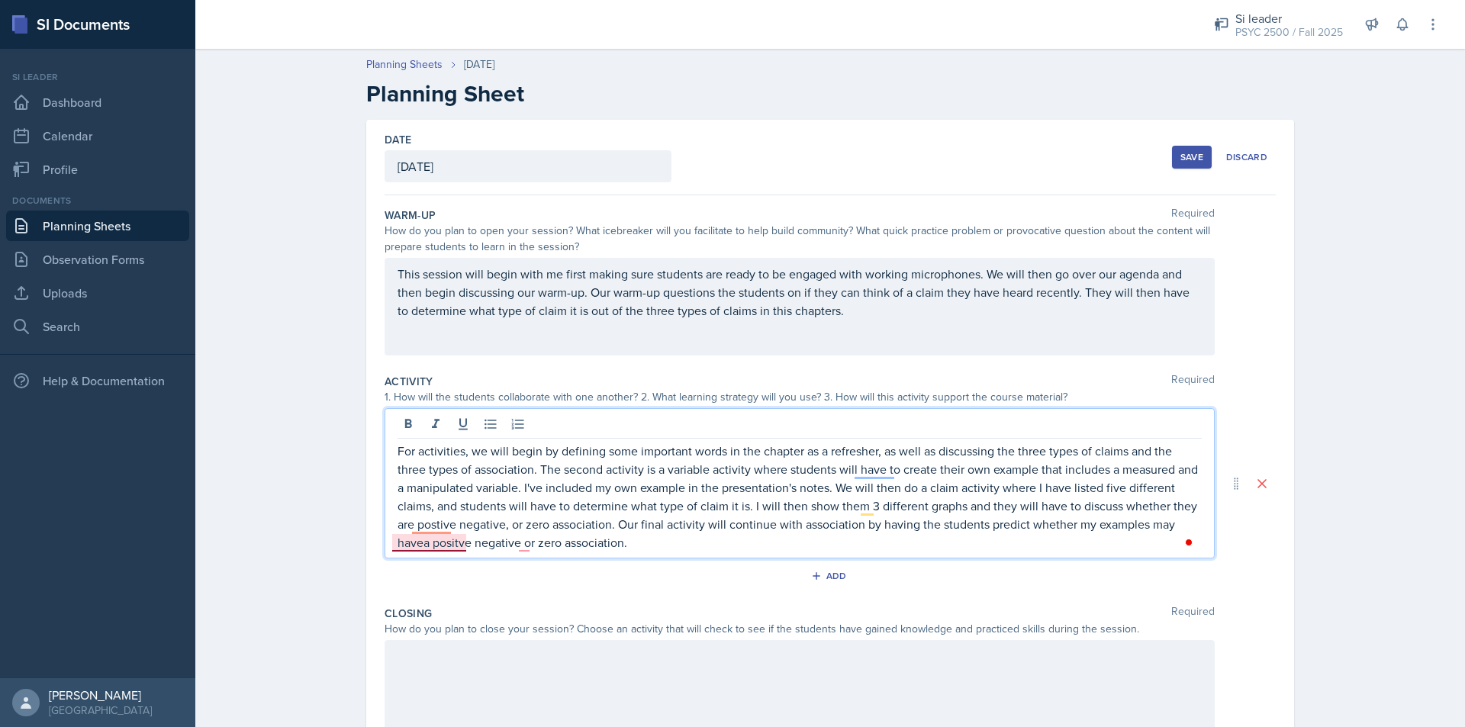
click at [457, 543] on p "For activities, we will begin by defining some important words in the chapter a…" at bounding box center [800, 497] width 804 height 110
click at [649, 542] on p "For activities, we will begin by defining some important words in the chapter a…" at bounding box center [800, 497] width 804 height 110
click at [762, 538] on p "For activities, we will begin by defining some important words in the chapter a…" at bounding box center [800, 497] width 804 height 110
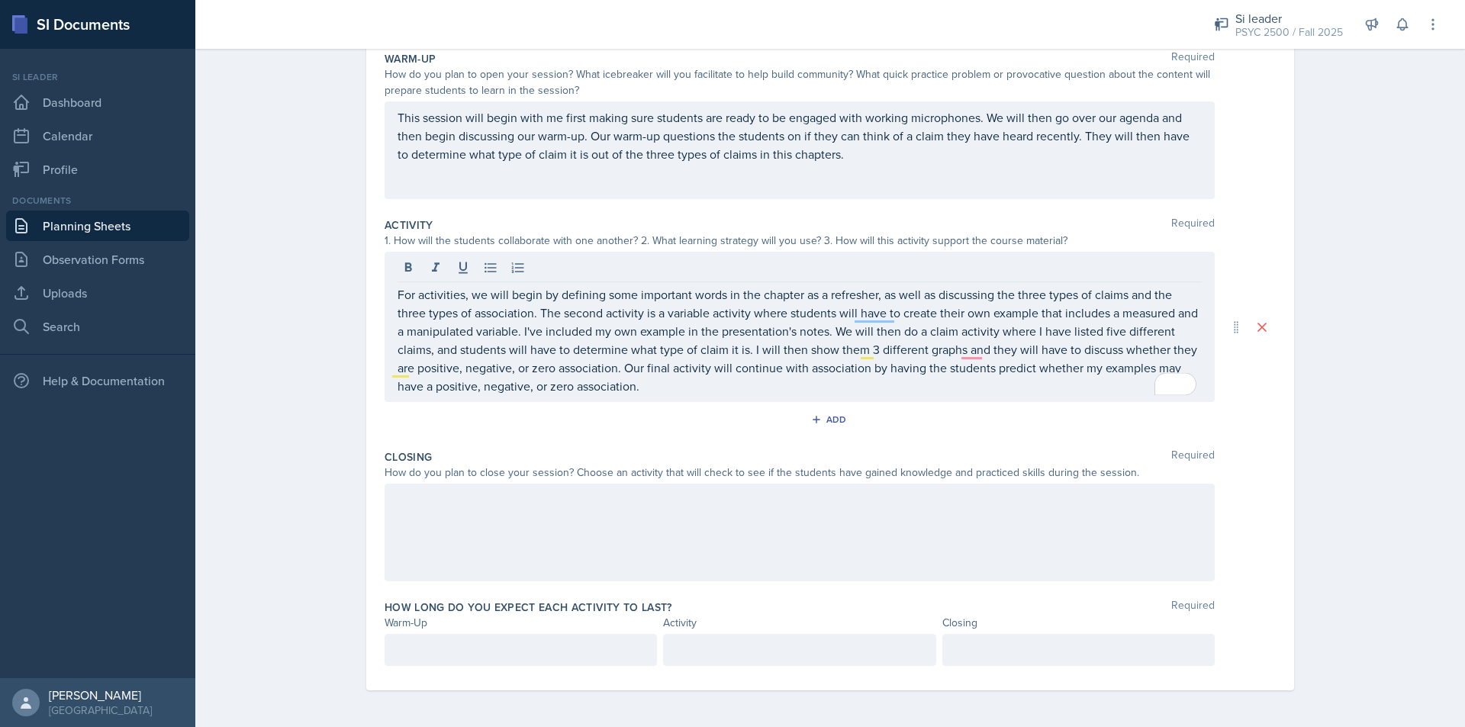
click at [523, 525] on div at bounding box center [800, 533] width 830 height 98
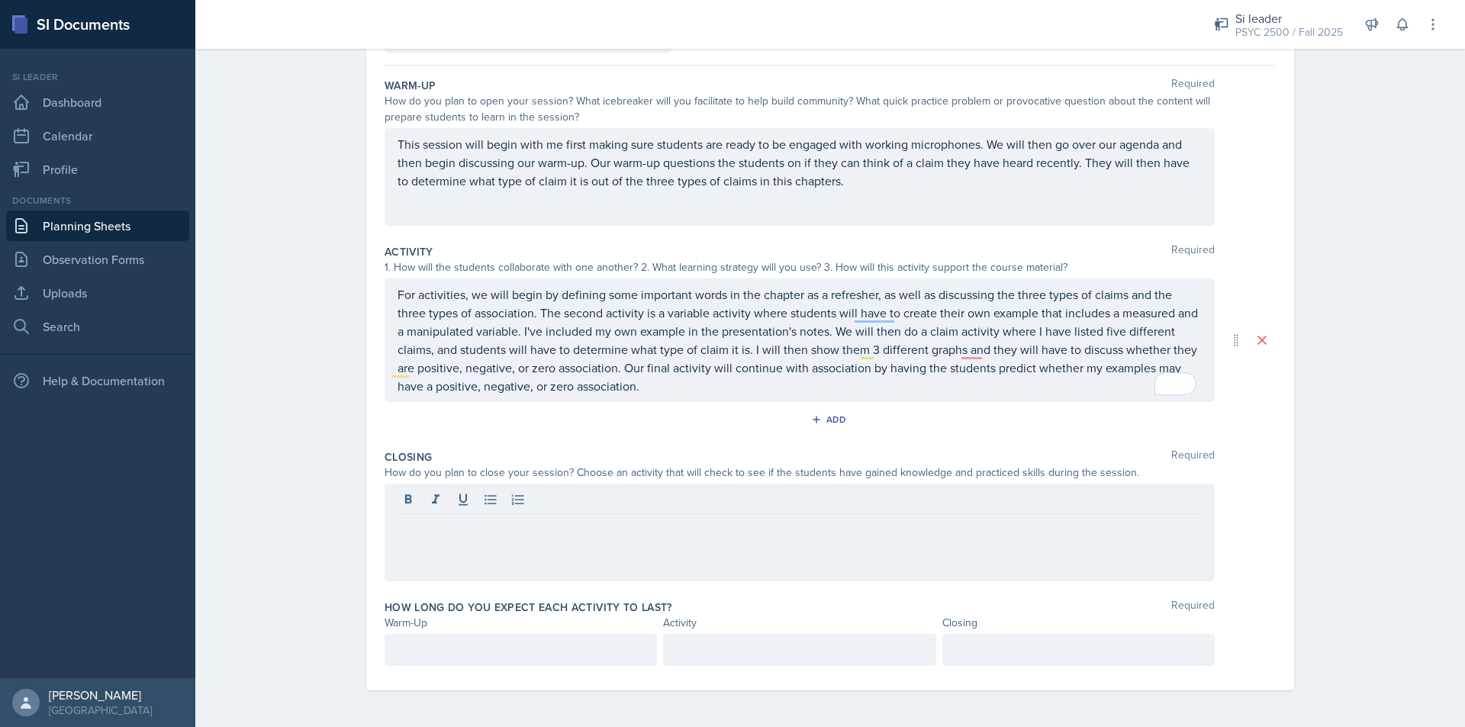
click at [461, 536] on div at bounding box center [800, 533] width 830 height 98
click at [558, 554] on div "Our closing discussion" at bounding box center [800, 533] width 830 height 98
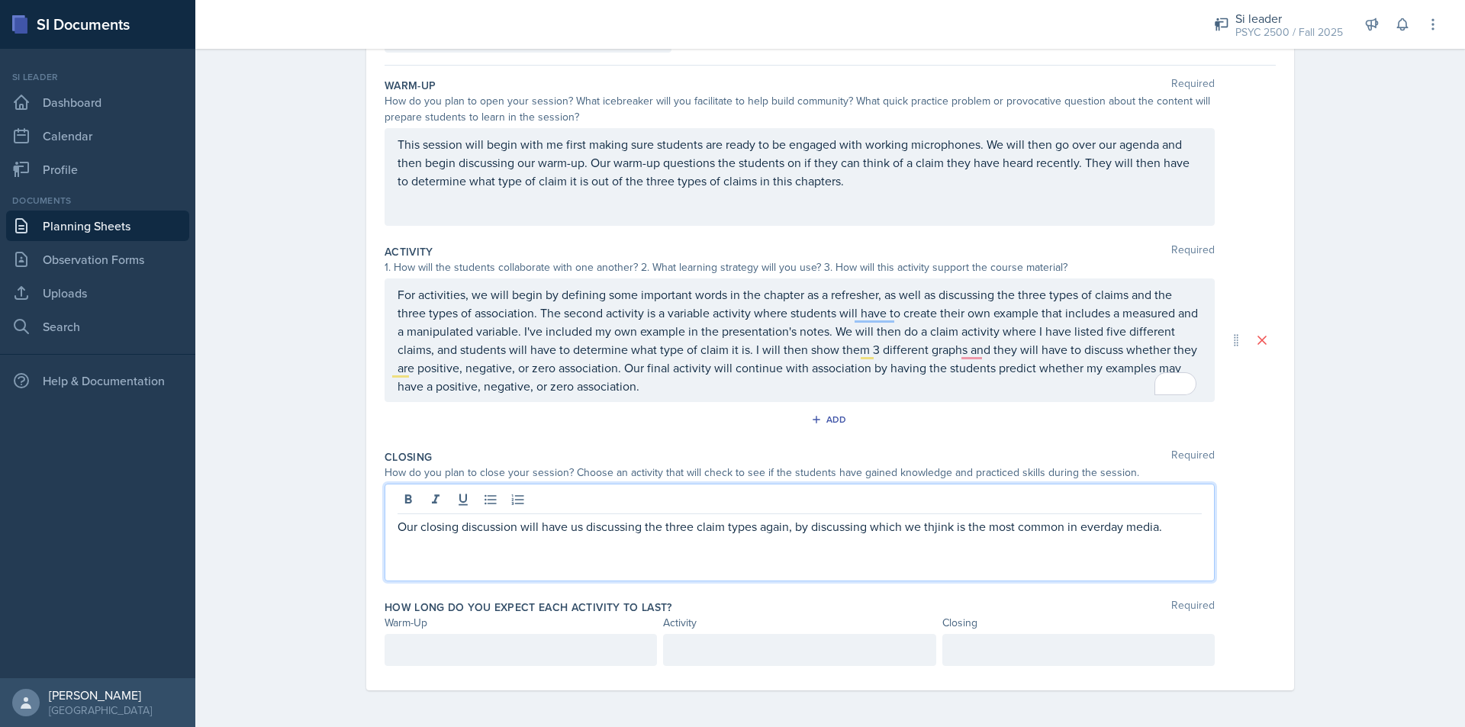
click at [1095, 524] on p "Our closing discussion will have us discussing the three claim types again, by …" at bounding box center [800, 526] width 804 height 18
click at [1102, 530] on p "Our closing discussion will have us discussing the three claim types again, by …" at bounding box center [800, 526] width 804 height 18
click at [1178, 534] on p "Our closing discussion will have us discussing the three claim types again, by …" at bounding box center [800, 526] width 804 height 18
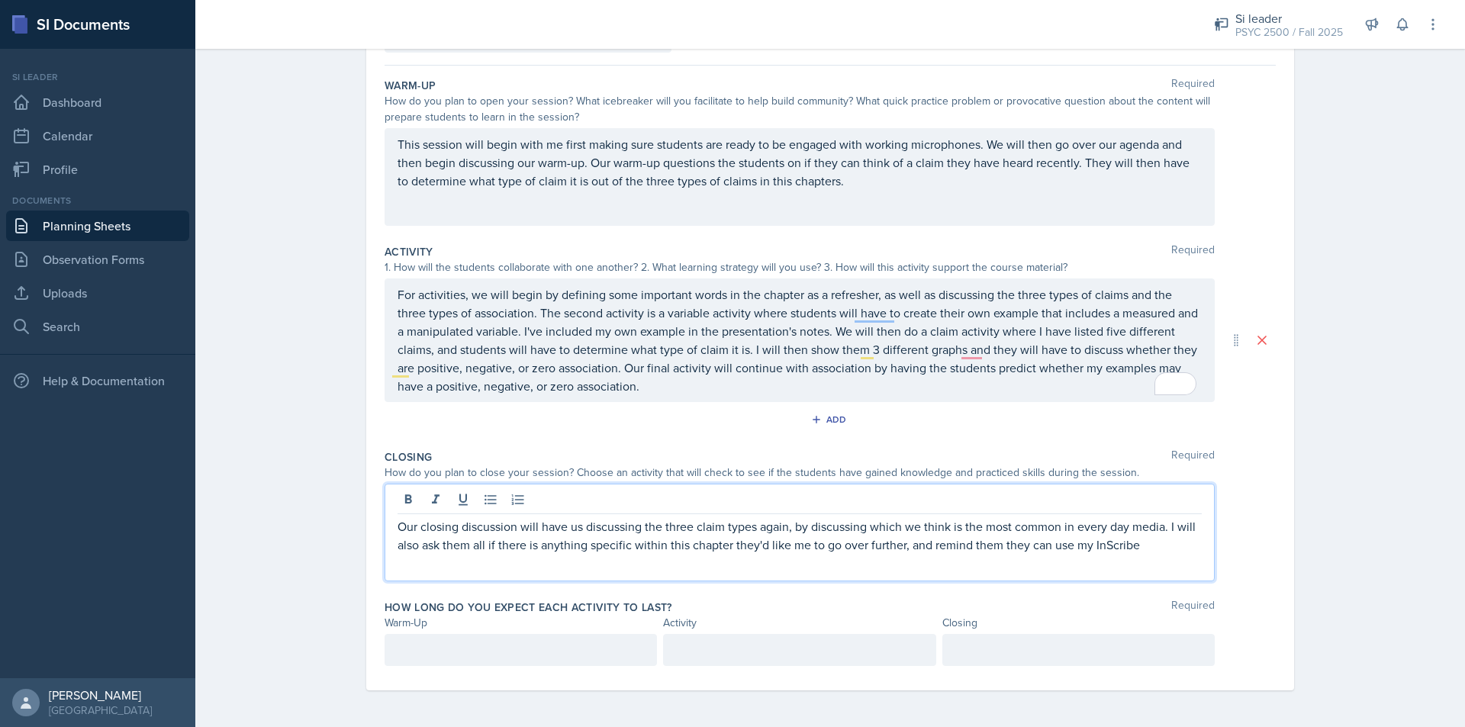
click at [1111, 542] on p "Our closing discussion will have us discussing the three claim types again, by …" at bounding box center [800, 535] width 804 height 37
click at [1144, 545] on p "Our closing discussion will have us discussing the three claim types again, by …" at bounding box center [800, 535] width 804 height 37
click at [430, 657] on div at bounding box center [521, 650] width 272 height 32
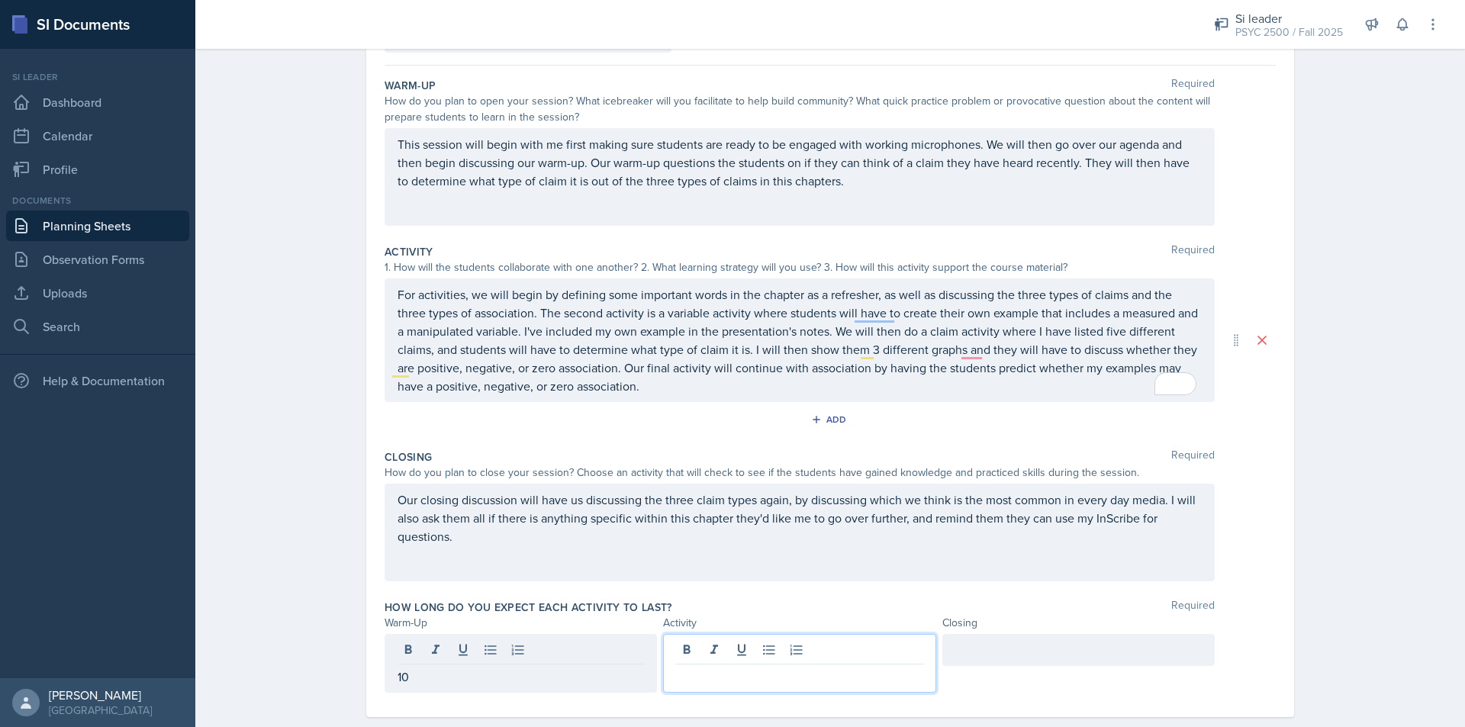
click at [734, 652] on div at bounding box center [799, 663] width 272 height 59
click at [1018, 660] on div at bounding box center [1078, 650] width 272 height 32
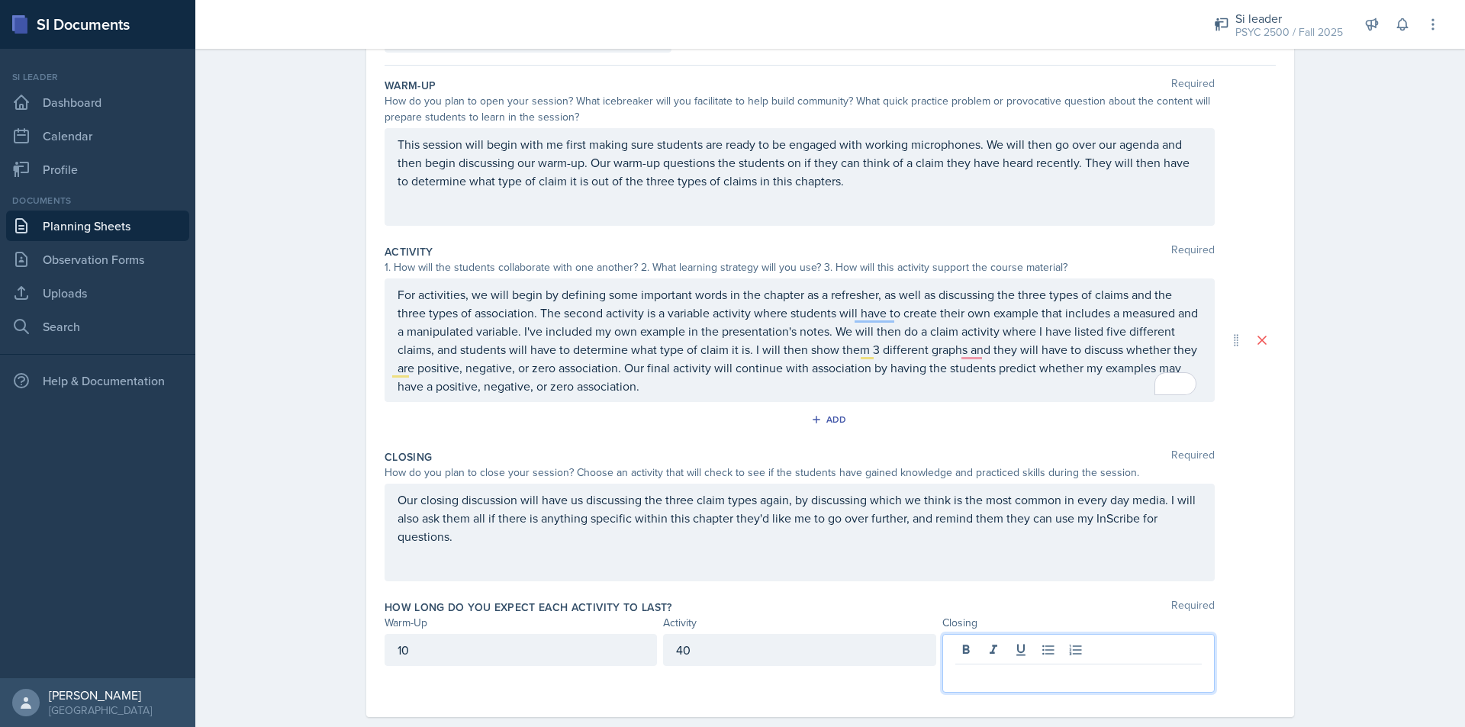
scroll to position [156, 0]
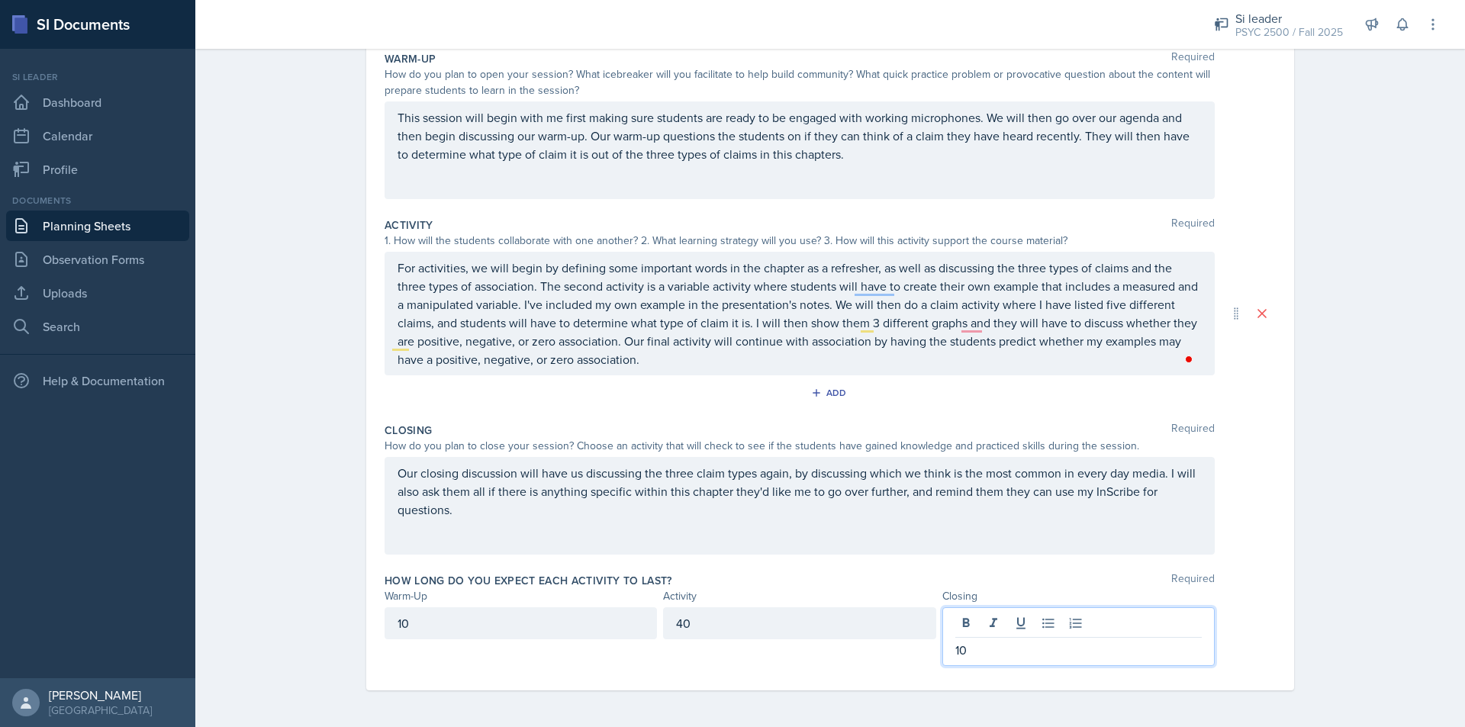
click at [1093, 575] on div "How long do you expect each activity to last? Required" at bounding box center [830, 580] width 891 height 15
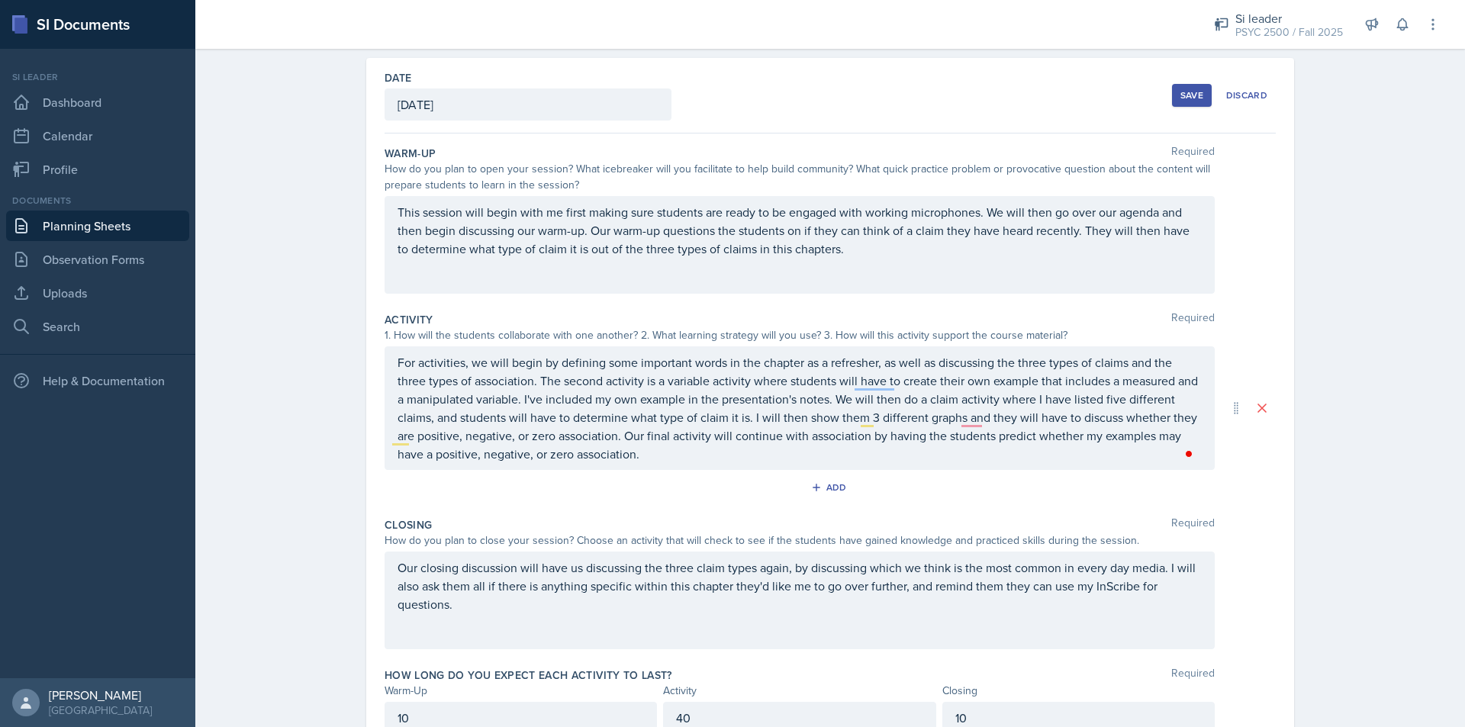
scroll to position [0, 0]
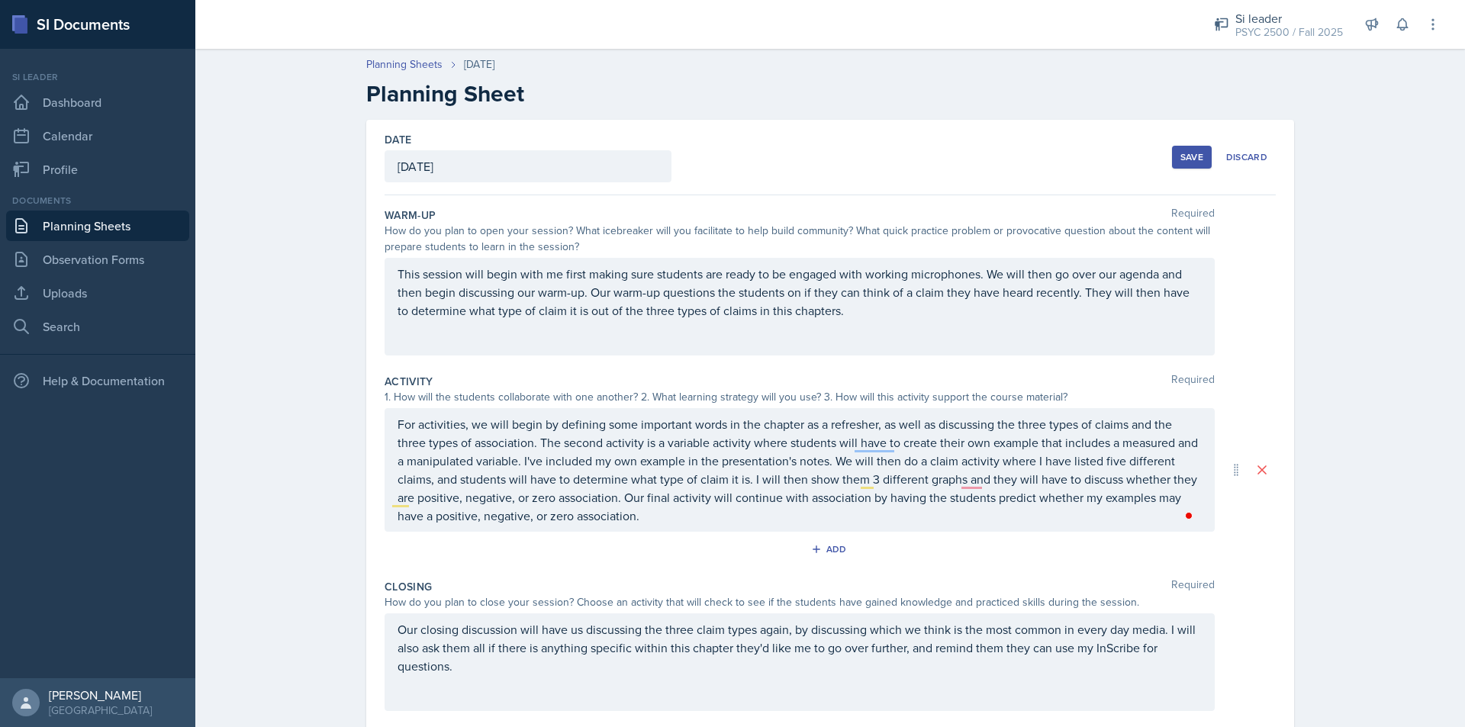
click at [1196, 153] on div "Save" at bounding box center [1191, 157] width 23 height 12
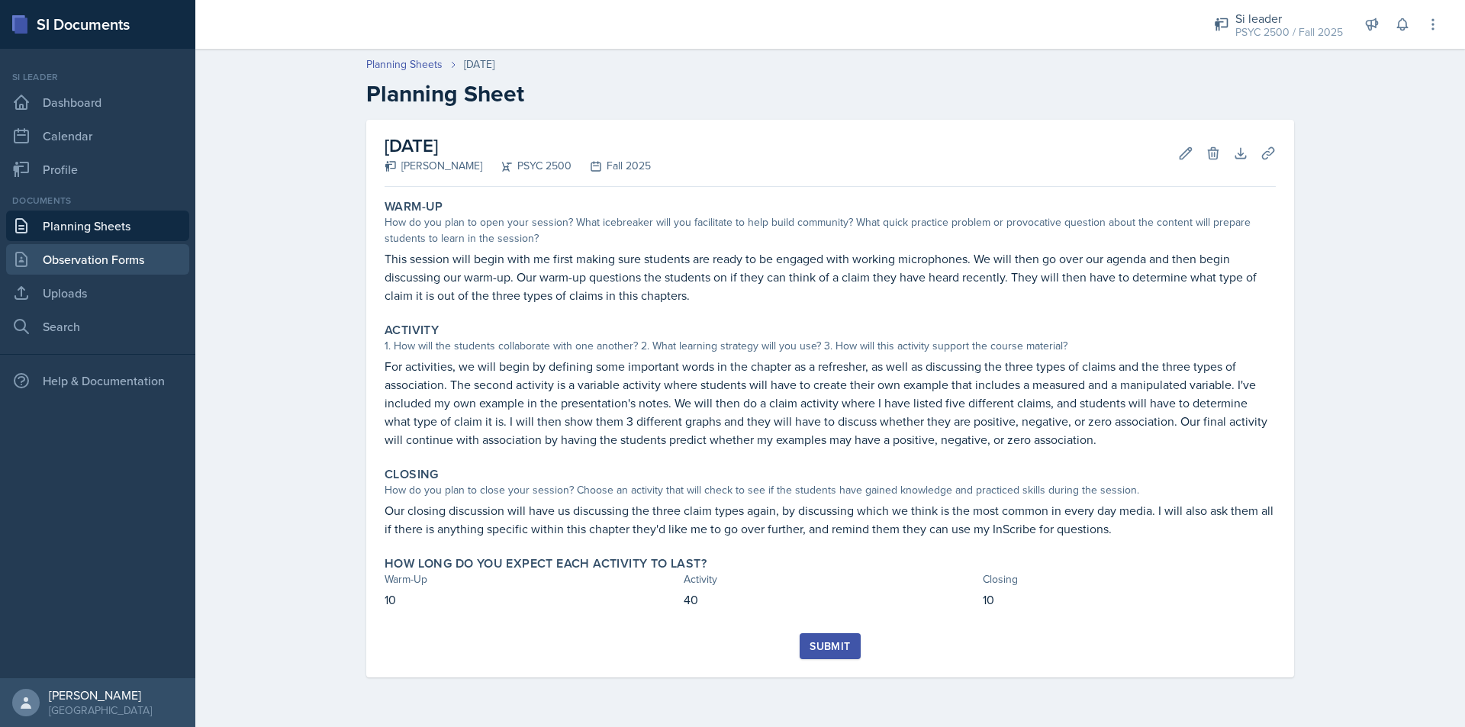
click at [92, 259] on link "Observation Forms" at bounding box center [97, 259] width 183 height 31
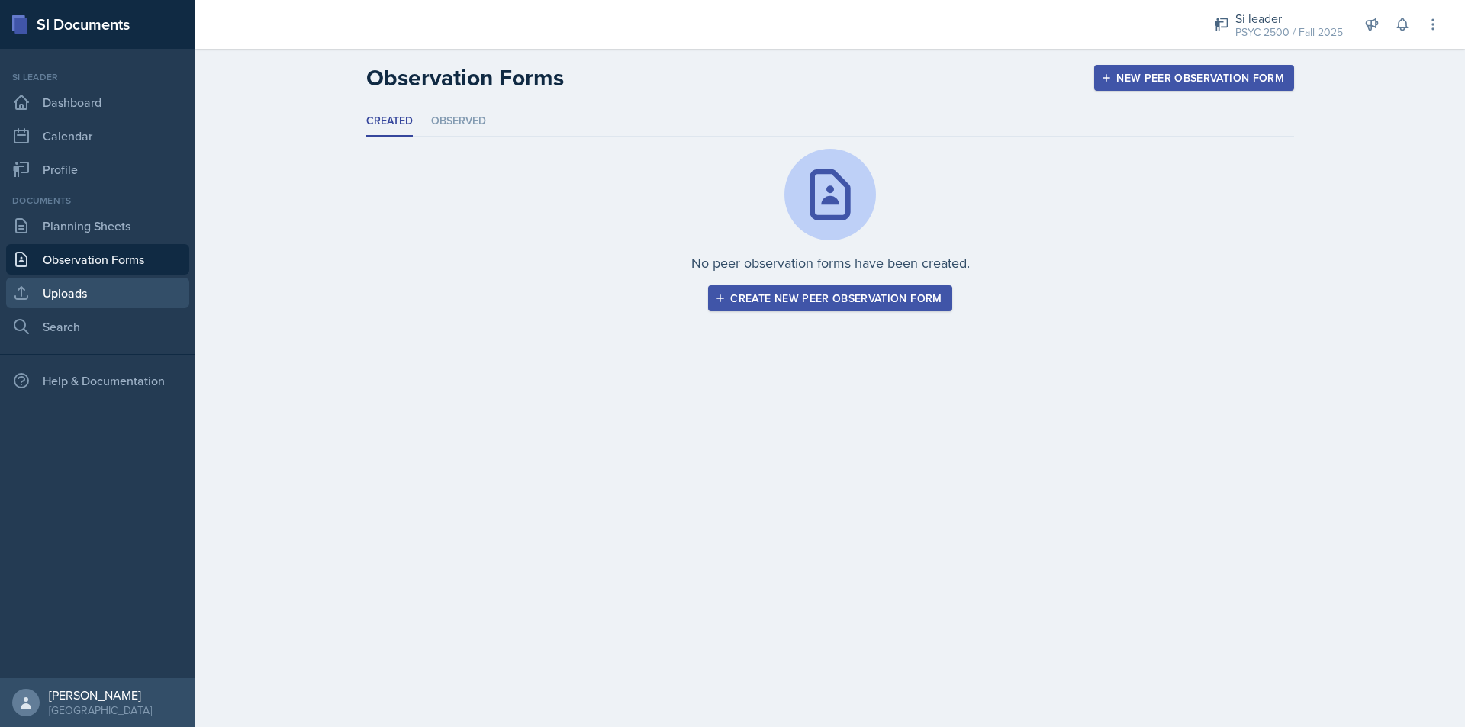
click at [108, 296] on link "Uploads" at bounding box center [97, 293] width 183 height 31
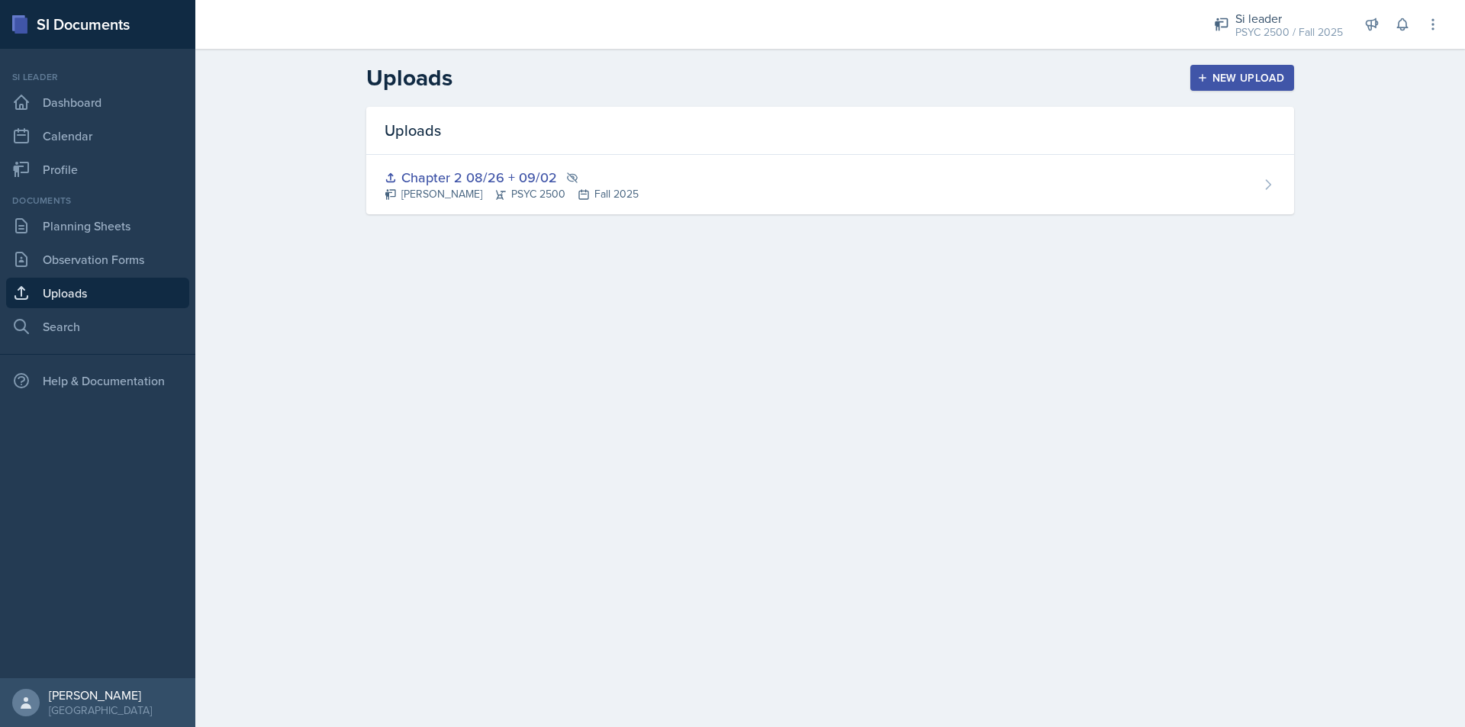
click at [1221, 69] on button "New Upload" at bounding box center [1242, 78] width 105 height 26
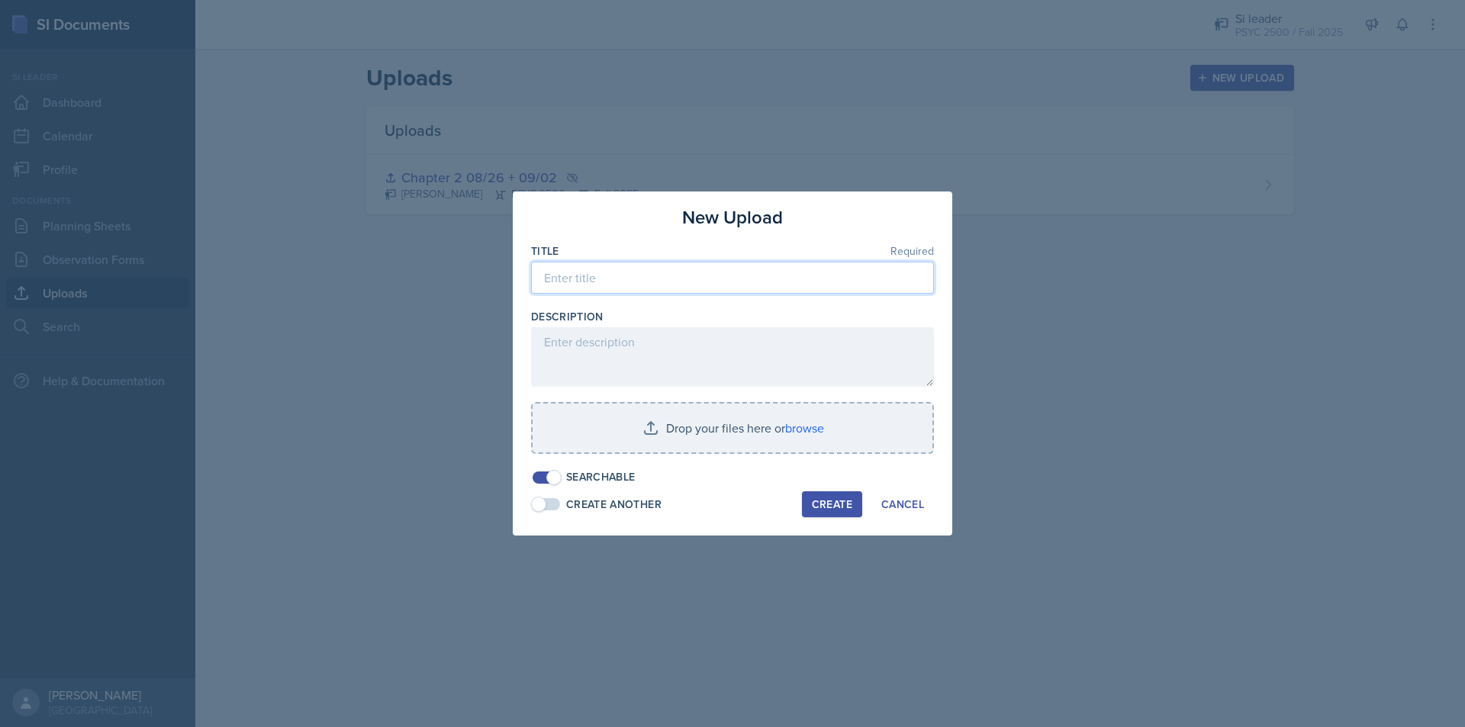
click at [597, 290] on input at bounding box center [732, 278] width 403 height 32
type input "Chapter 3 09/05"
click at [549, 478] on span at bounding box center [553, 477] width 15 height 15
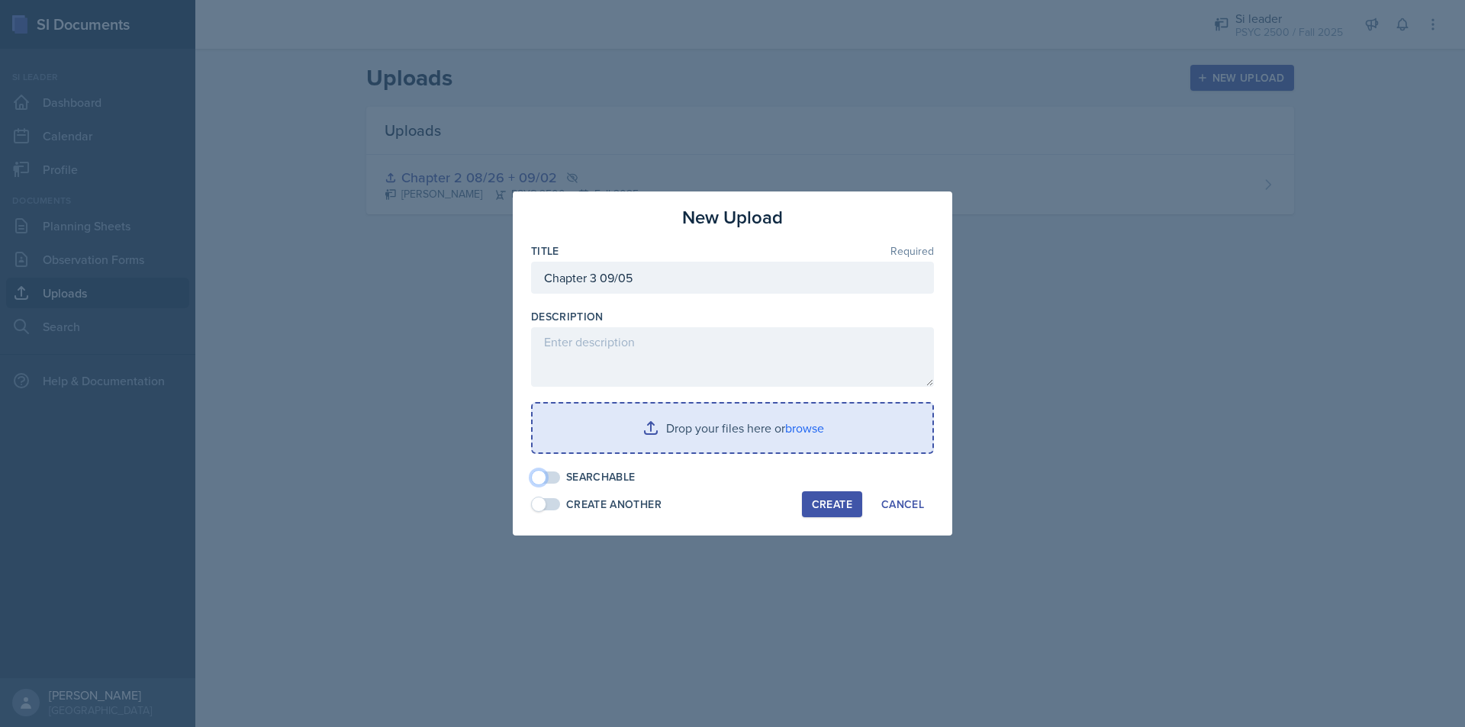
click at [631, 412] on input "file" at bounding box center [733, 428] width 400 height 49
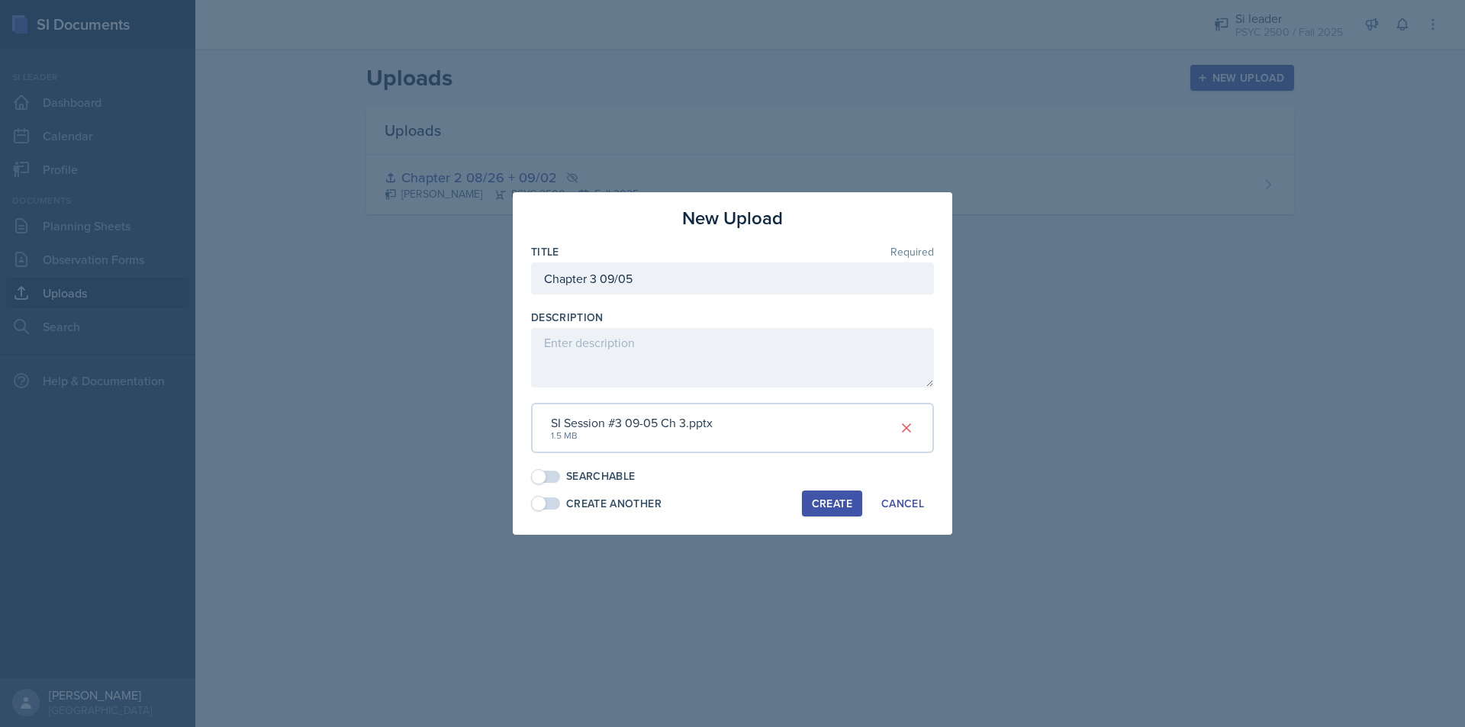
click at [840, 497] on div "Create" at bounding box center [832, 503] width 40 height 12
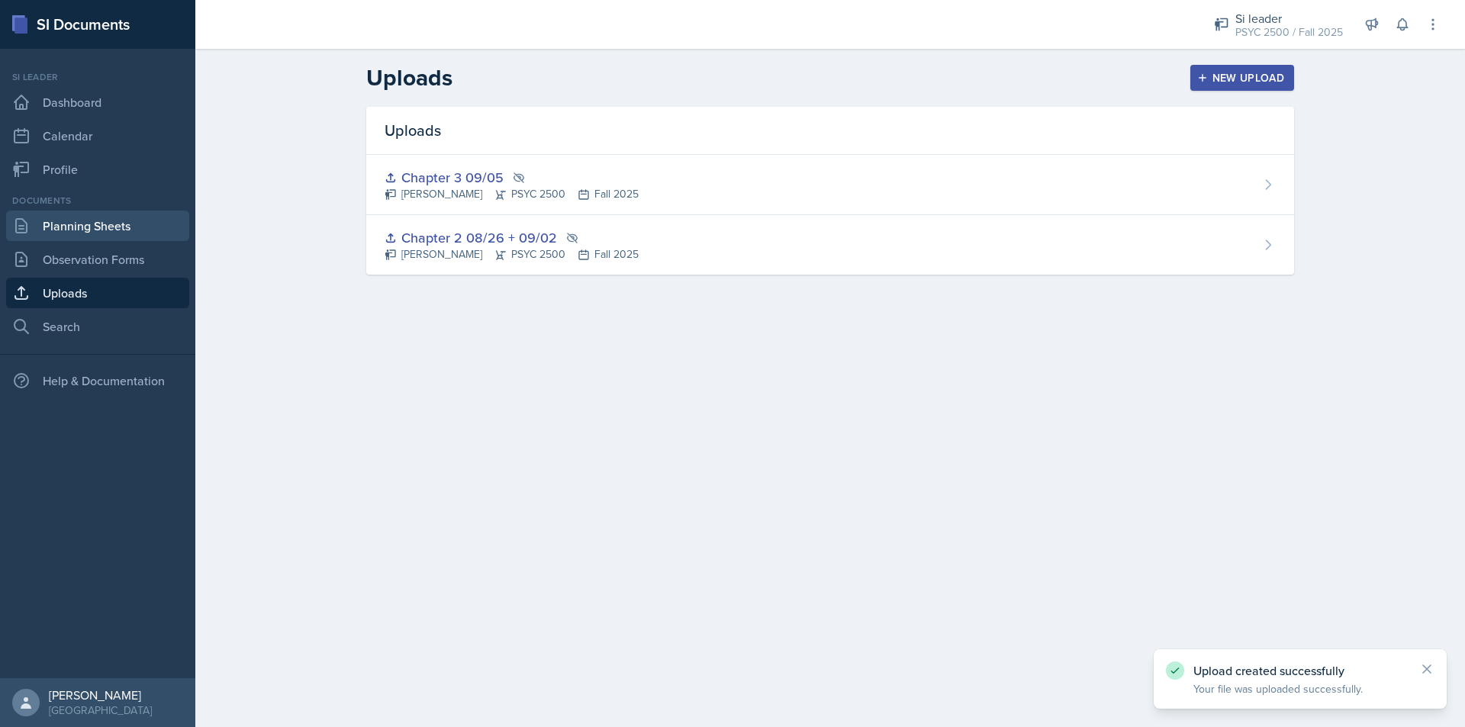
click at [71, 230] on link "Planning Sheets" at bounding box center [97, 226] width 183 height 31
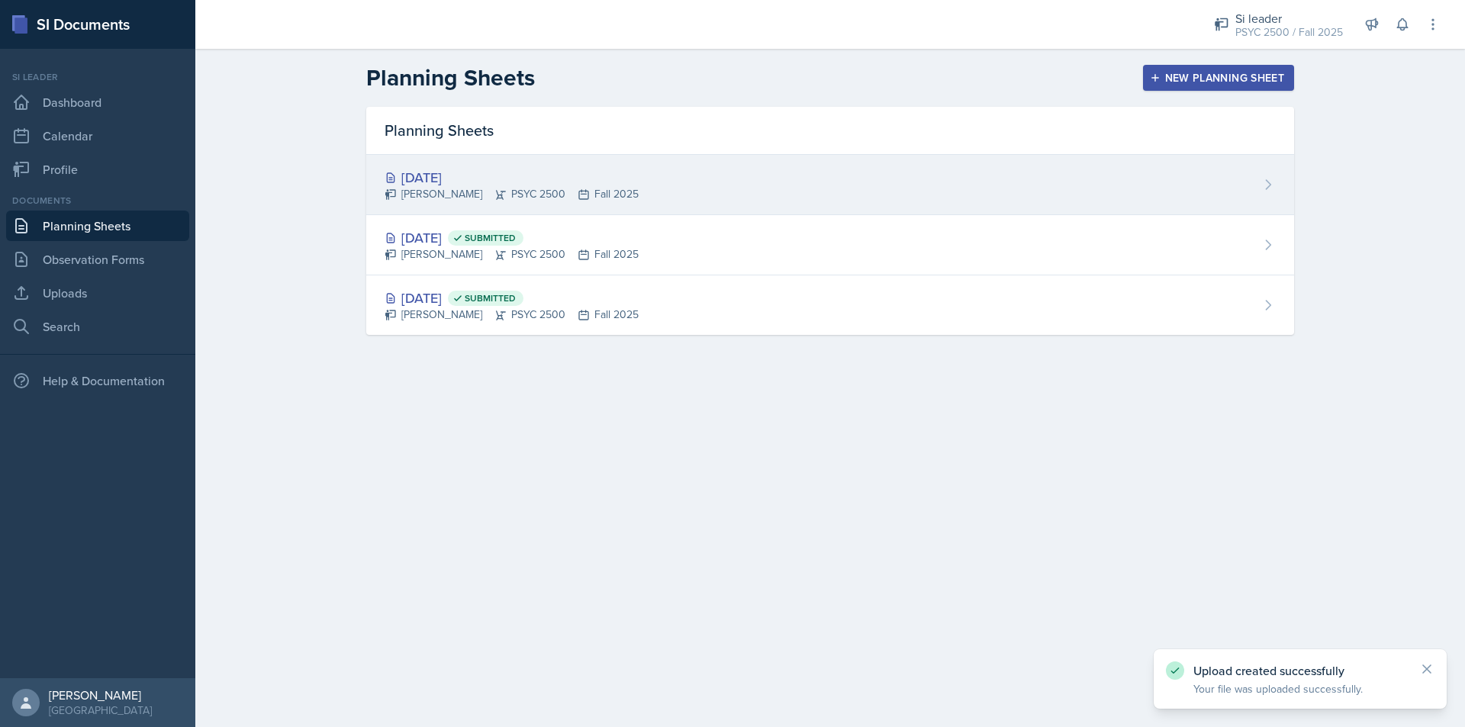
click at [637, 178] on div "[DATE] [PERSON_NAME] PSYC 2500 Fall 2025" at bounding box center [830, 185] width 928 height 60
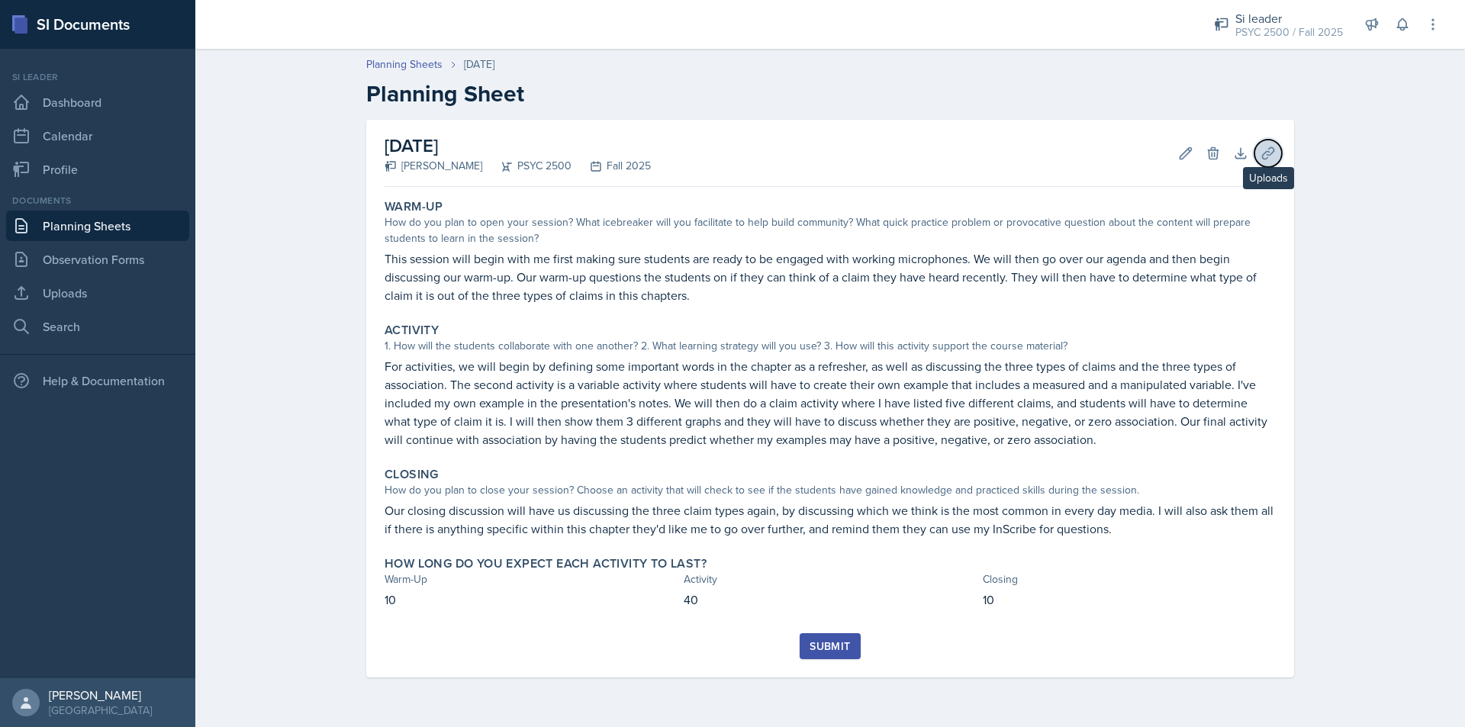
click at [1269, 156] on icon at bounding box center [1267, 153] width 15 height 15
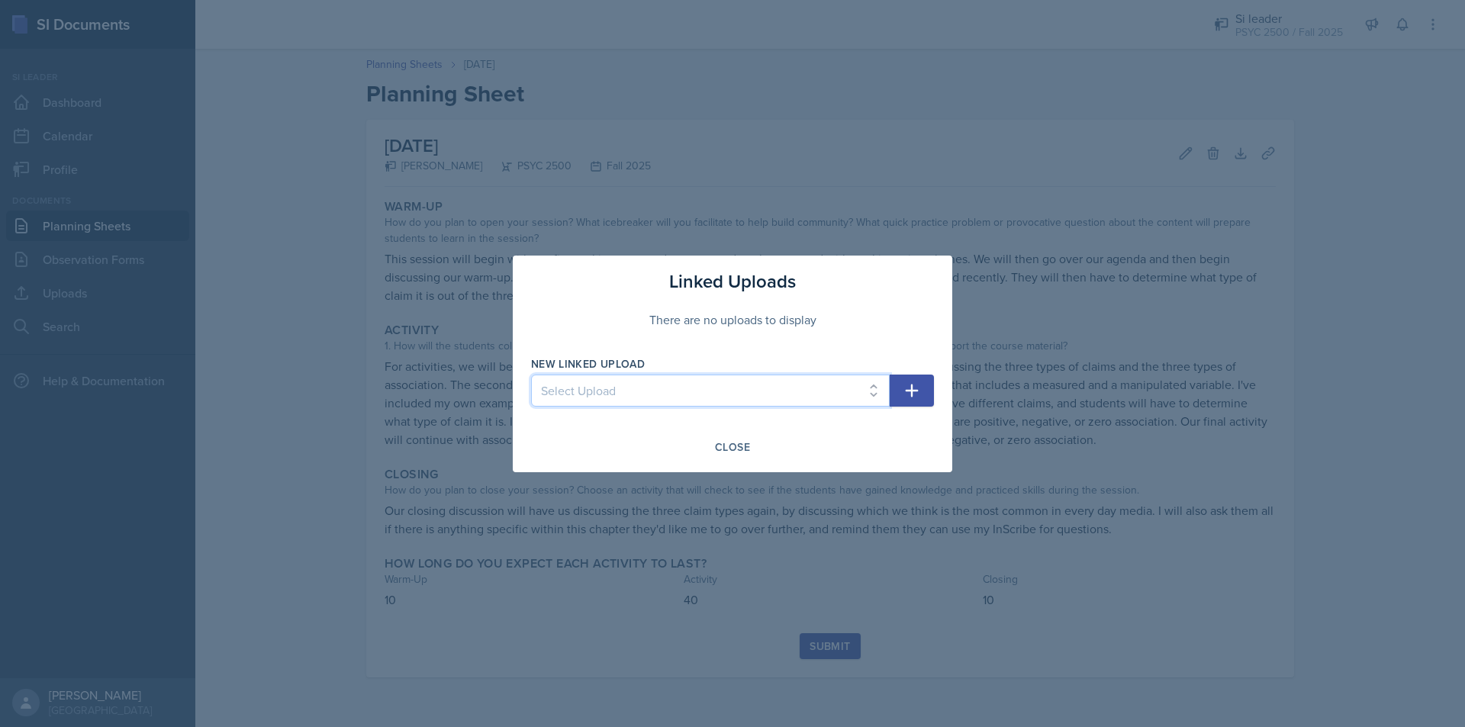
click at [739, 376] on select "Select Upload Chapter 2 08/26 + 09/02 Chapter 3 09/05" at bounding box center [710, 391] width 359 height 32
select select "322d5b1c-61c7-4738-a5f5-06c759d213a6"
click at [531, 375] on select "Select Upload Chapter 2 08/26 + 09/02 Chapter 3 09/05" at bounding box center [710, 391] width 359 height 32
click at [913, 383] on icon "button" at bounding box center [912, 390] width 18 height 18
select select
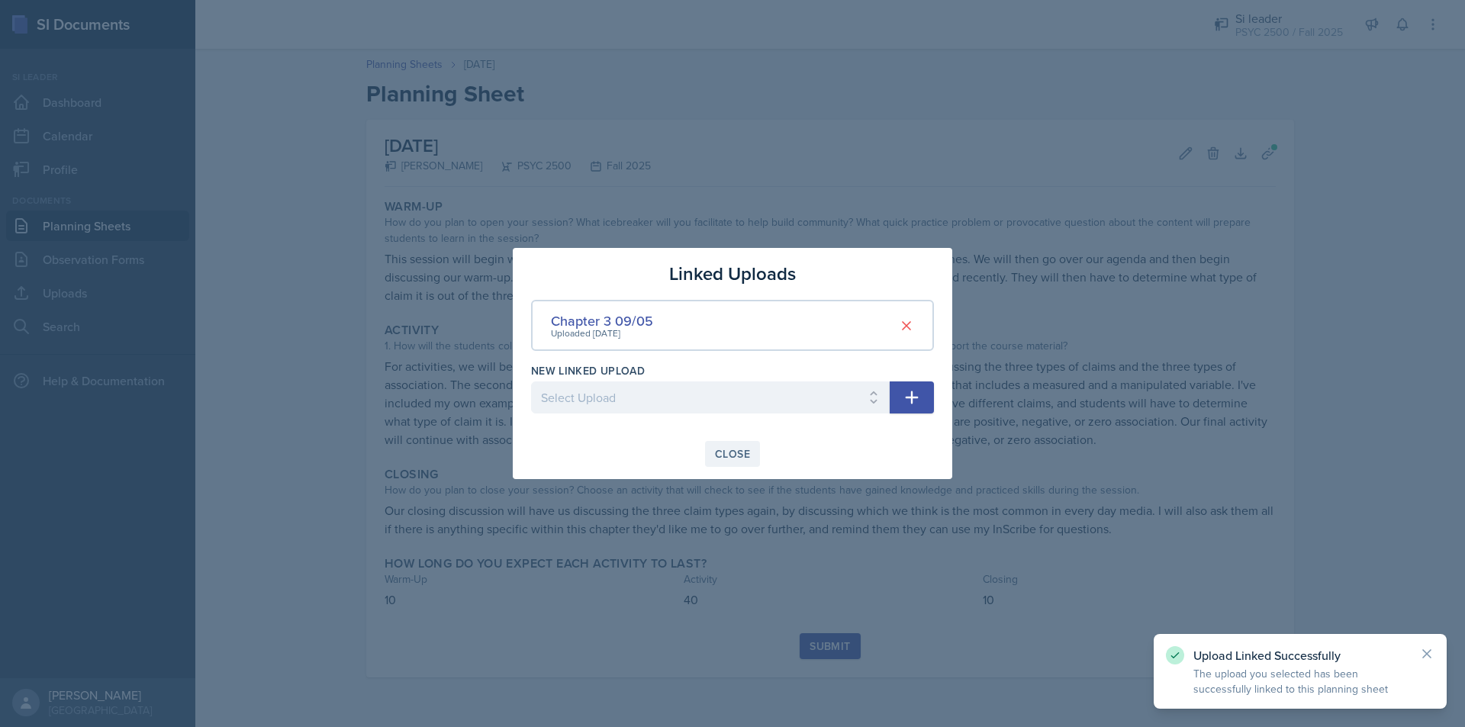
click at [741, 446] on button "Close" at bounding box center [732, 454] width 55 height 26
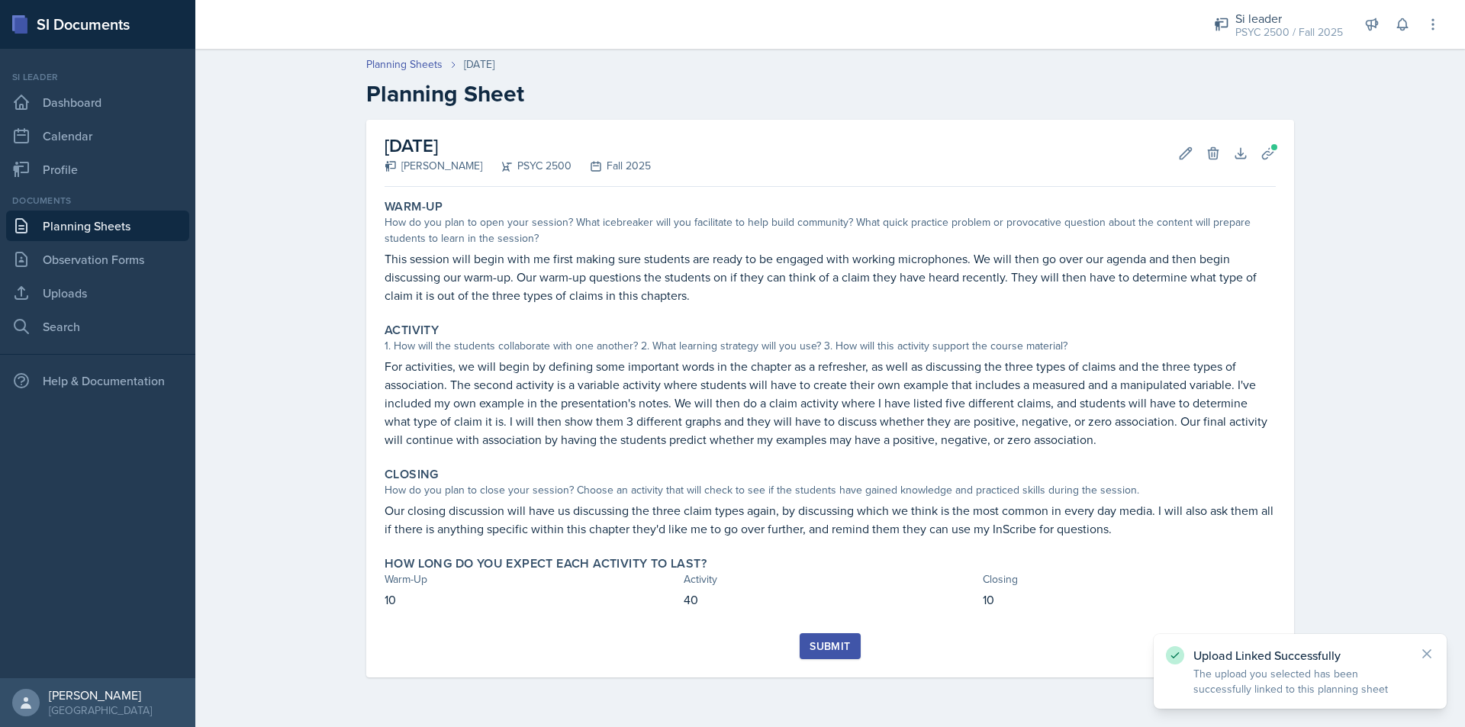
click at [830, 632] on div "Warm-Up How do you plan to open your session? What icebreaker will you facilita…" at bounding box center [830, 413] width 891 height 440
click at [852, 646] on button "Submit" at bounding box center [830, 646] width 60 height 26
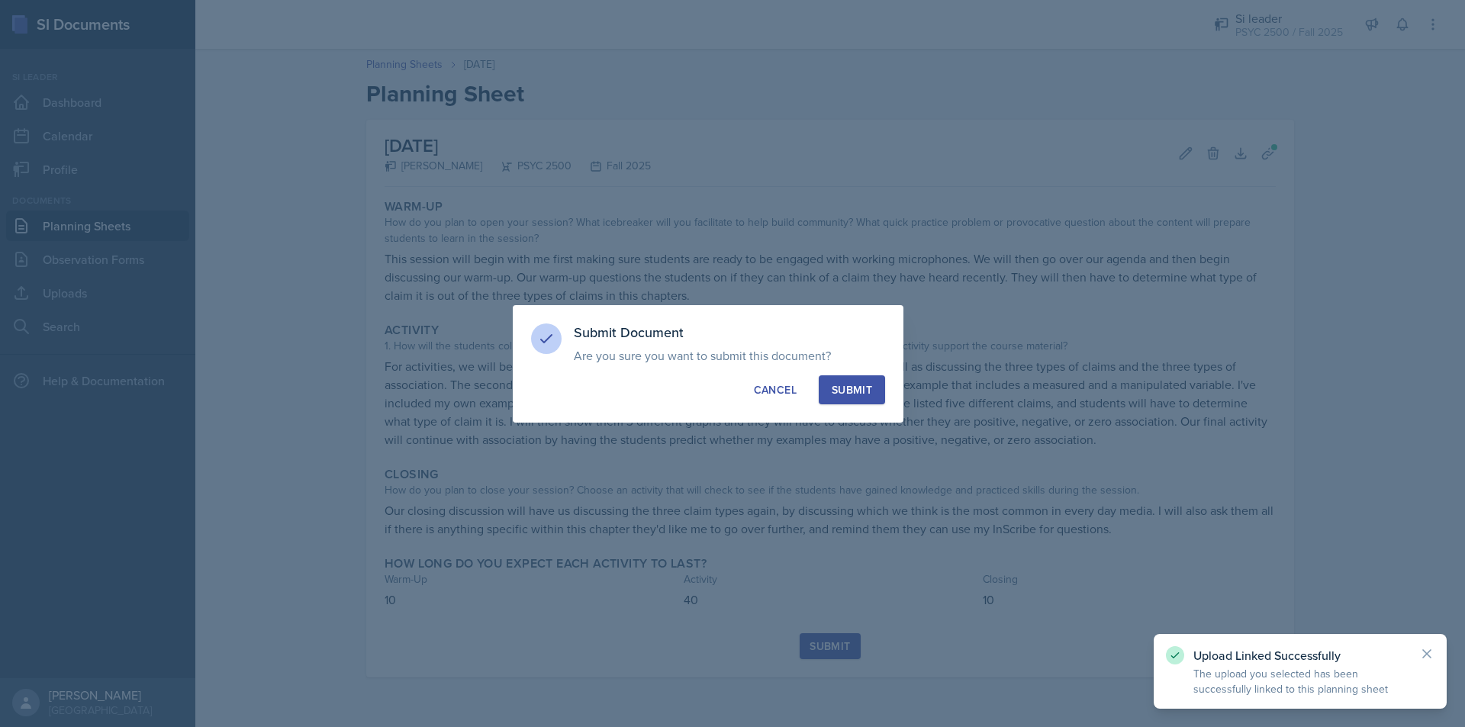
click at [856, 385] on div "Submit" at bounding box center [852, 389] width 40 height 15
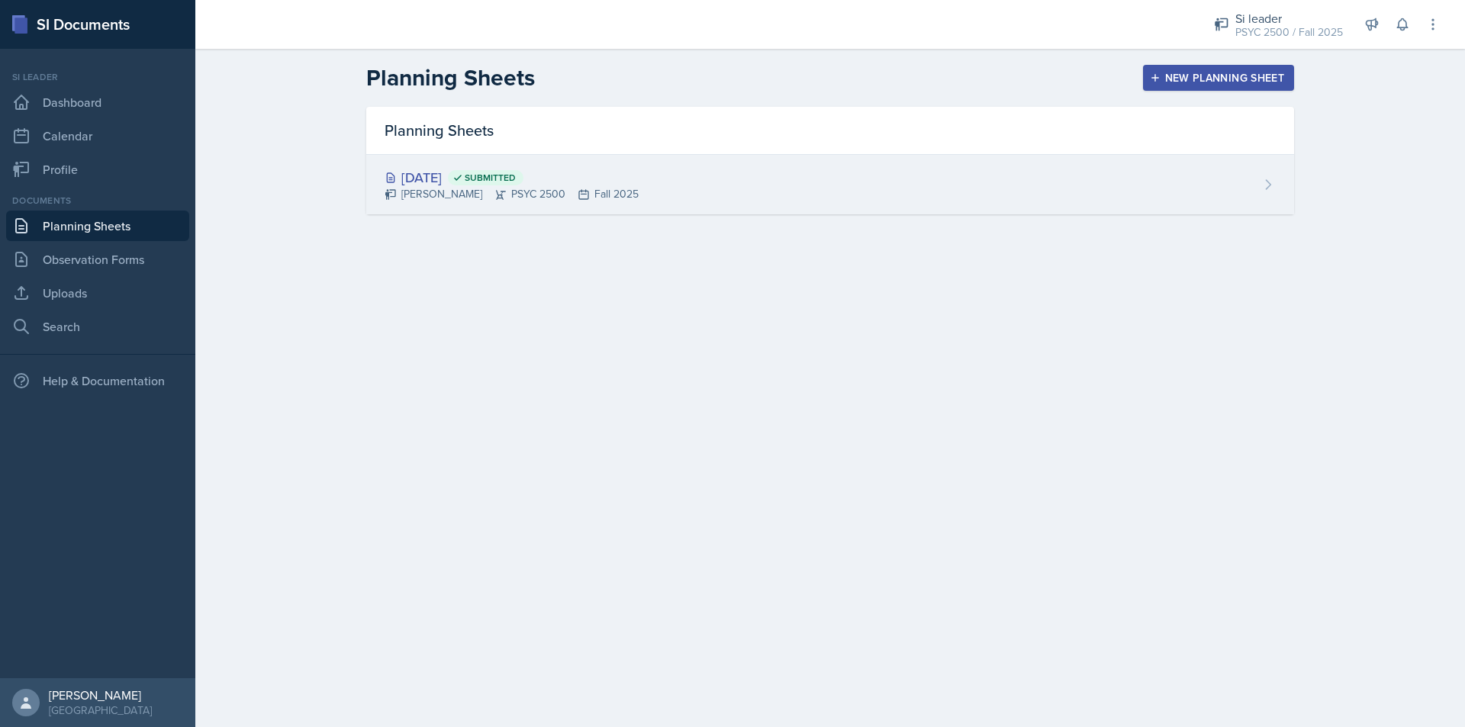
click at [644, 164] on div "[DATE] Submitted [PERSON_NAME] PSYC 2500 Fall 2025" at bounding box center [830, 185] width 928 height 60
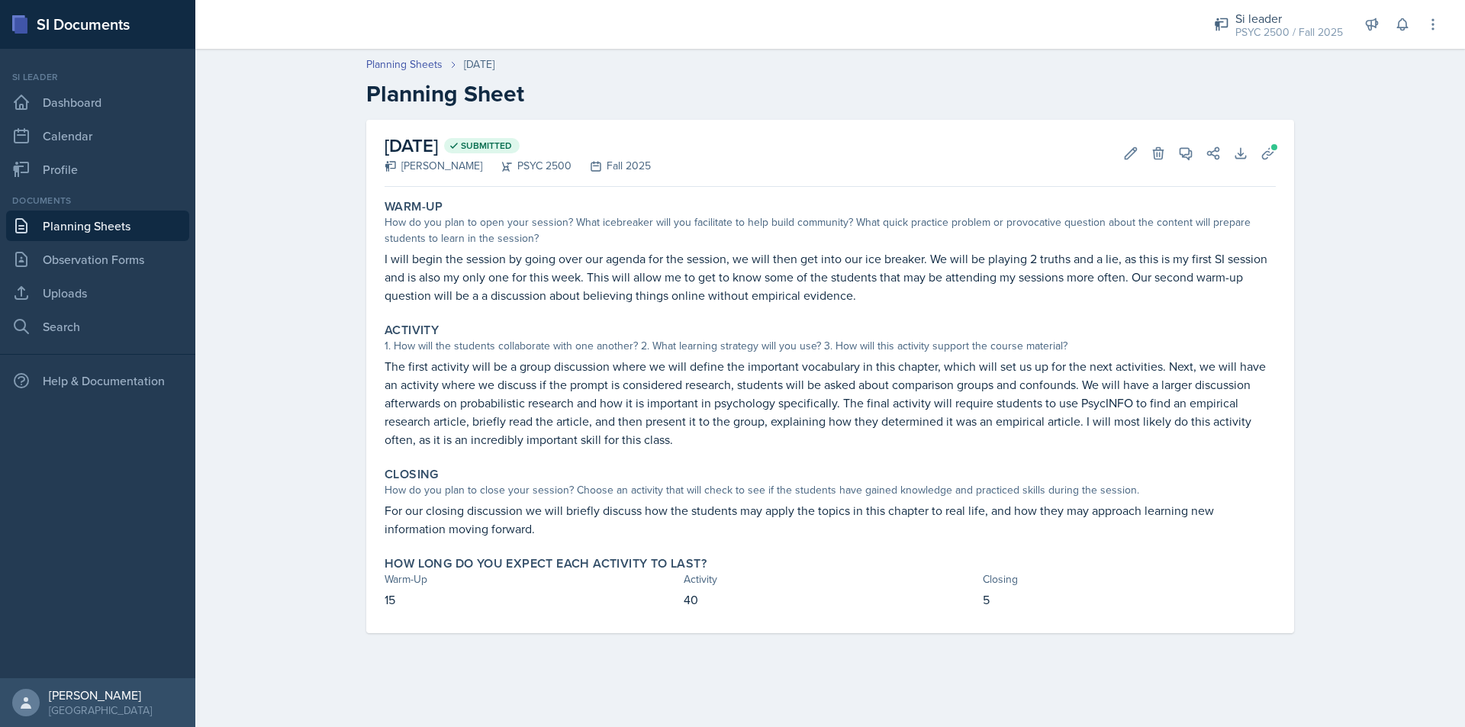
click at [591, 275] on p "I will begin the session by going over our agenda for the session, we will then…" at bounding box center [830, 276] width 891 height 55
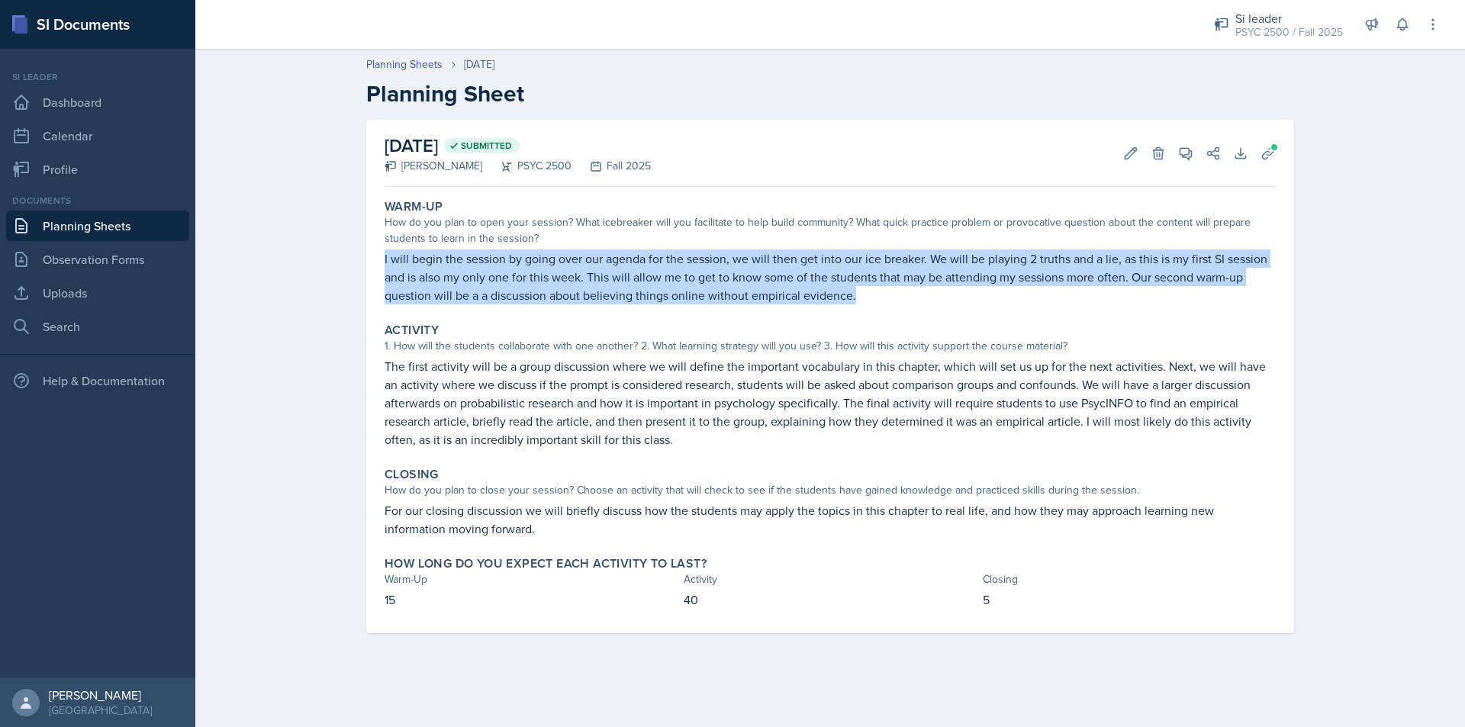
drag, startPoint x: 385, startPoint y: 254, endPoint x: 884, endPoint y: 301, distance: 500.4
click at [884, 301] on div "Warm-Up How do you plan to open your session? What icebreaker will you facilita…" at bounding box center [829, 251] width 903 height 117
copy p "I will begin the session by going over our agenda for the session, we will then…"
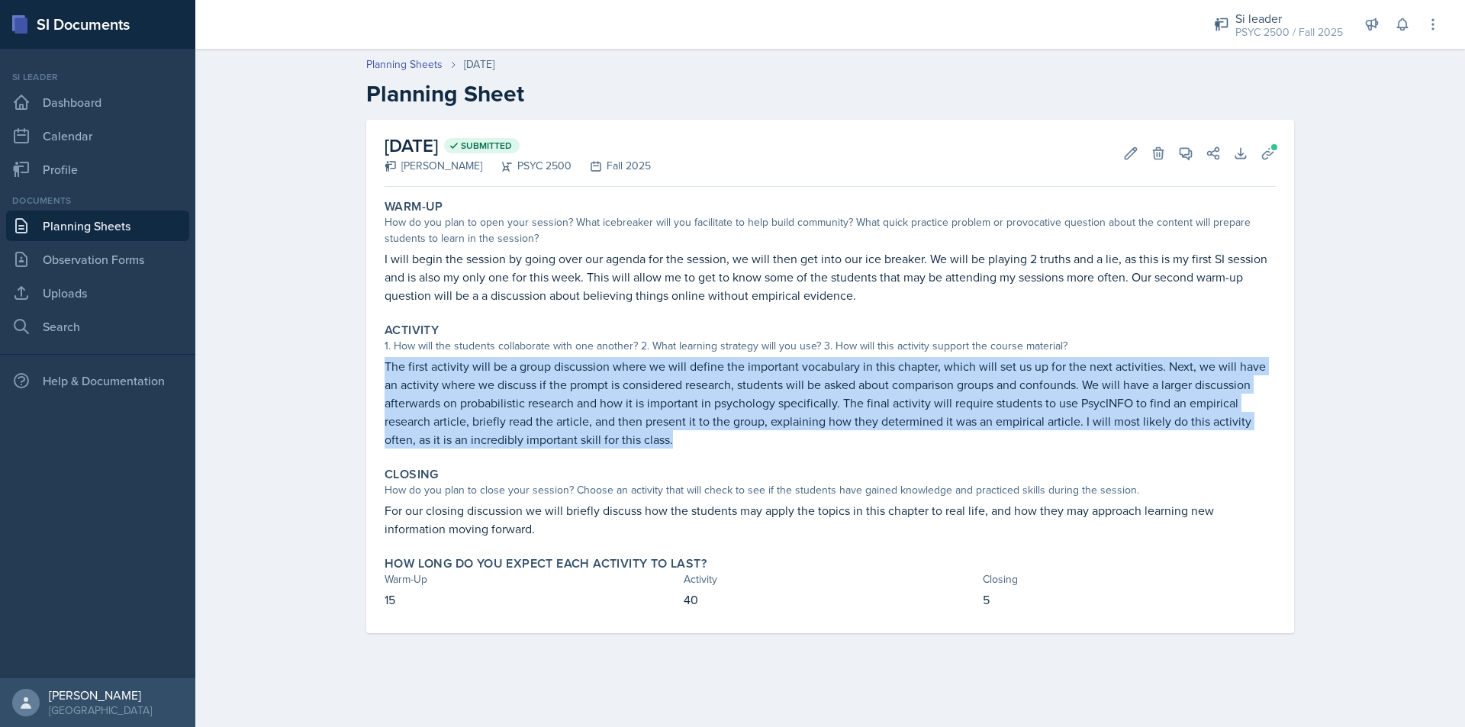
drag, startPoint x: 382, startPoint y: 360, endPoint x: 727, endPoint y: 436, distance: 353.2
click at [727, 436] on div "Activity 1. How will the students collaborate with one another? 2. What learnin…" at bounding box center [829, 386] width 903 height 138
copy p "The first activity will be a group discussion where we will define the importan…"
